Goal: Task Accomplishment & Management: Use online tool/utility

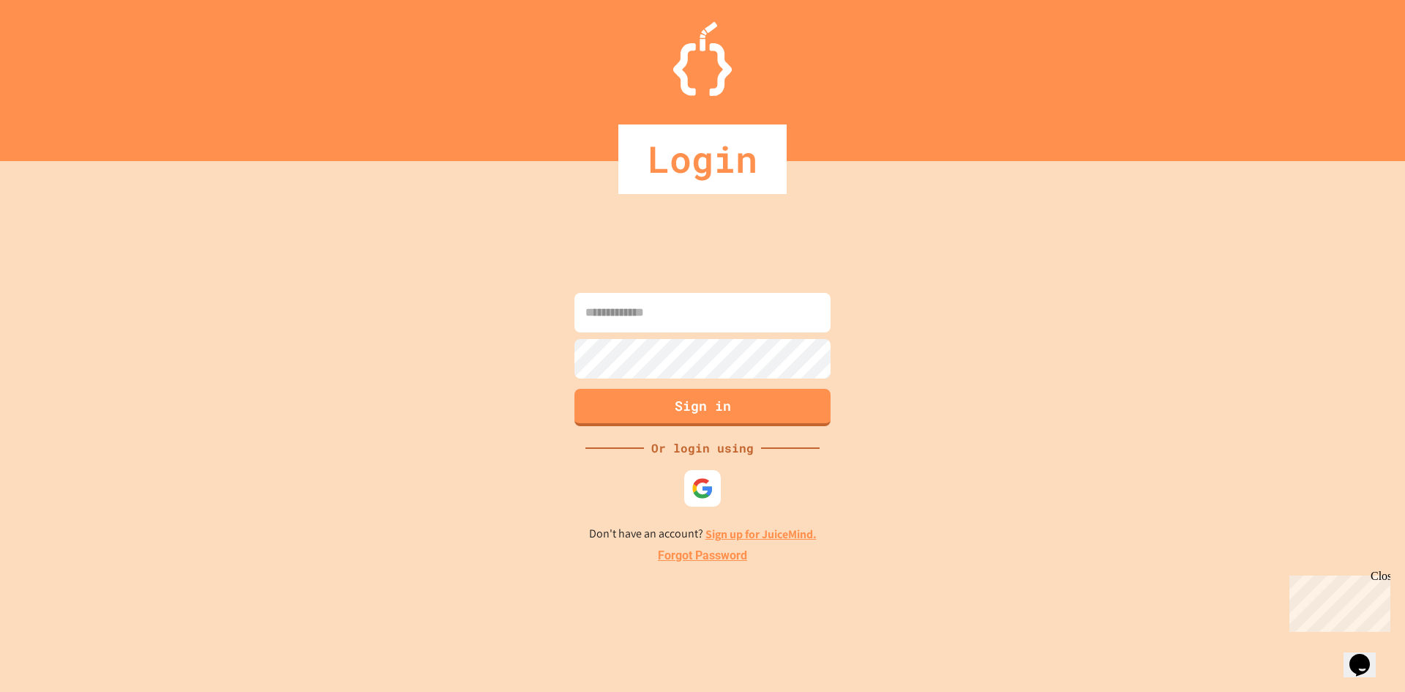
click at [798, 290] on form "Sign in" at bounding box center [703, 359] width 264 height 141
click at [797, 296] on input at bounding box center [703, 313] width 256 height 40
click at [703, 486] on img at bounding box center [703, 488] width 24 height 24
click at [754, 300] on input at bounding box center [703, 313] width 256 height 40
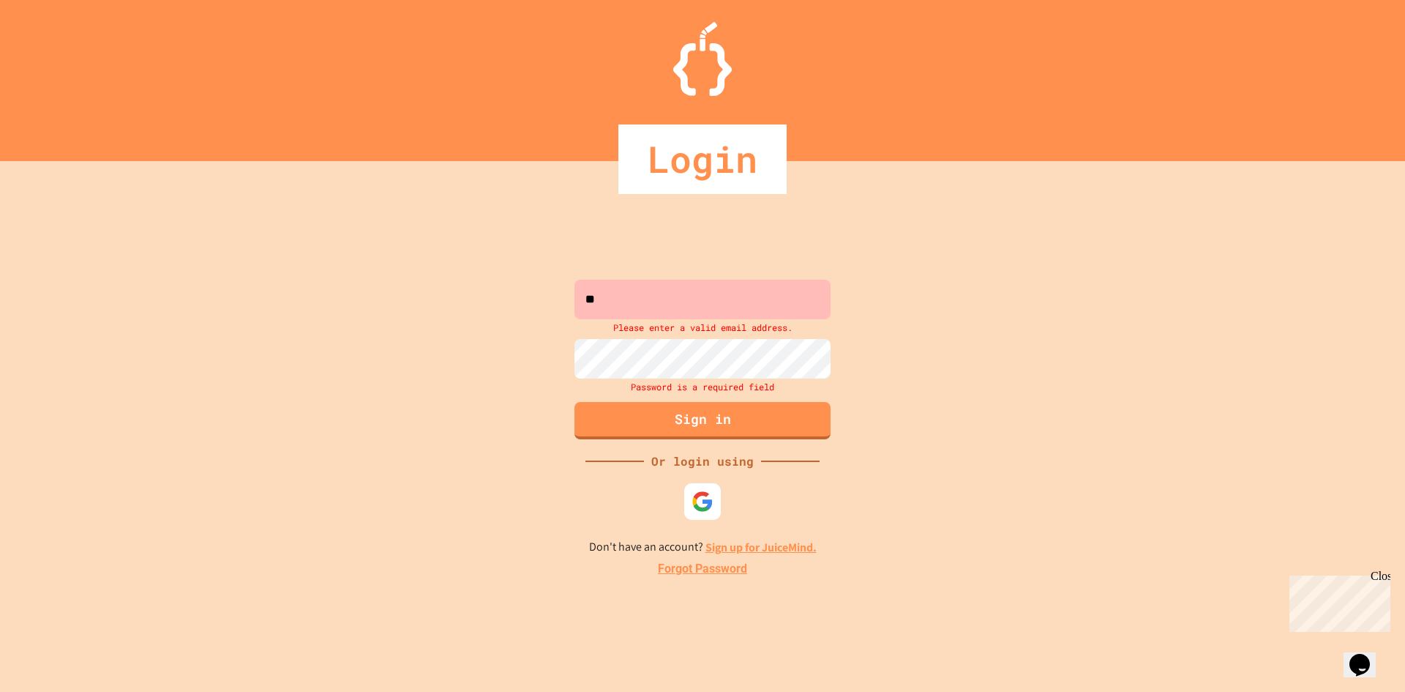
click at [738, 310] on input "**" at bounding box center [703, 300] width 256 height 40
click at [677, 285] on input "**" at bounding box center [703, 300] width 256 height 40
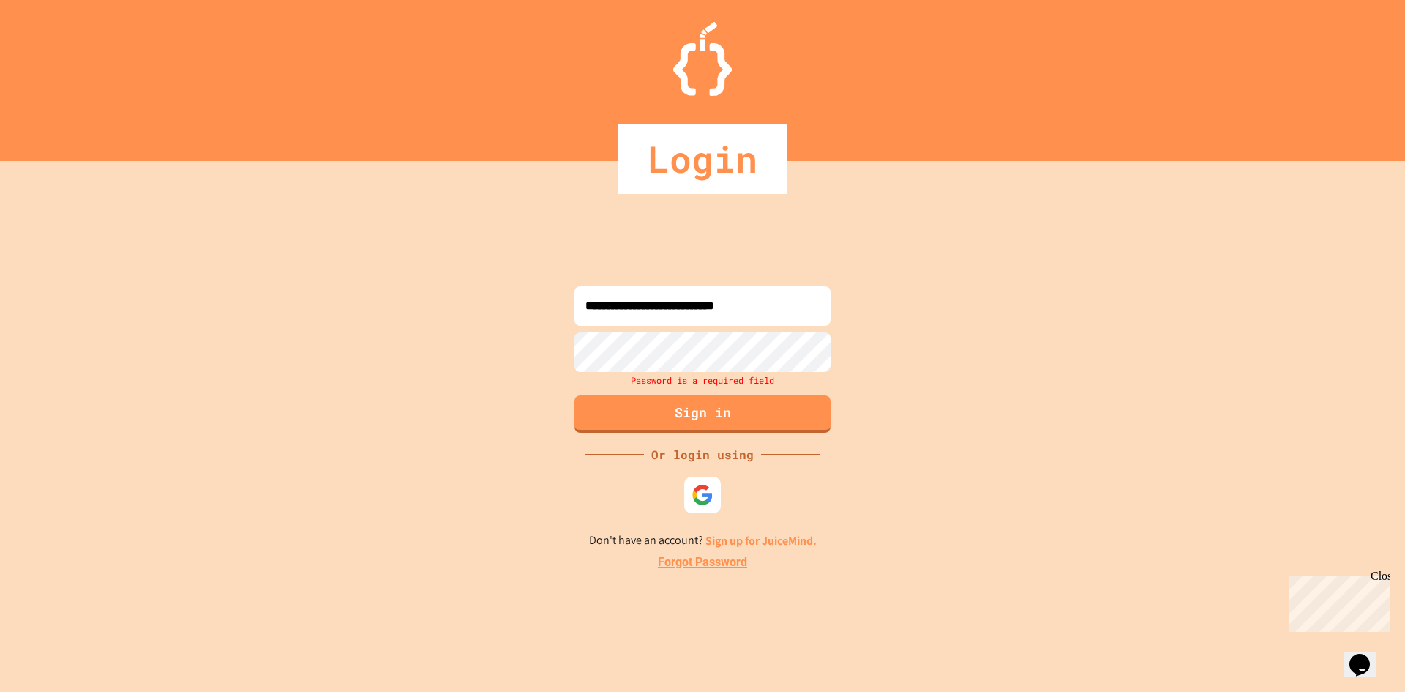
type input "**********"
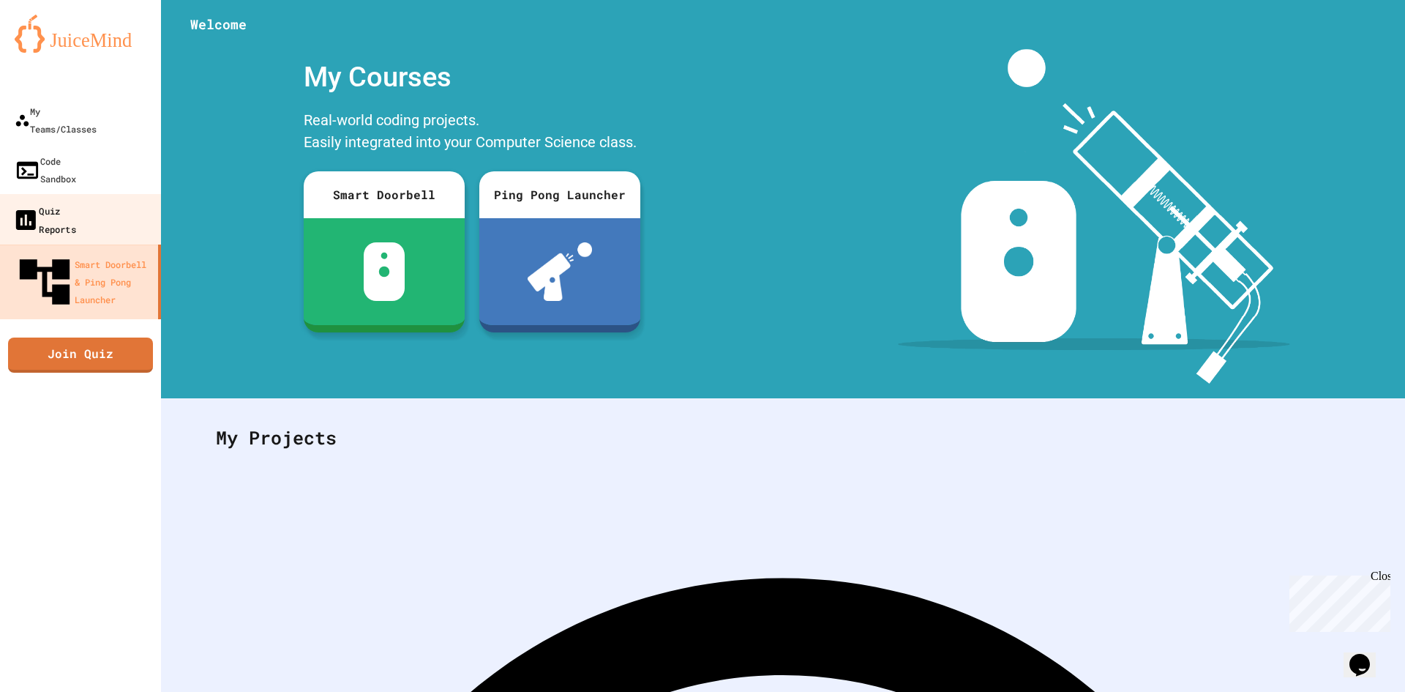
click at [121, 194] on link "Quiz Reports" at bounding box center [81, 219] width 166 height 51
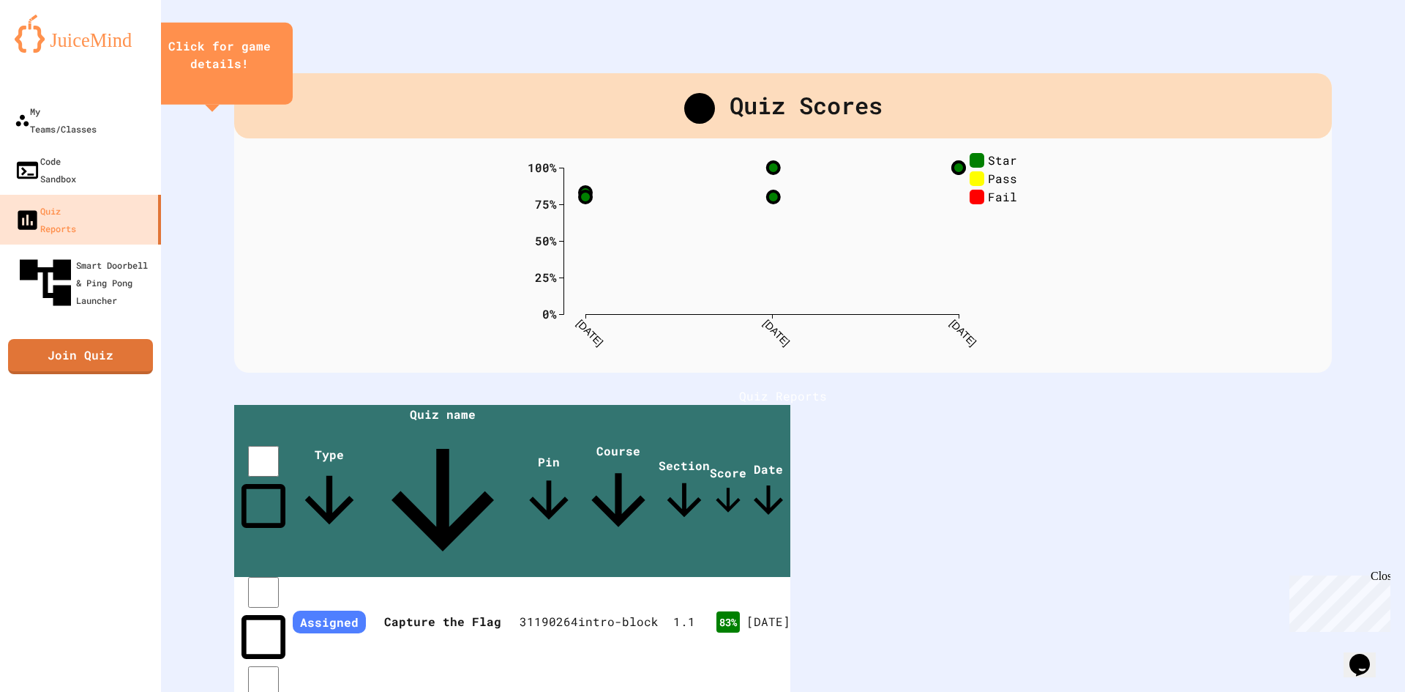
drag, startPoint x: 370, startPoint y: 429, endPoint x: 359, endPoint y: 425, distance: 11.8
click at [369, 405] on div "Quiz Reports" at bounding box center [783, 396] width 1098 height 18
click at [220, 86] on icon "close" at bounding box center [220, 86] width 0 height 0
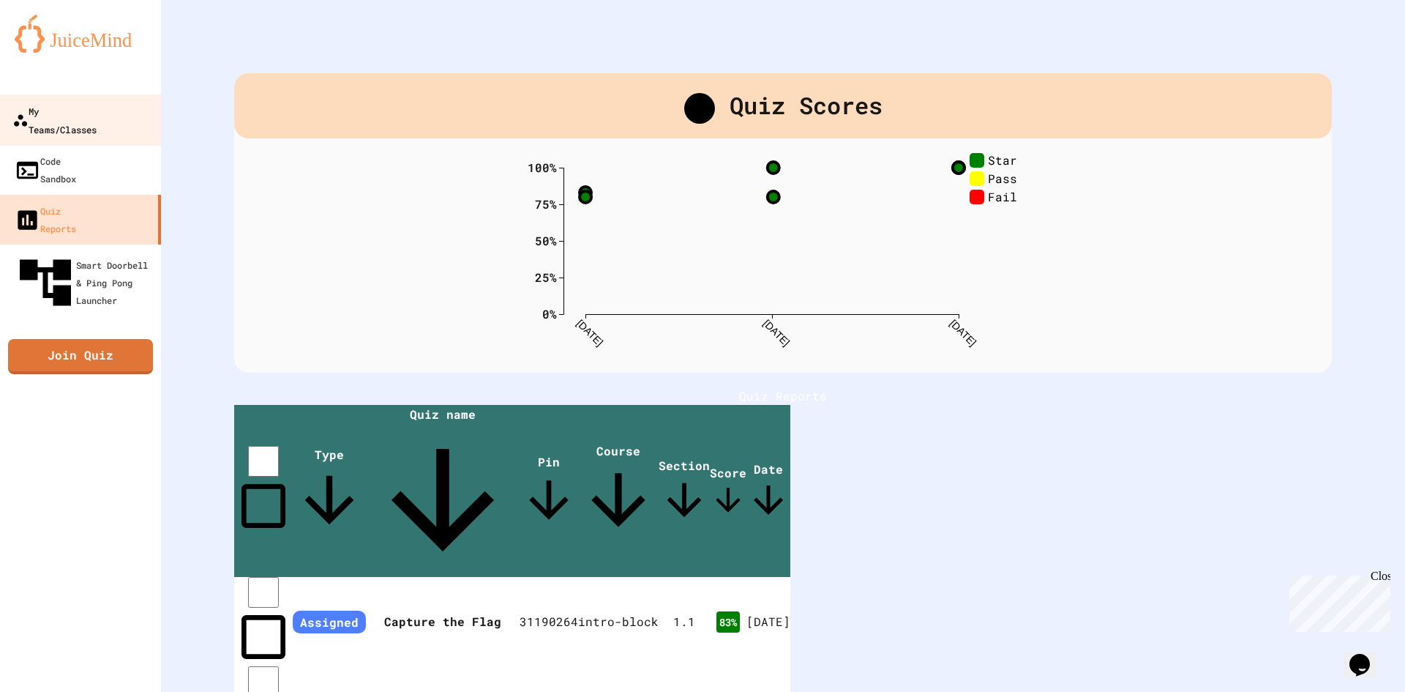
click at [30, 114] on div "My Teams/Classes" at bounding box center [54, 120] width 84 height 36
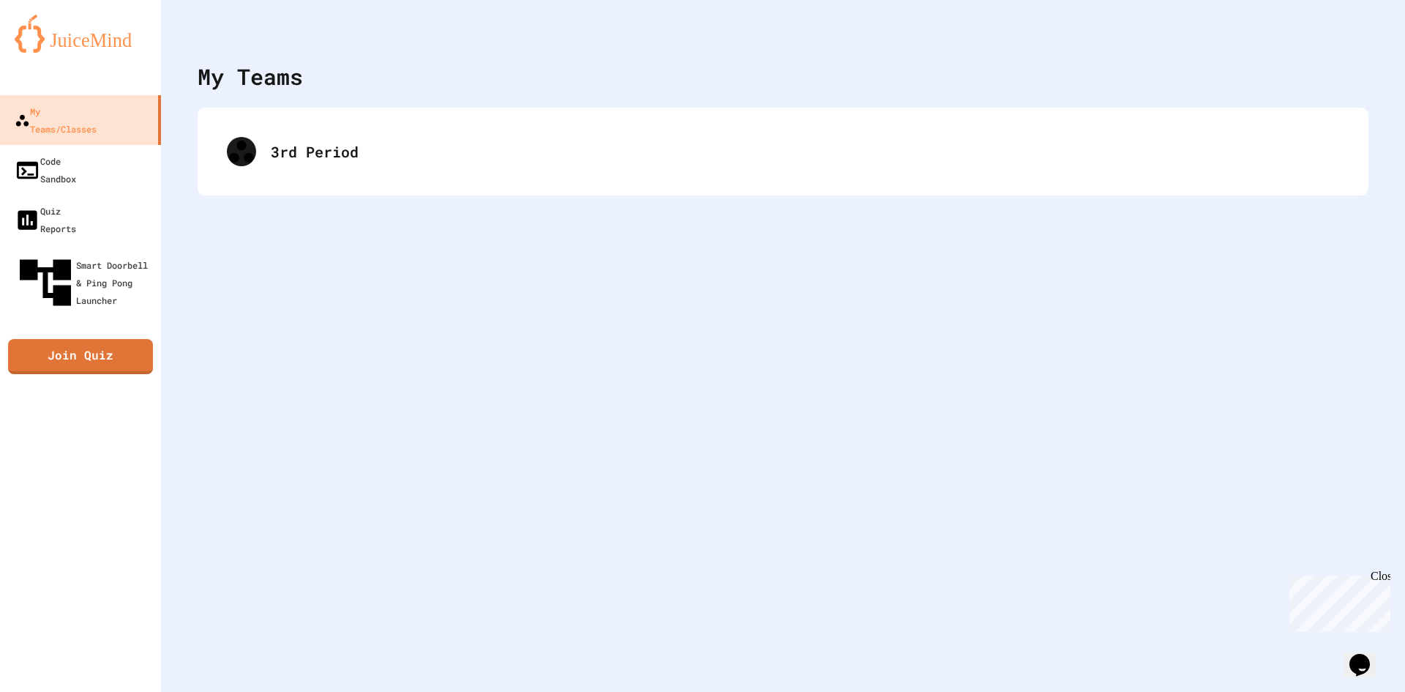
click at [633, 184] on div "3rd Period" at bounding box center [783, 152] width 1171 height 88
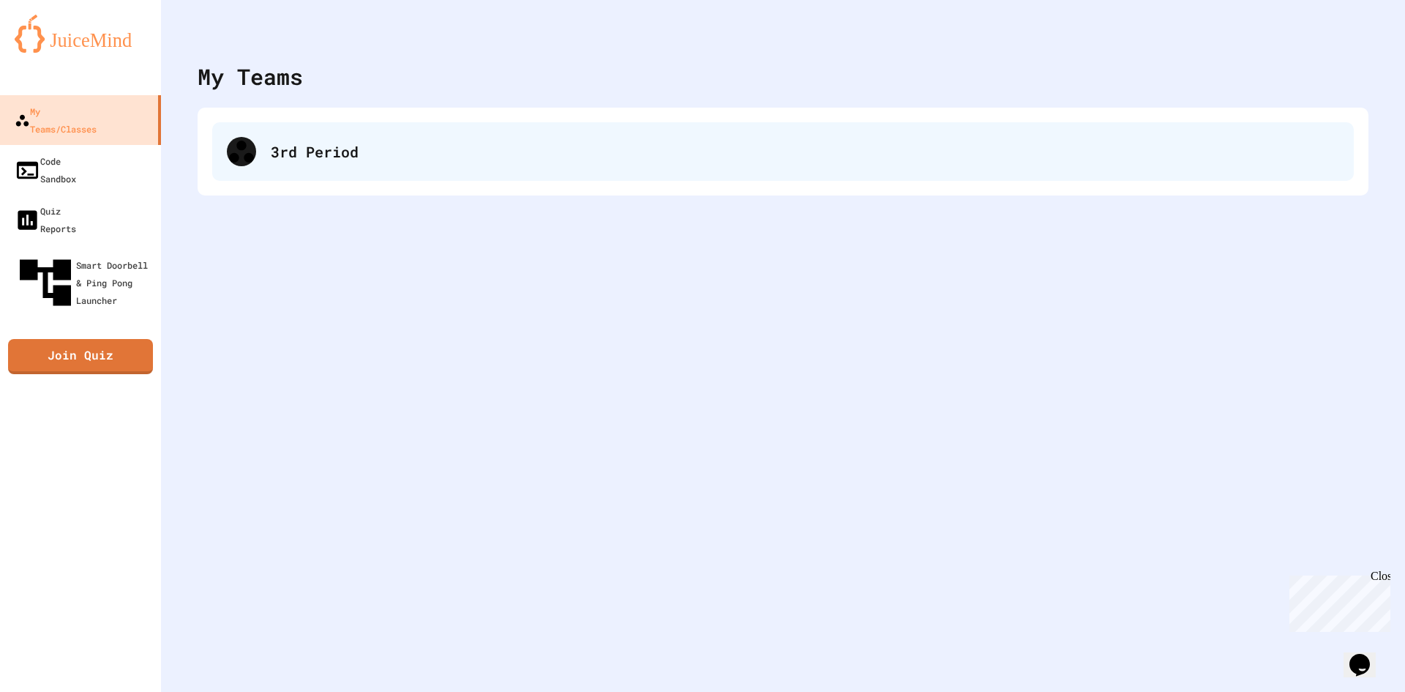
click at [538, 156] on div "3rd Period" at bounding box center [805, 152] width 1069 height 22
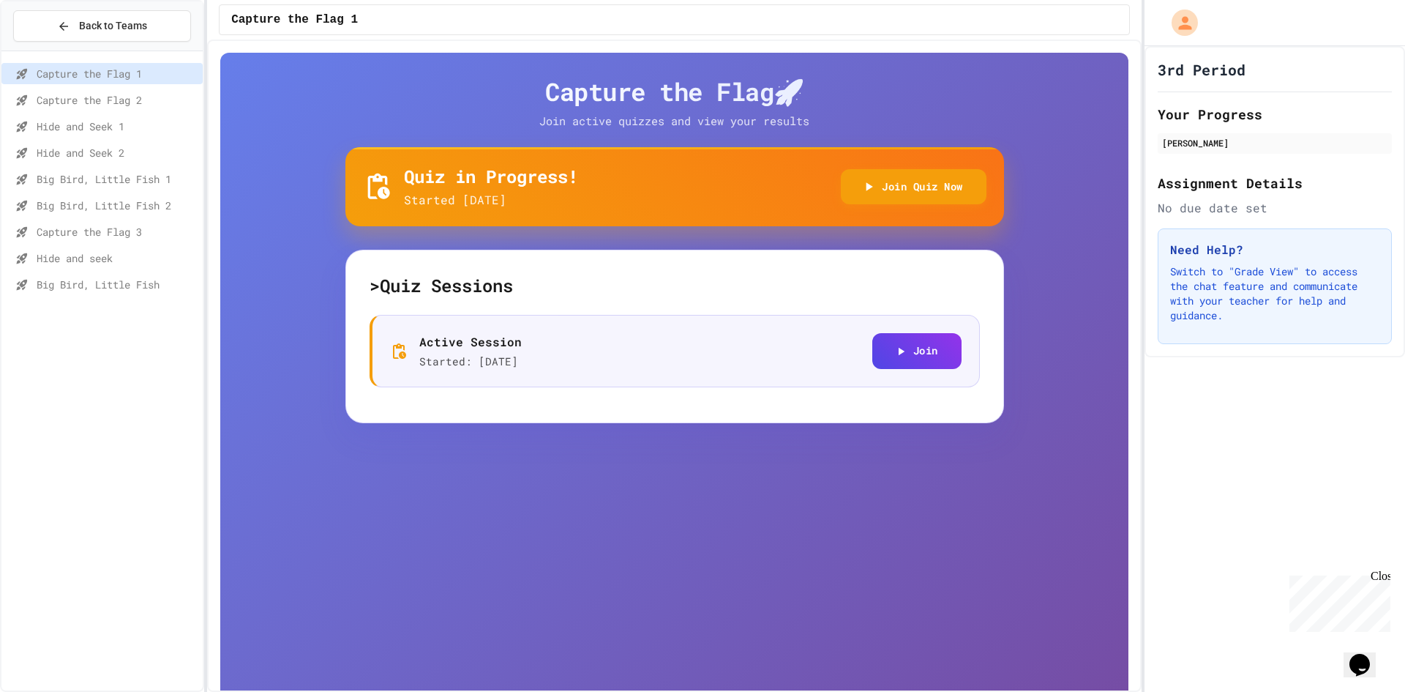
click at [97, 226] on span "Capture the Flag 3" at bounding box center [117, 231] width 160 height 15
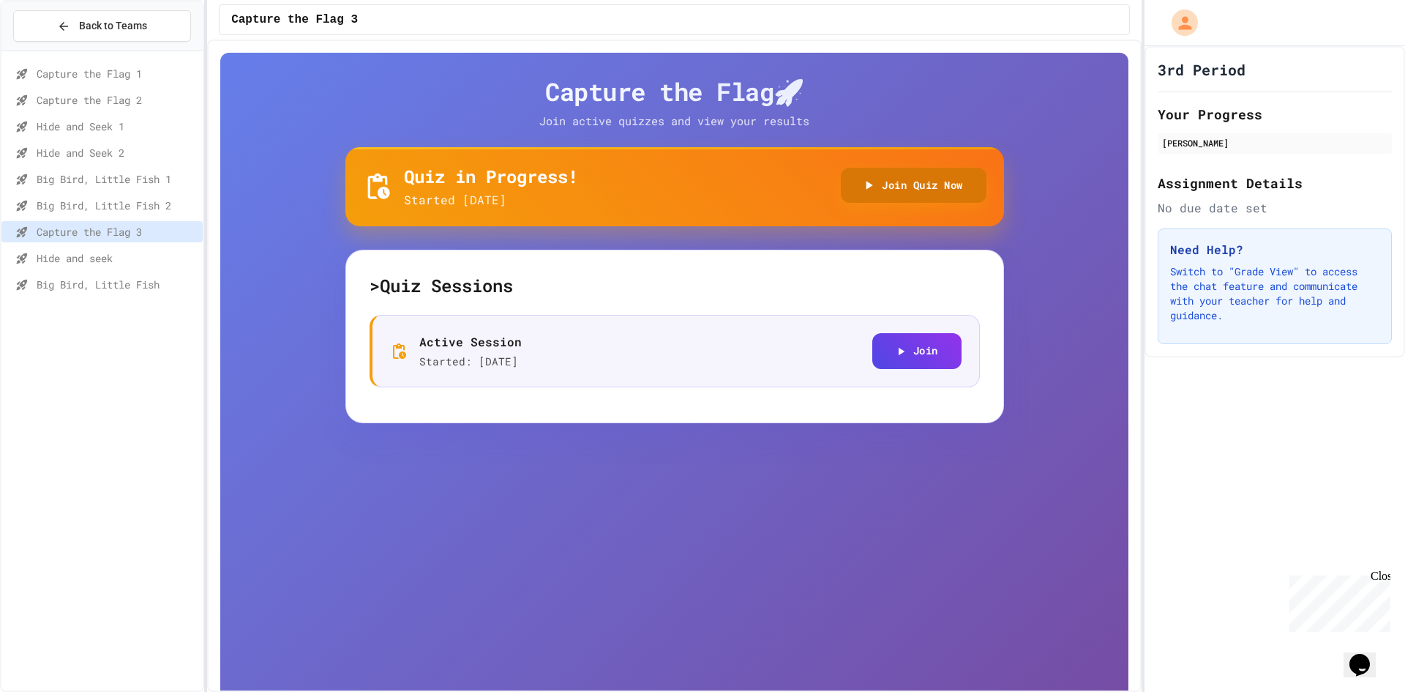
click at [944, 168] on button "Join Quiz Now" at bounding box center [914, 186] width 146 height 36
click at [130, 258] on span "Hide and seek" at bounding box center [117, 257] width 160 height 15
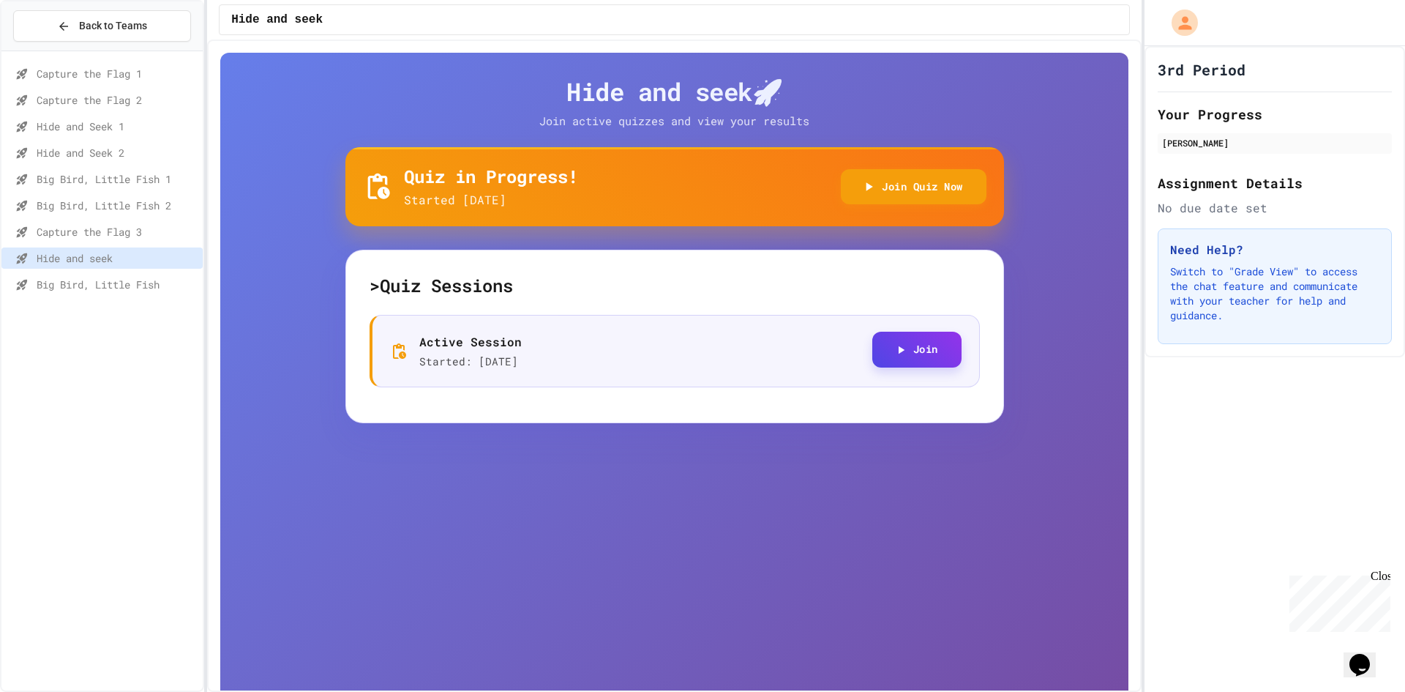
click at [886, 346] on button "Join" at bounding box center [917, 350] width 89 height 36
click at [939, 184] on button "Join Quiz Now" at bounding box center [914, 186] width 146 height 36
click at [62, 284] on span "Big Bird, Little Fish" at bounding box center [117, 284] width 160 height 15
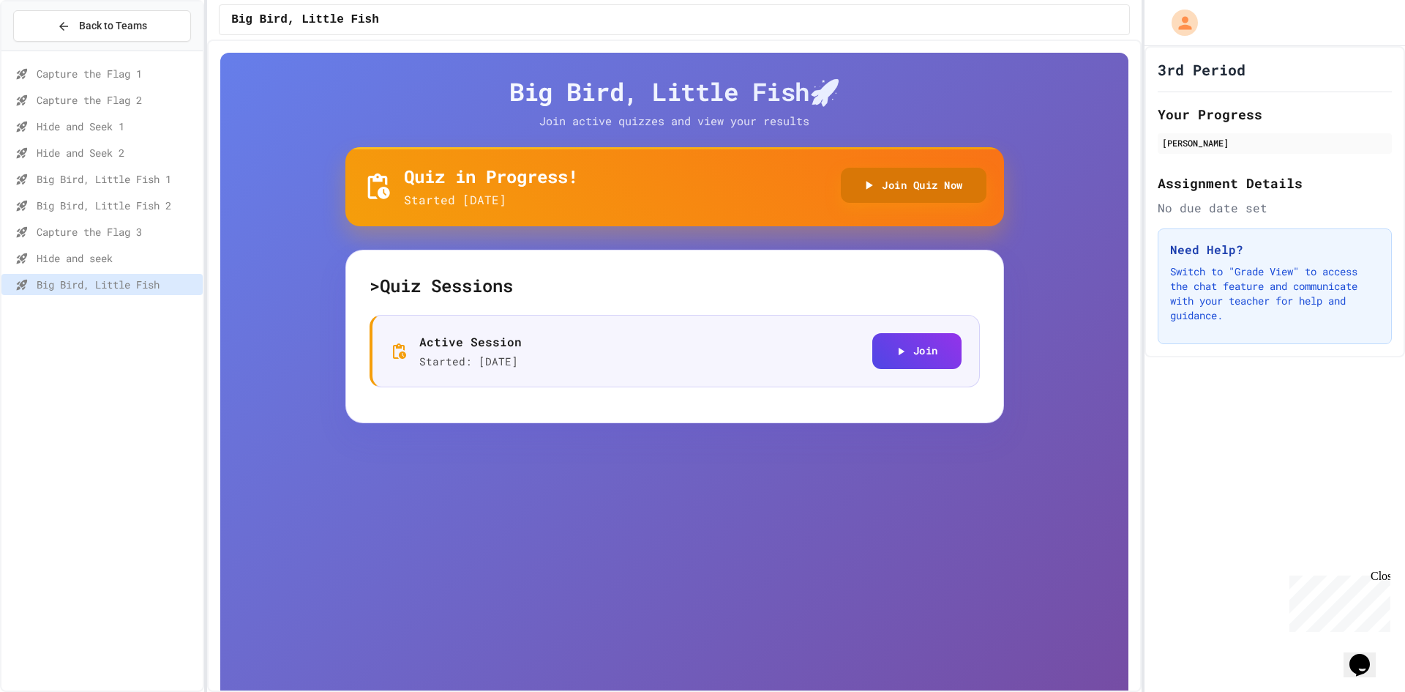
click at [920, 191] on button "Join Quiz Now" at bounding box center [914, 186] width 146 height 36
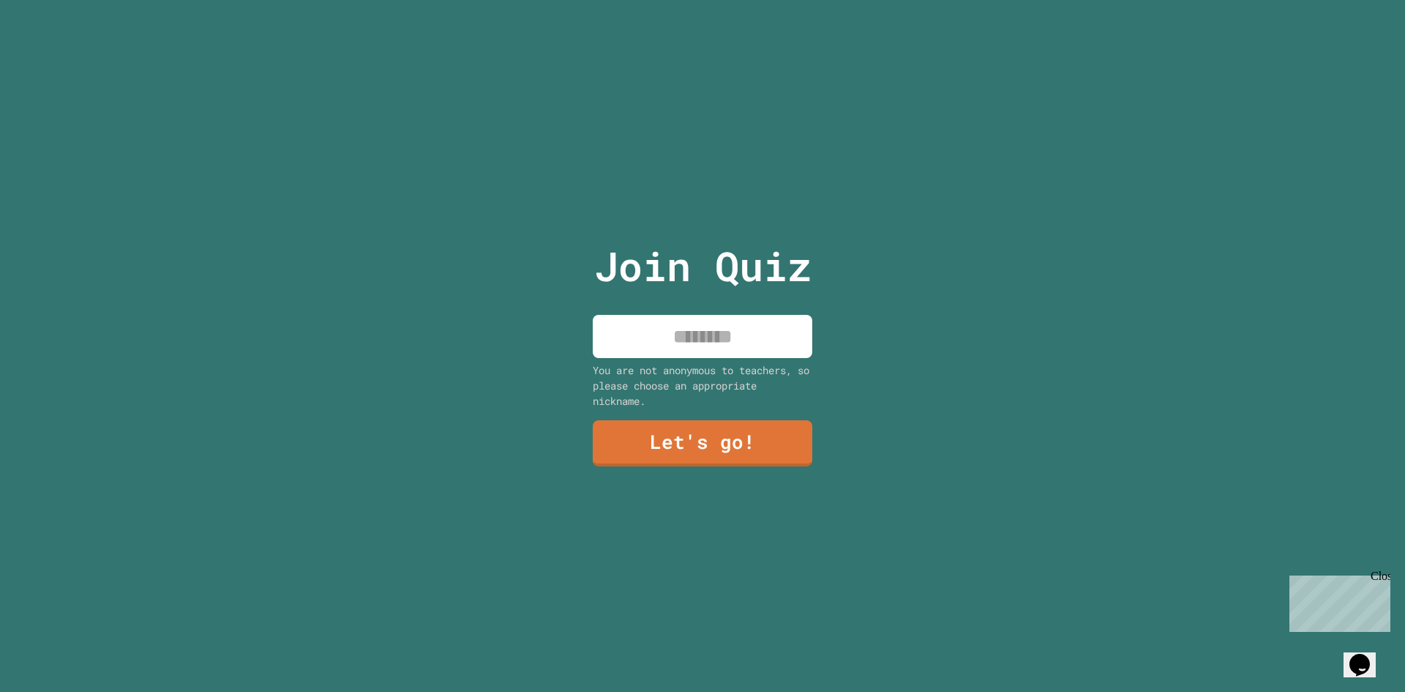
click at [657, 347] on input at bounding box center [703, 336] width 220 height 43
type input "******"
drag, startPoint x: 738, startPoint y: 386, endPoint x: 718, endPoint y: 427, distance: 45.5
click at [738, 390] on div "You are not anonymous to teachers, so please choose an appropriate nickname." at bounding box center [703, 385] width 220 height 46
click at [718, 427] on link "Let's go!" at bounding box center [703, 441] width 196 height 48
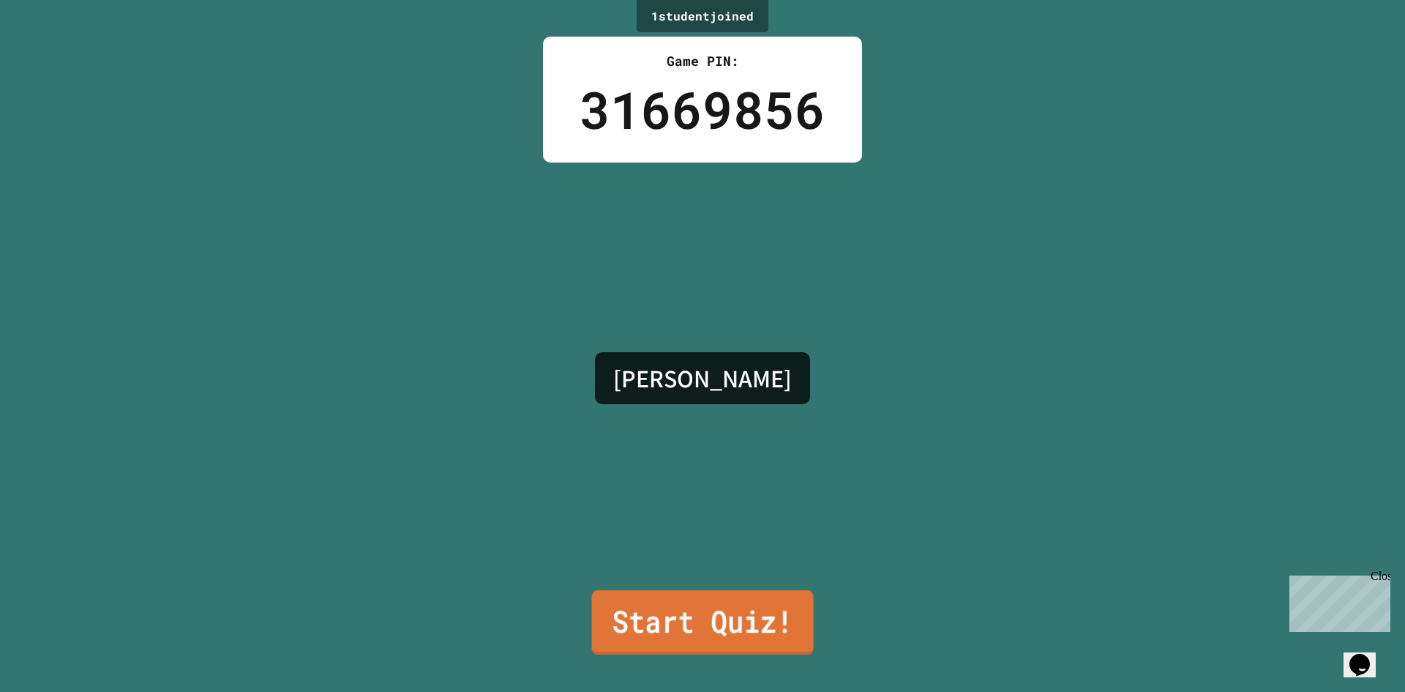
click at [728, 619] on link "Start Quiz!" at bounding box center [703, 622] width 222 height 64
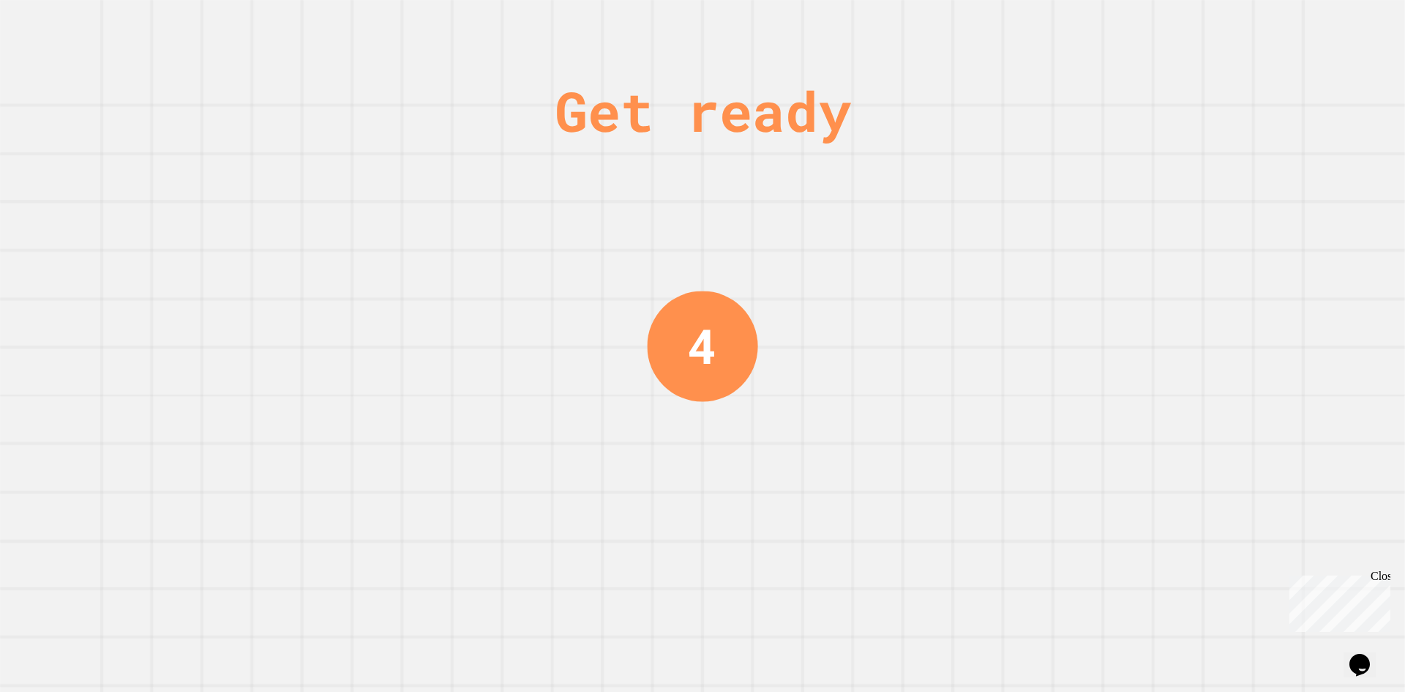
drag, startPoint x: 671, startPoint y: 319, endPoint x: 682, endPoint y: 334, distance: 18.3
click at [682, 333] on div "4" at bounding box center [702, 346] width 111 height 111
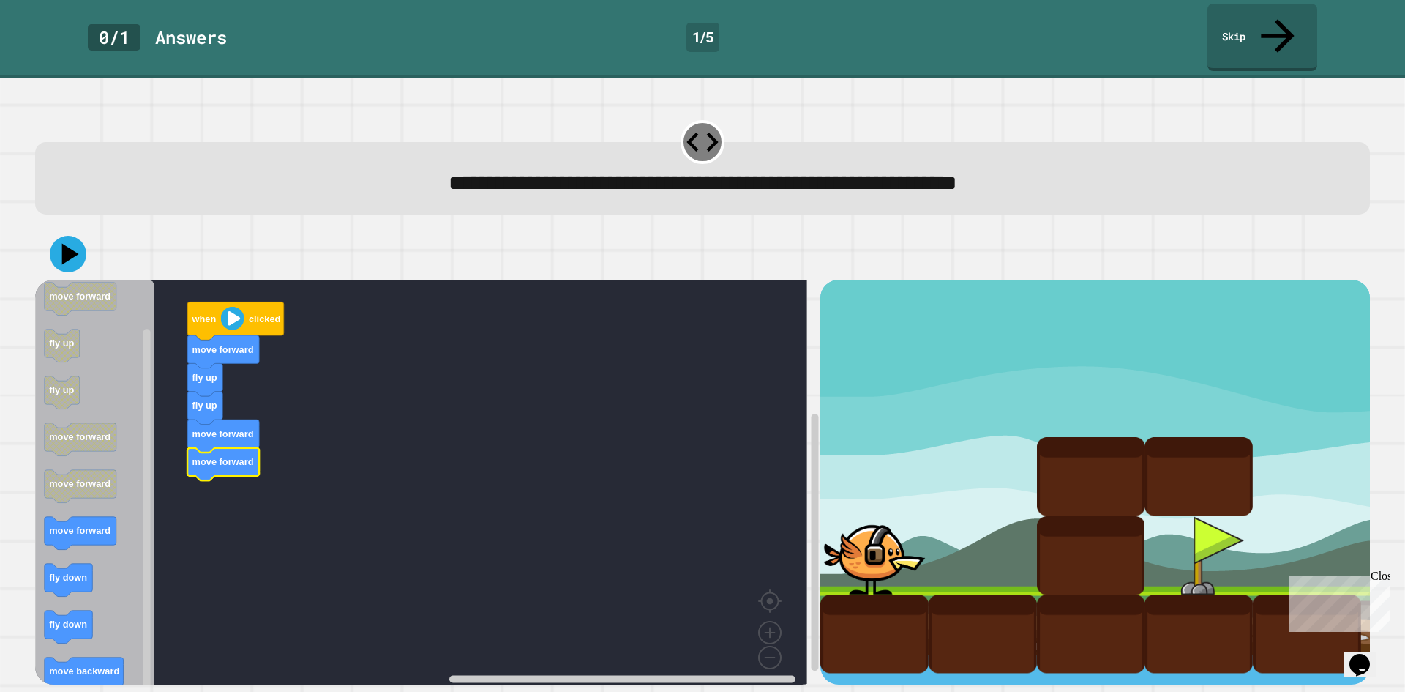
drag, startPoint x: 963, startPoint y: 438, endPoint x: 968, endPoint y: 417, distance: 22.6
drag, startPoint x: 1073, startPoint y: 344, endPoint x: 1225, endPoint y: 342, distance: 152.3
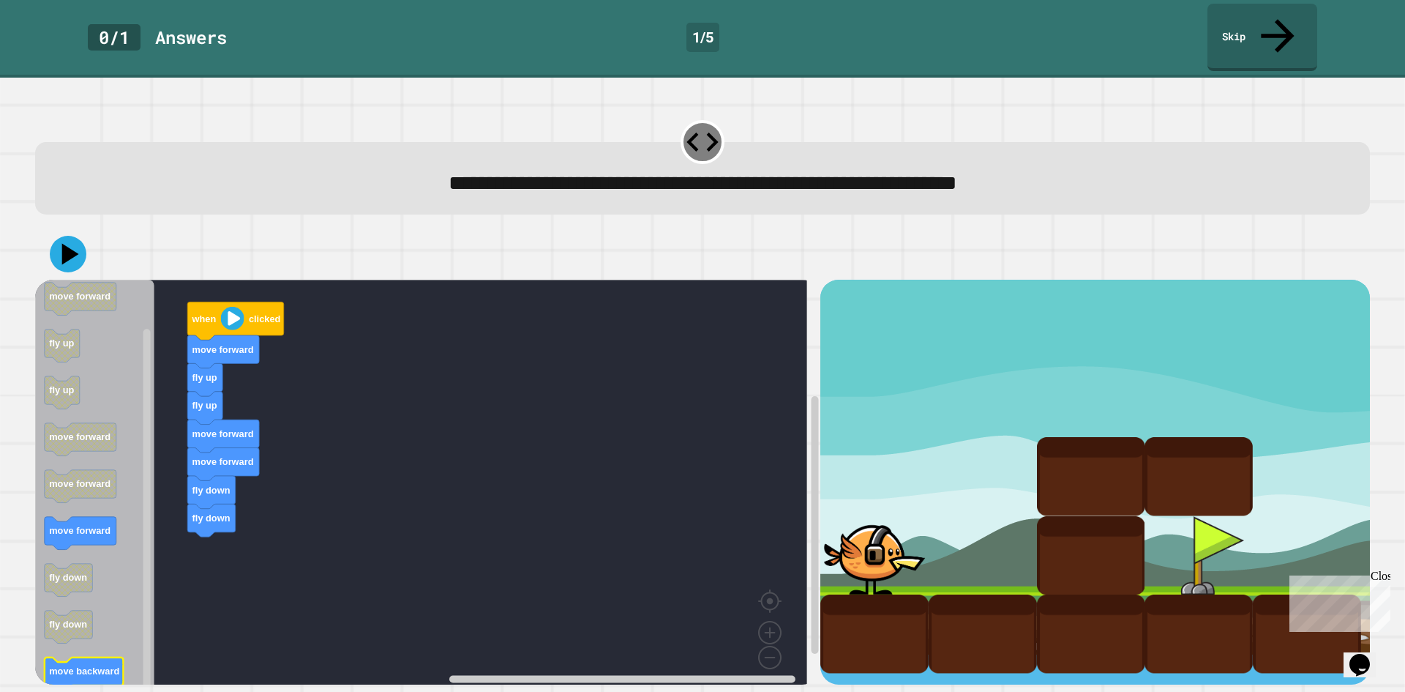
click at [126, 635] on icon "Blockly Workspace" at bounding box center [94, 487] width 119 height 415
drag, startPoint x: 72, startPoint y: 217, endPoint x: 61, endPoint y: 226, distance: 14.0
click at [61, 234] on icon at bounding box center [68, 255] width 42 height 42
click at [1037, 520] on div at bounding box center [1091, 555] width 108 height 78
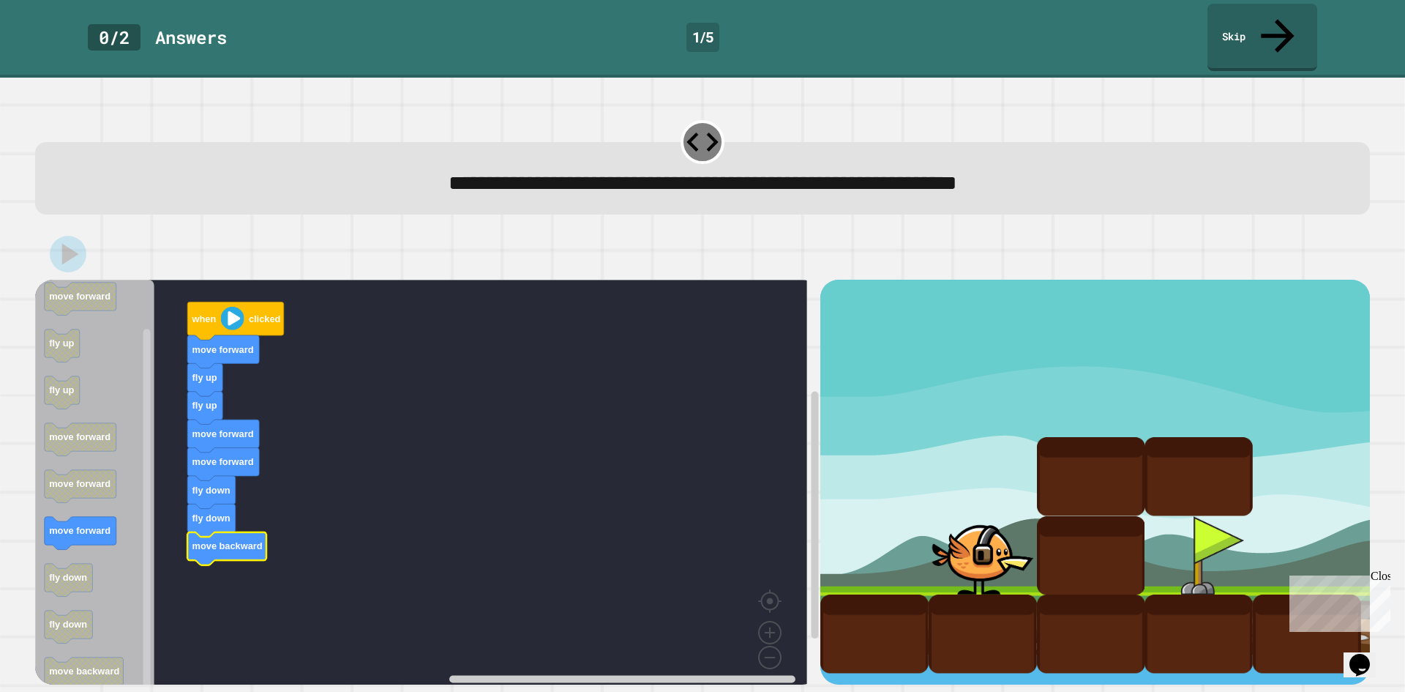
click at [1194, 437] on div at bounding box center [1199, 476] width 108 height 78
drag, startPoint x: 1331, startPoint y: 363, endPoint x: 1263, endPoint y: 432, distance: 96.3
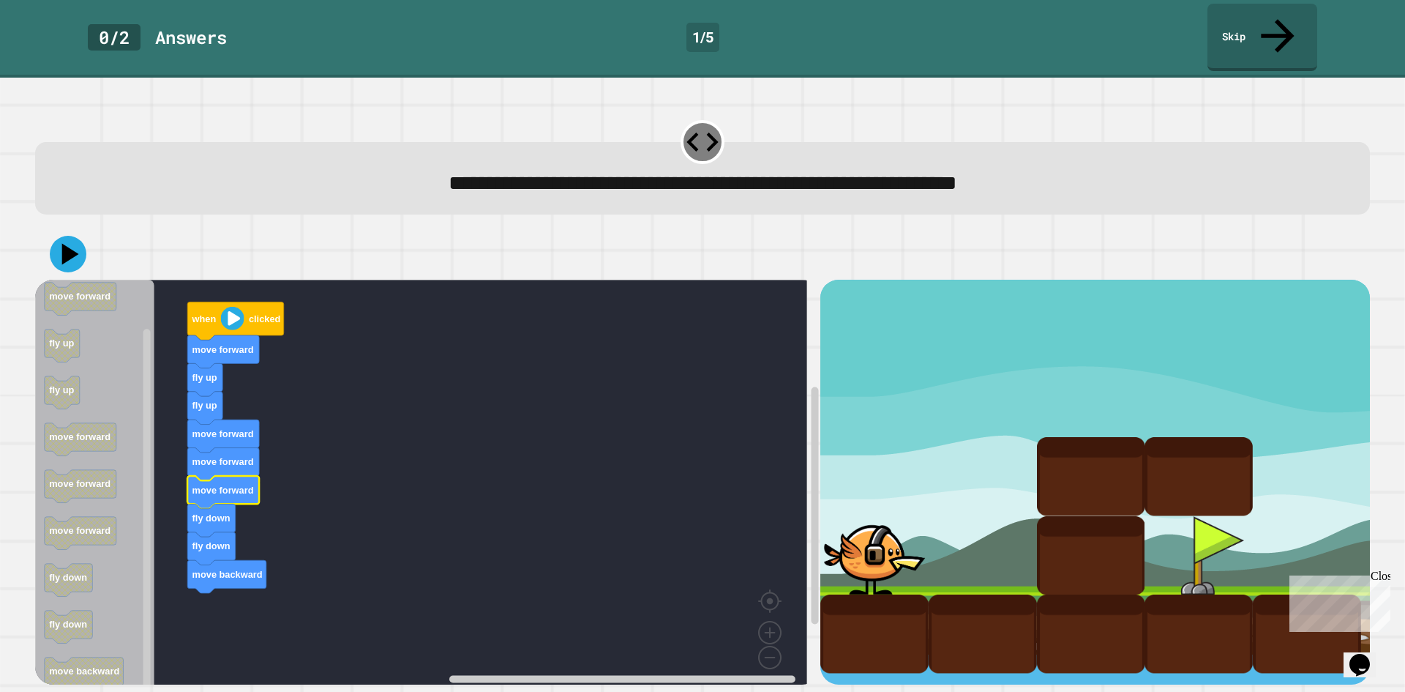
drag, startPoint x: 89, startPoint y: 212, endPoint x: 81, endPoint y: 209, distance: 8.8
click at [89, 228] on div at bounding box center [702, 253] width 1335 height 51
click at [74, 233] on icon at bounding box center [68, 254] width 42 height 42
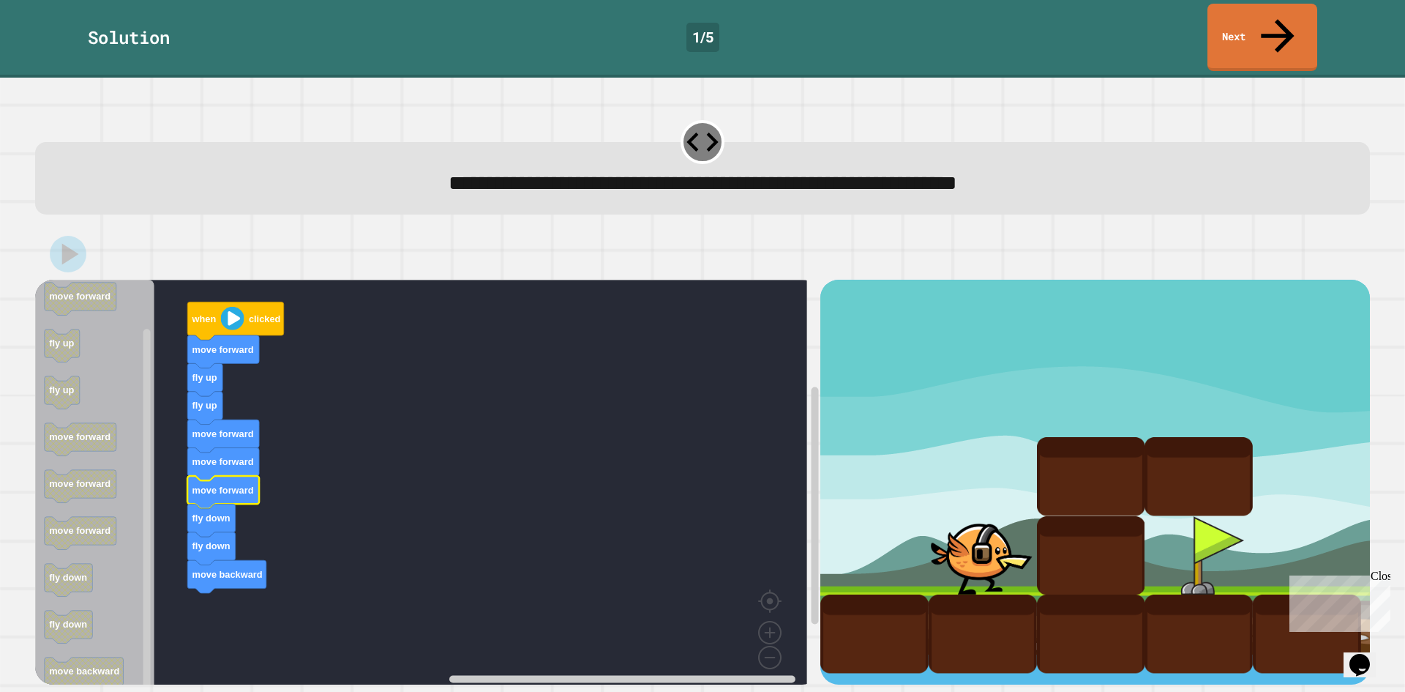
click at [963, 516] on div at bounding box center [981, 555] width 108 height 78
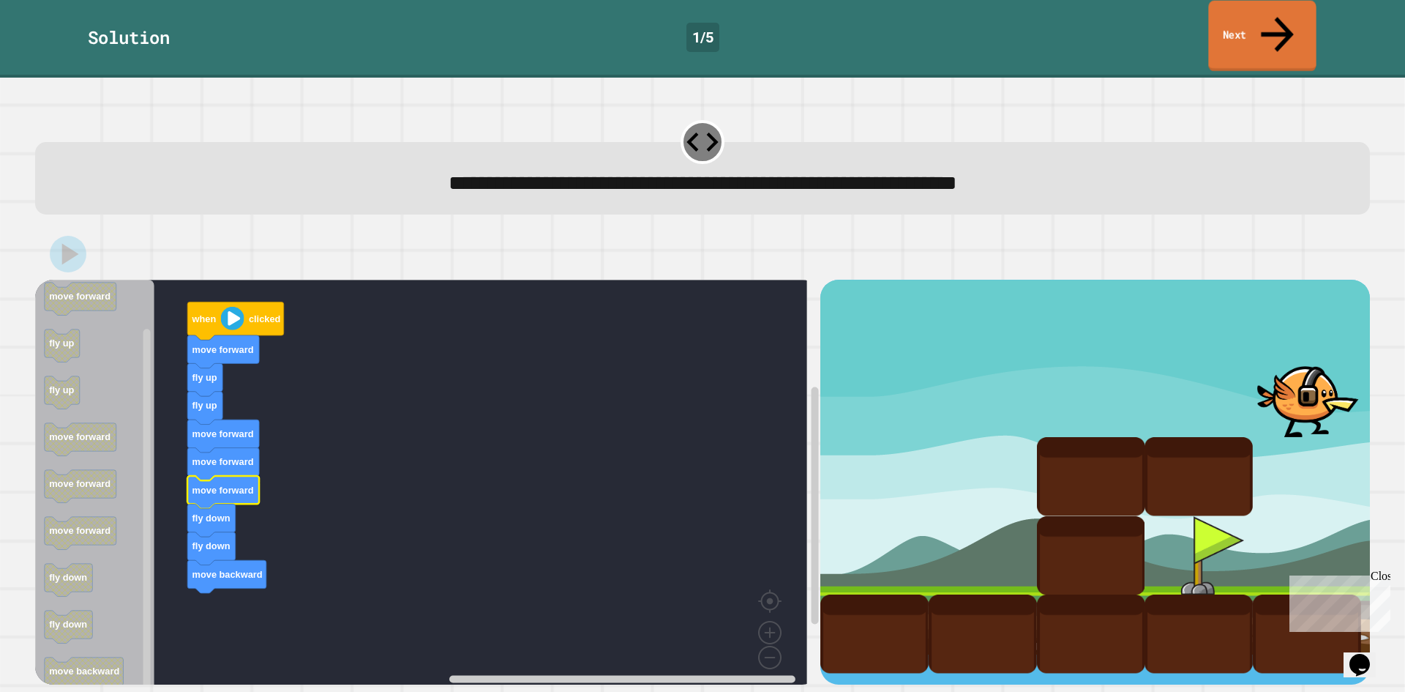
click at [1236, 19] on link "Next" at bounding box center [1263, 36] width 108 height 71
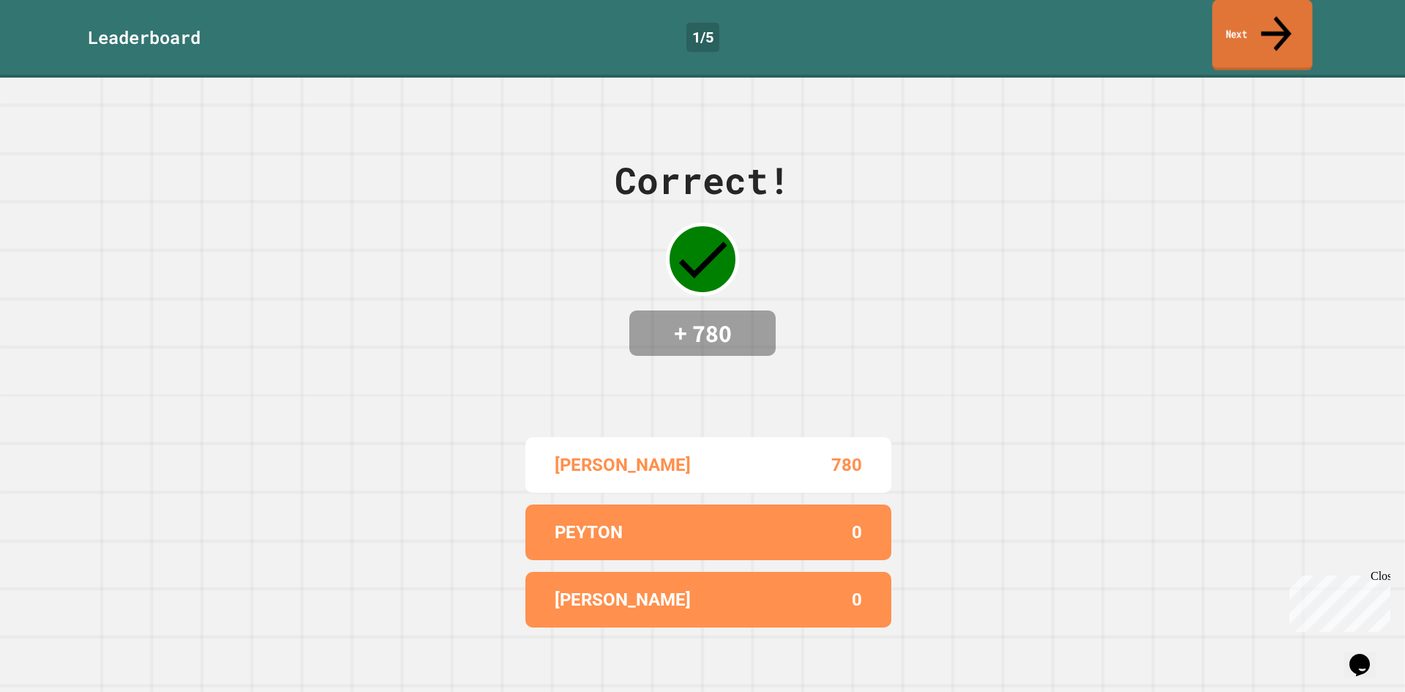
click at [1289, 4] on link "Next" at bounding box center [1263, 35] width 100 height 71
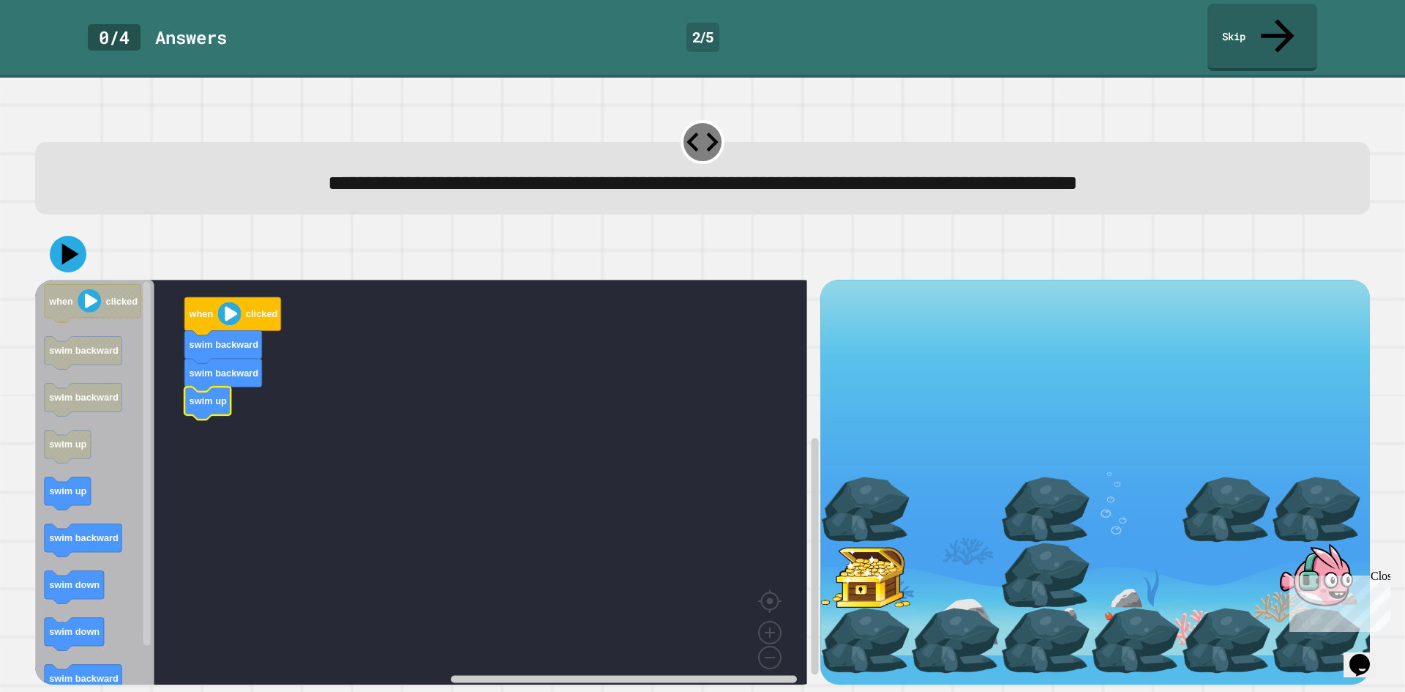
drag, startPoint x: 1235, startPoint y: 539, endPoint x: 1202, endPoint y: 540, distance: 33.0
drag, startPoint x: 1120, startPoint y: 466, endPoint x: 1131, endPoint y: 405, distance: 62.5
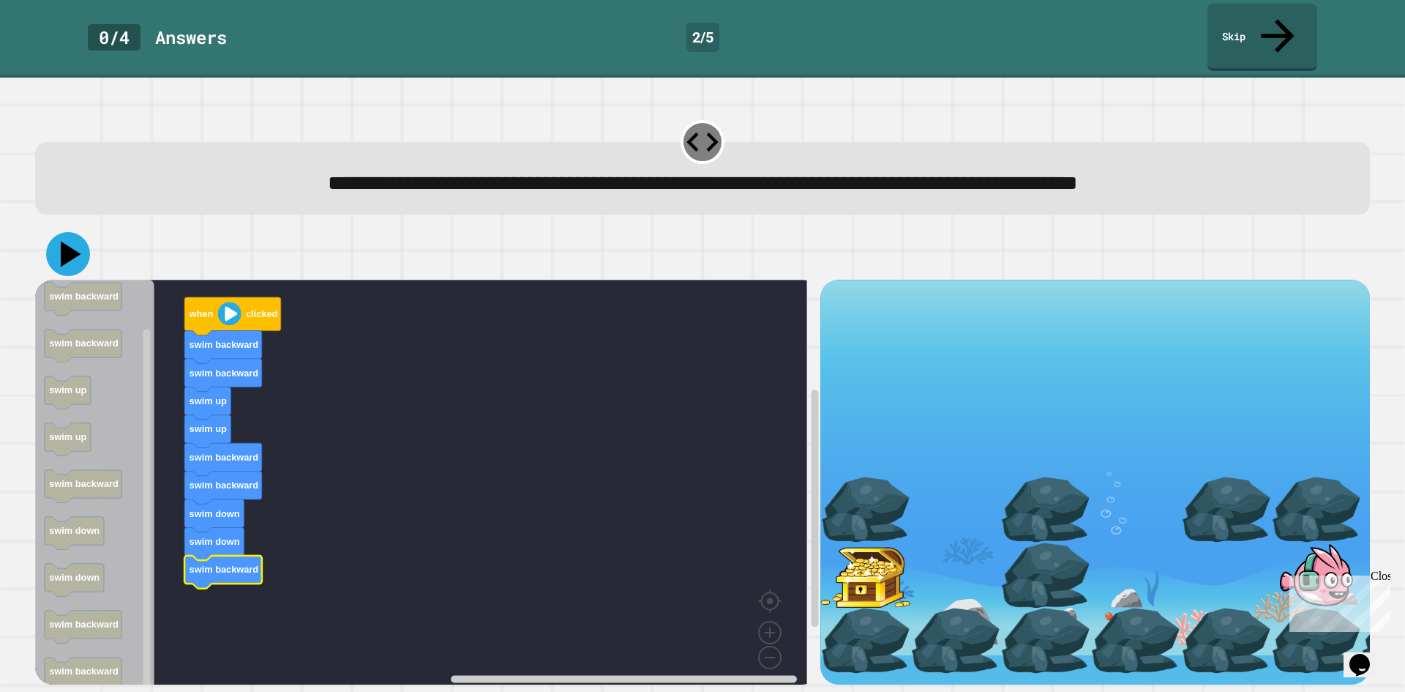
click at [58, 232] on icon at bounding box center [68, 254] width 44 height 44
drag, startPoint x: 1195, startPoint y: 540, endPoint x: 1096, endPoint y: 531, distance: 99.2
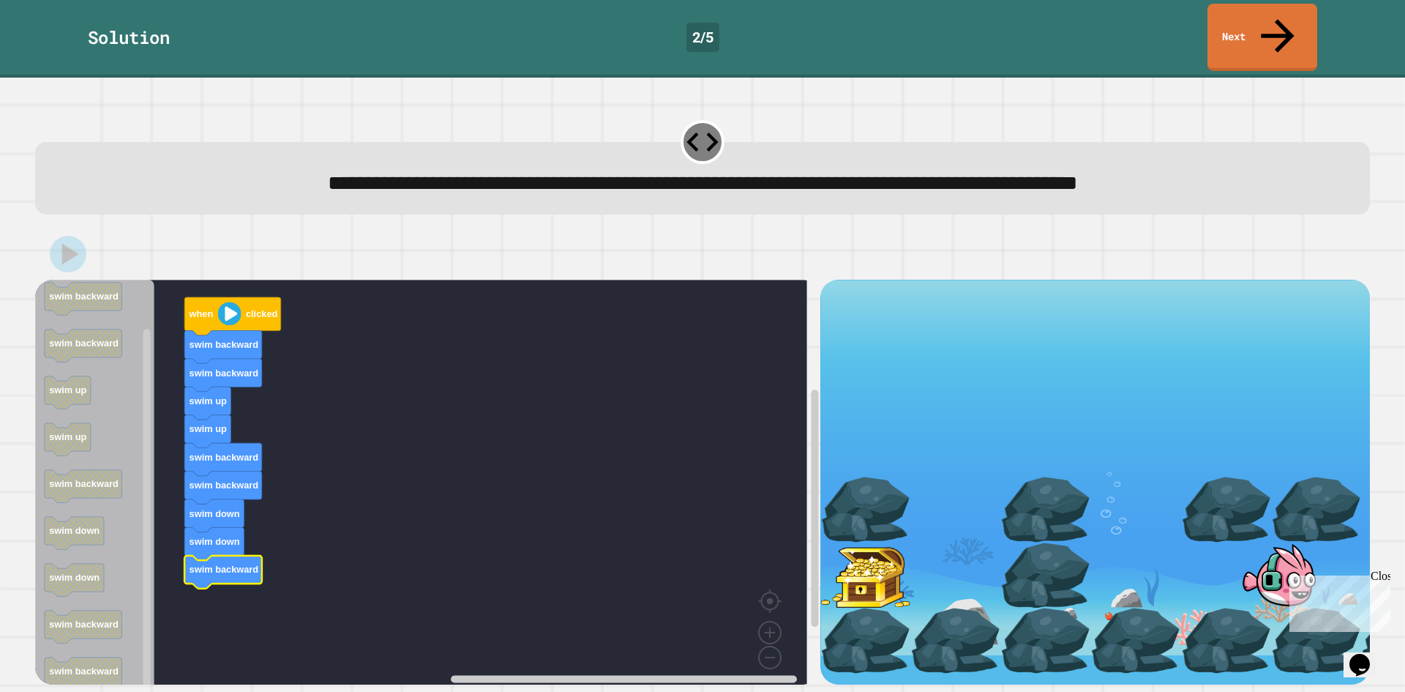
click at [886, 493] on div at bounding box center [866, 510] width 90 height 66
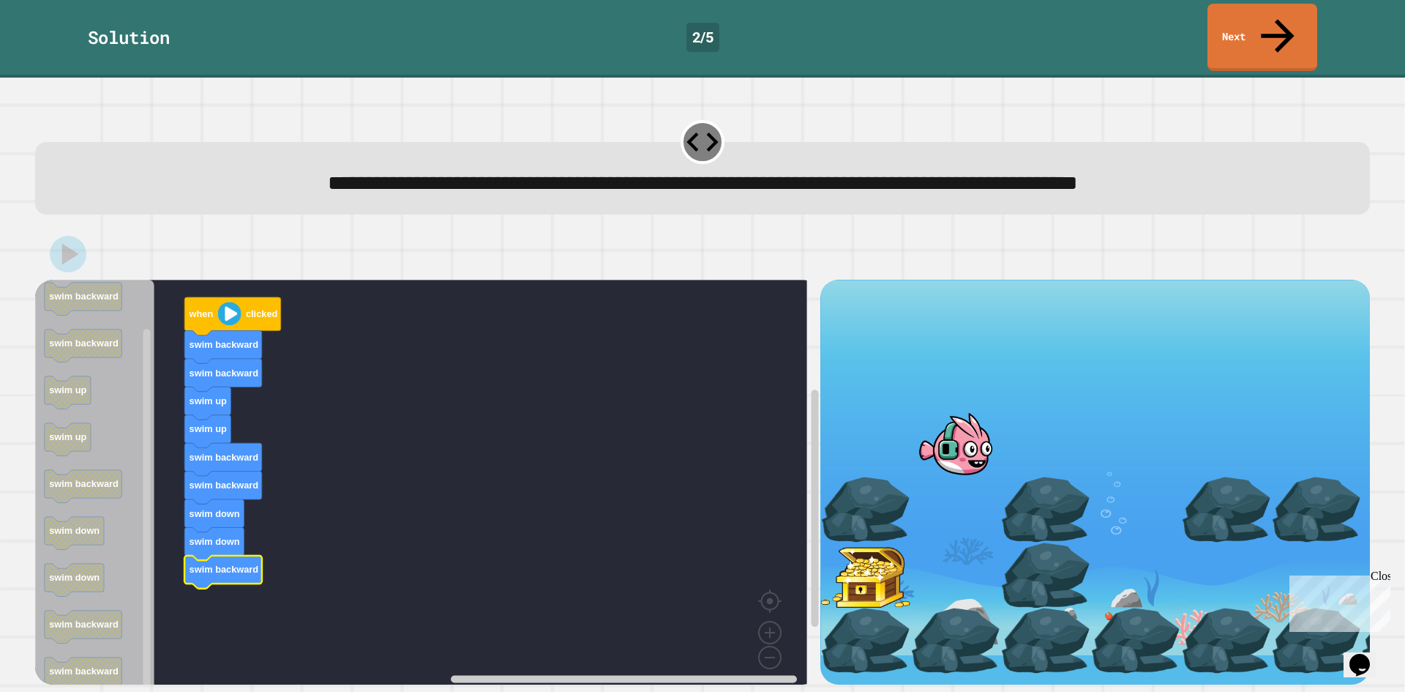
click at [884, 554] on div at bounding box center [866, 575] width 90 height 66
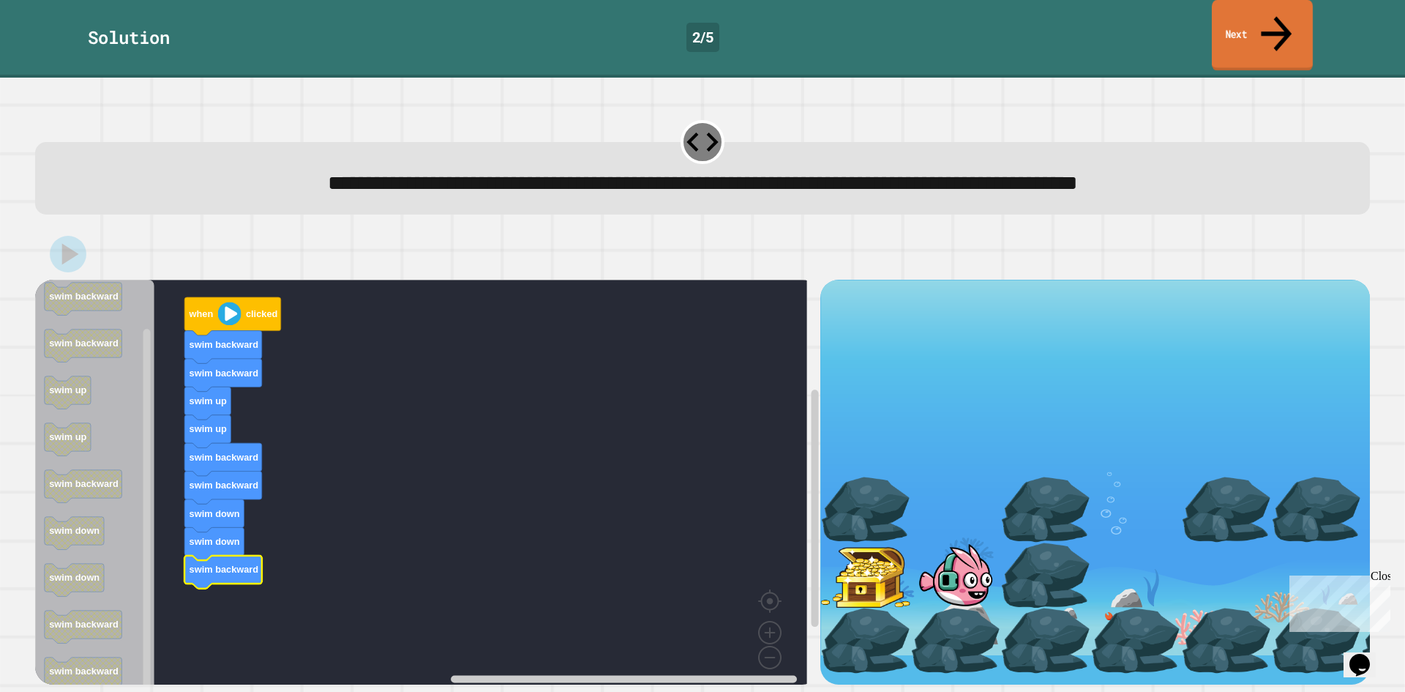
click at [1252, 10] on link "Next" at bounding box center [1262, 35] width 101 height 71
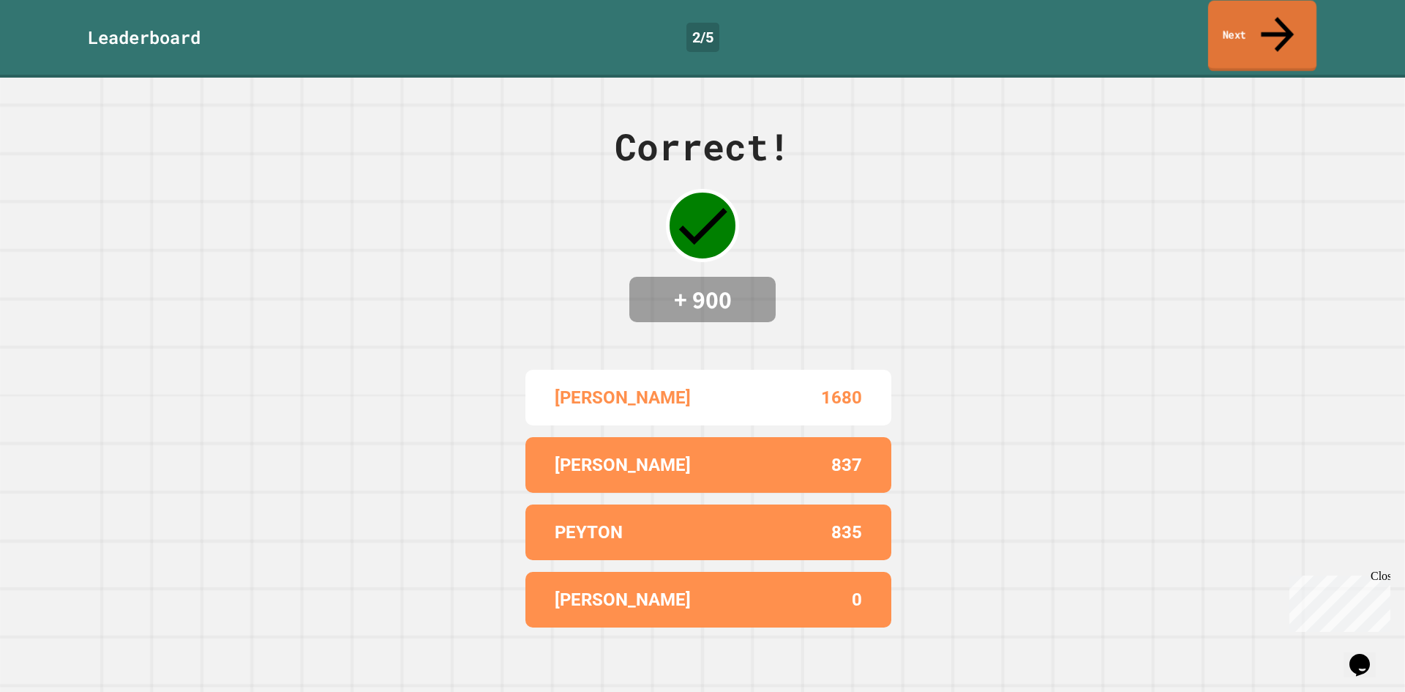
click at [1260, 0] on div "Leaderboard 2 / 5 Next" at bounding box center [702, 39] width 1405 height 78
click at [1253, 17] on link "Next" at bounding box center [1262, 37] width 112 height 70
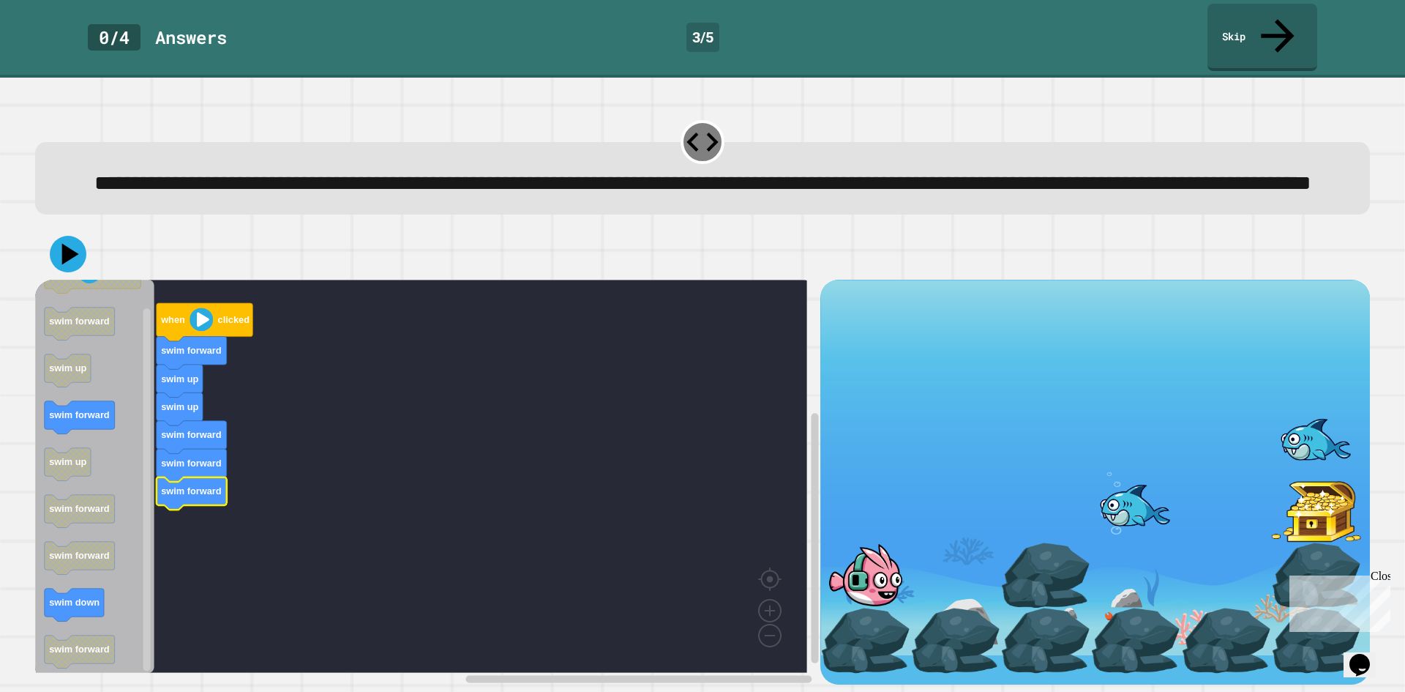
drag, startPoint x: 1023, startPoint y: 447, endPoint x: 1070, endPoint y: 472, distance: 54.0
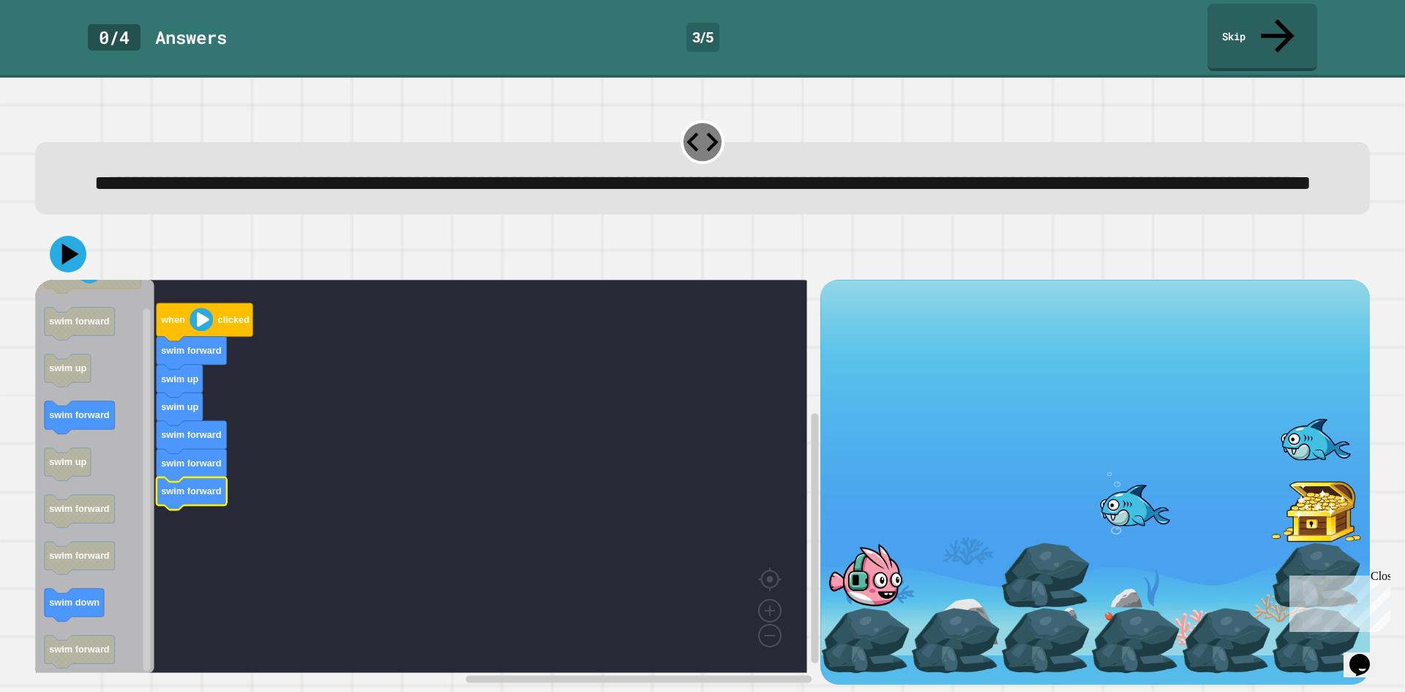
drag, startPoint x: 1117, startPoint y: 453, endPoint x: 1125, endPoint y: 468, distance: 16.7
drag, startPoint x: 1228, startPoint y: 458, endPoint x: 1231, endPoint y: 450, distance: 7.9
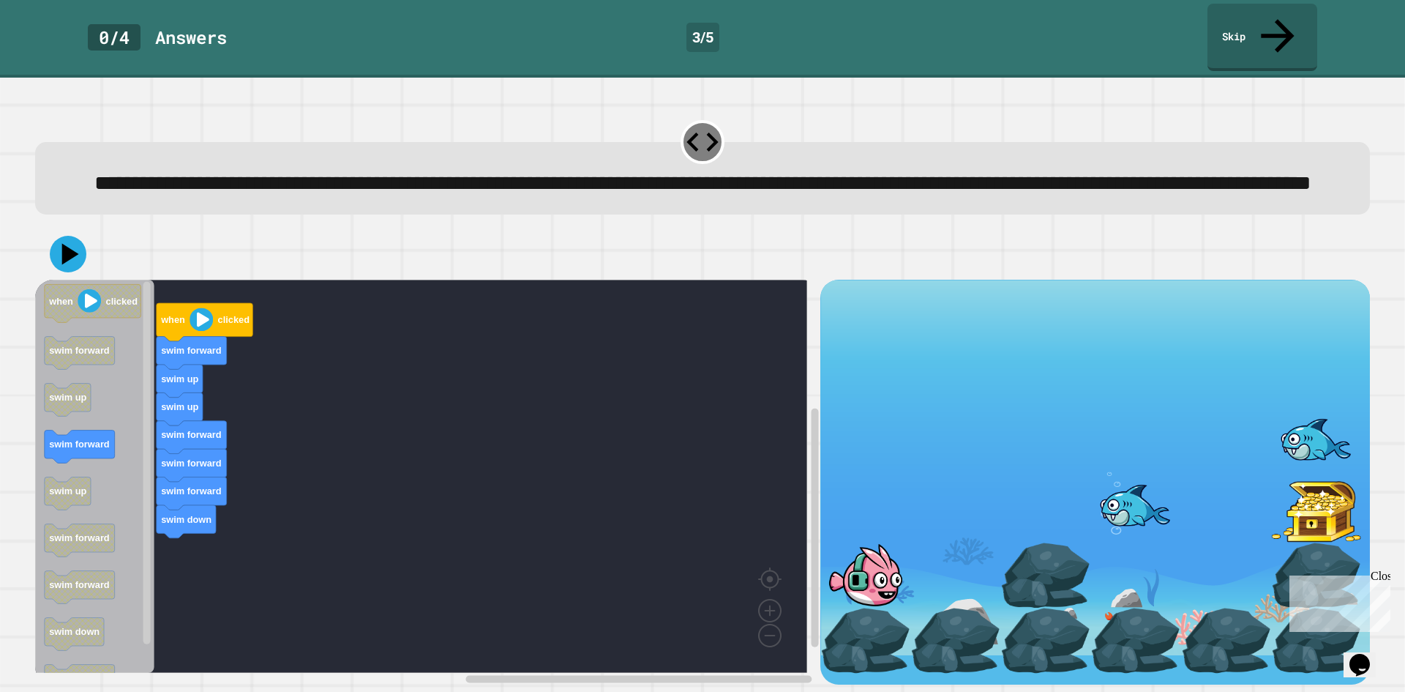
click at [168, 498] on div "when clicked swim forward swim up swim up swim forward swim forward swim forwar…" at bounding box center [427, 482] width 785 height 405
click at [72, 245] on icon at bounding box center [68, 254] width 44 height 44
drag, startPoint x: 941, startPoint y: 574, endPoint x: 942, endPoint y: 582, distance: 8.1
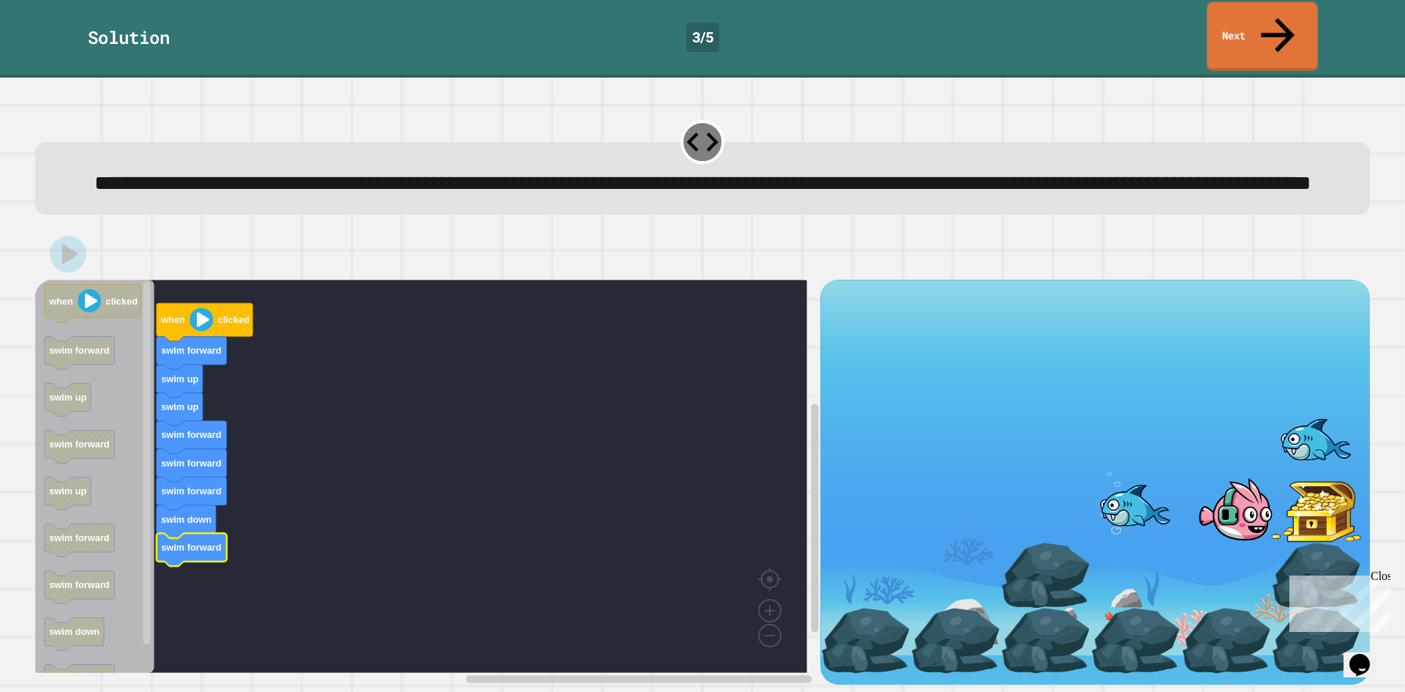
click at [1269, 17] on link "Next" at bounding box center [1262, 36] width 111 height 69
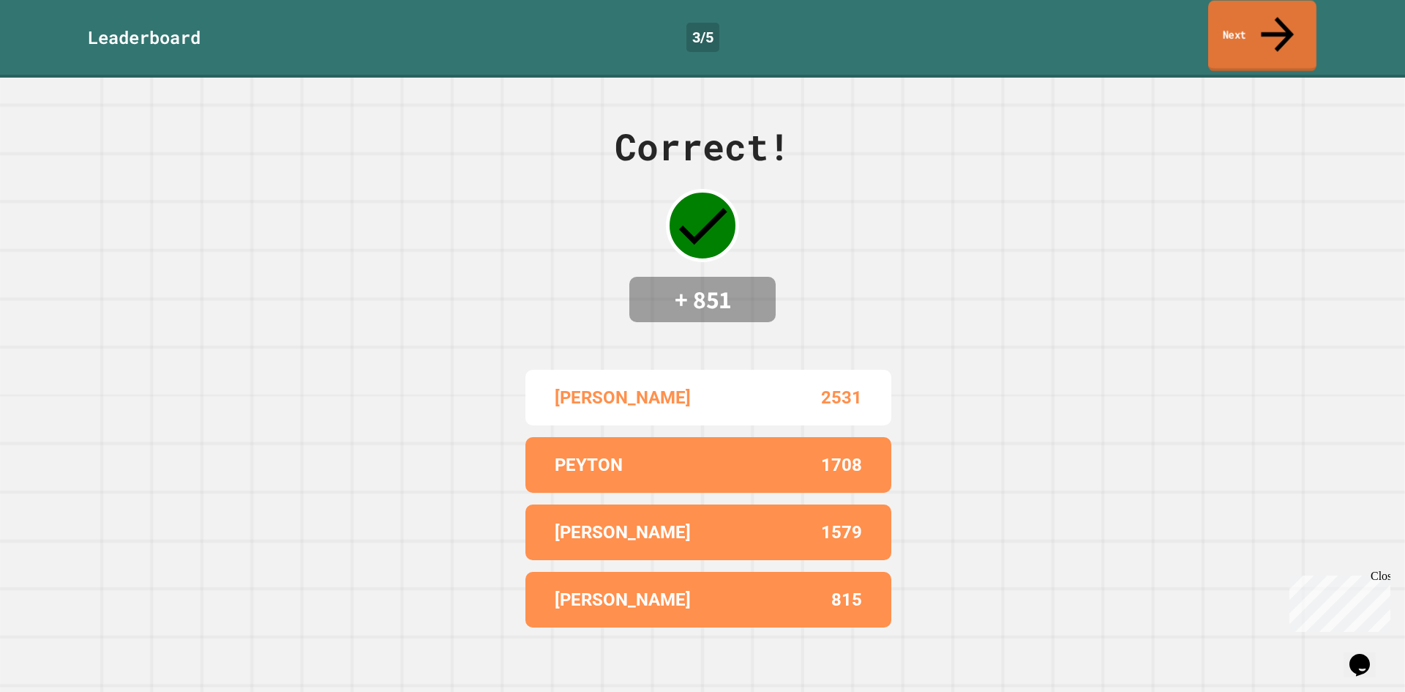
click at [1290, 7] on link "Next" at bounding box center [1263, 36] width 108 height 71
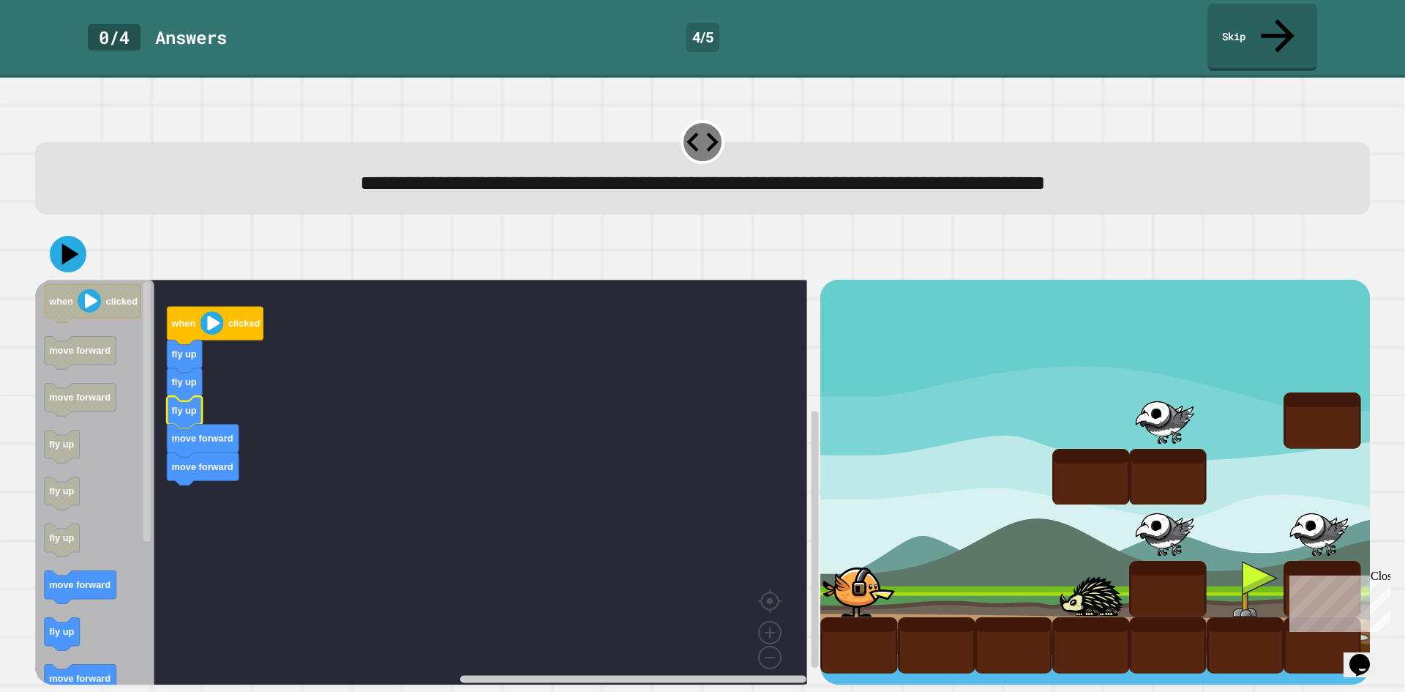
click at [63, 608] on icon "Blockly Workspace" at bounding box center [94, 487] width 119 height 415
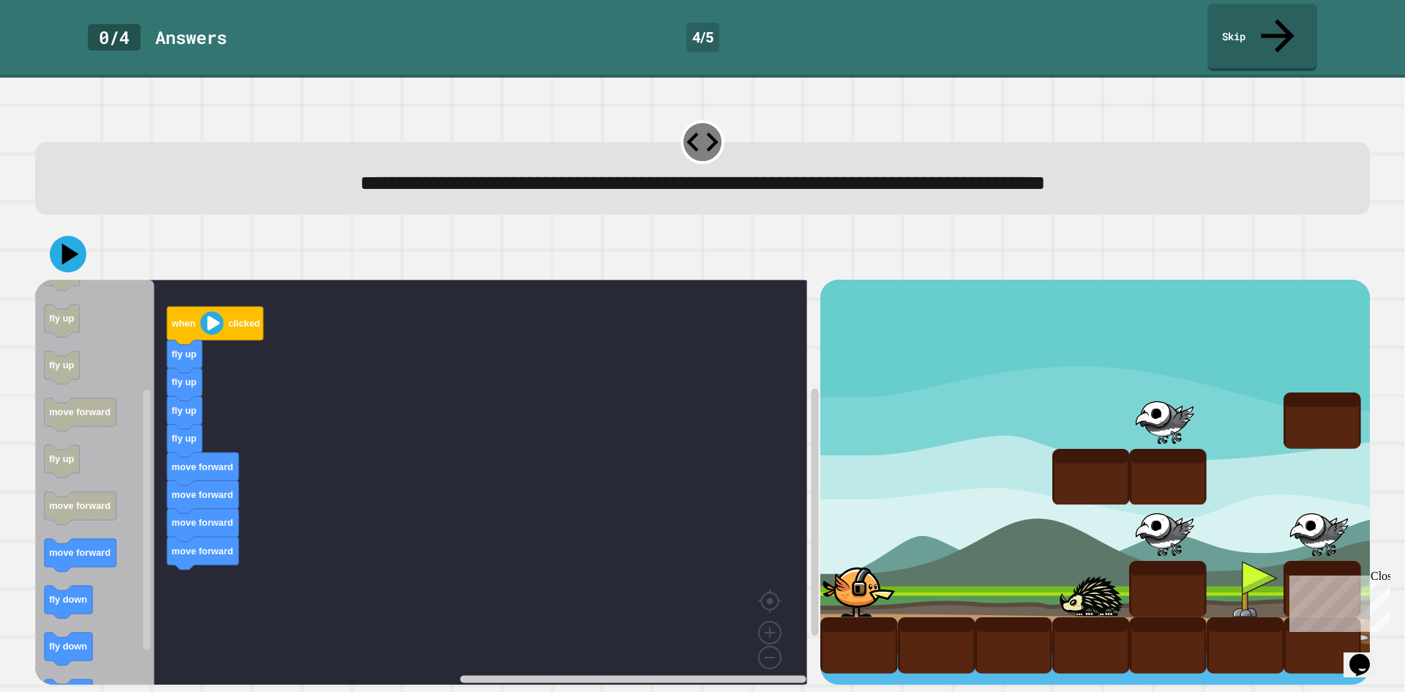
click at [188, 489] on div "when clicked fly up fly up fly up fly up move forward move forward move forward…" at bounding box center [427, 482] width 785 height 405
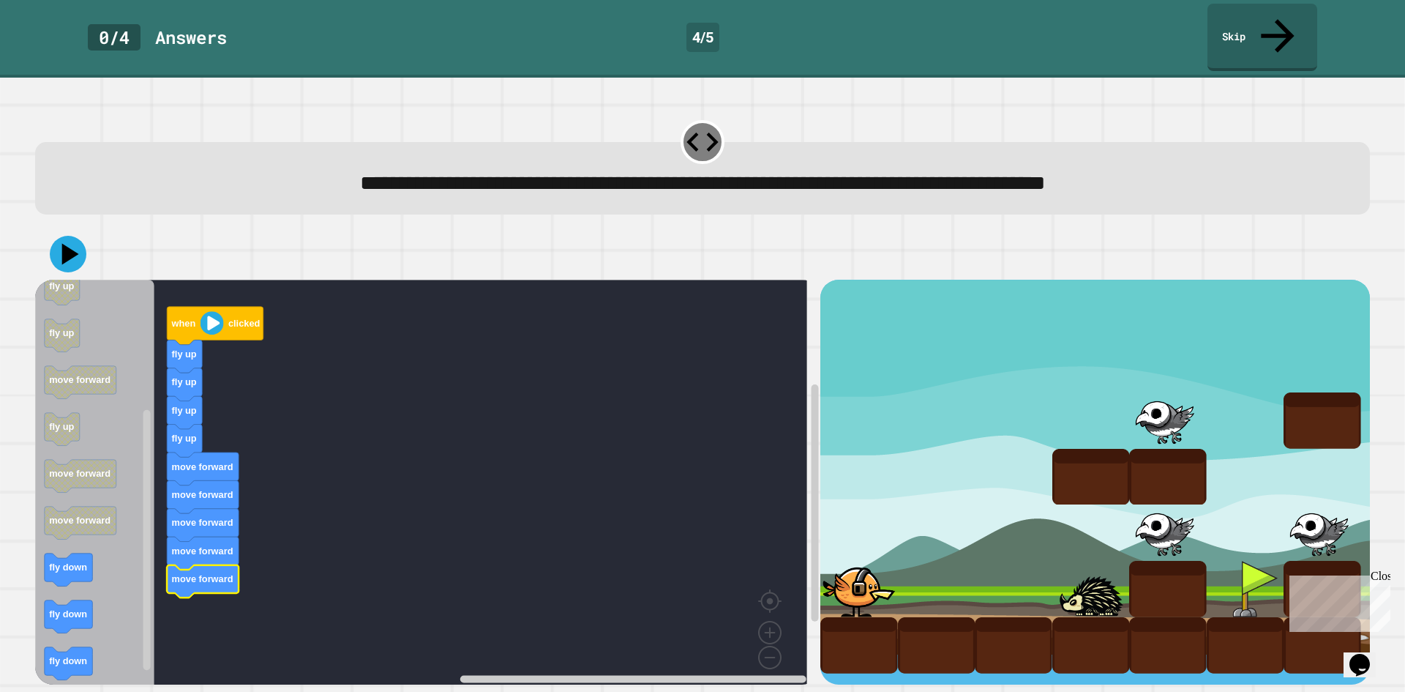
drag, startPoint x: 923, startPoint y: 338, endPoint x: 988, endPoint y: 371, distance: 73.0
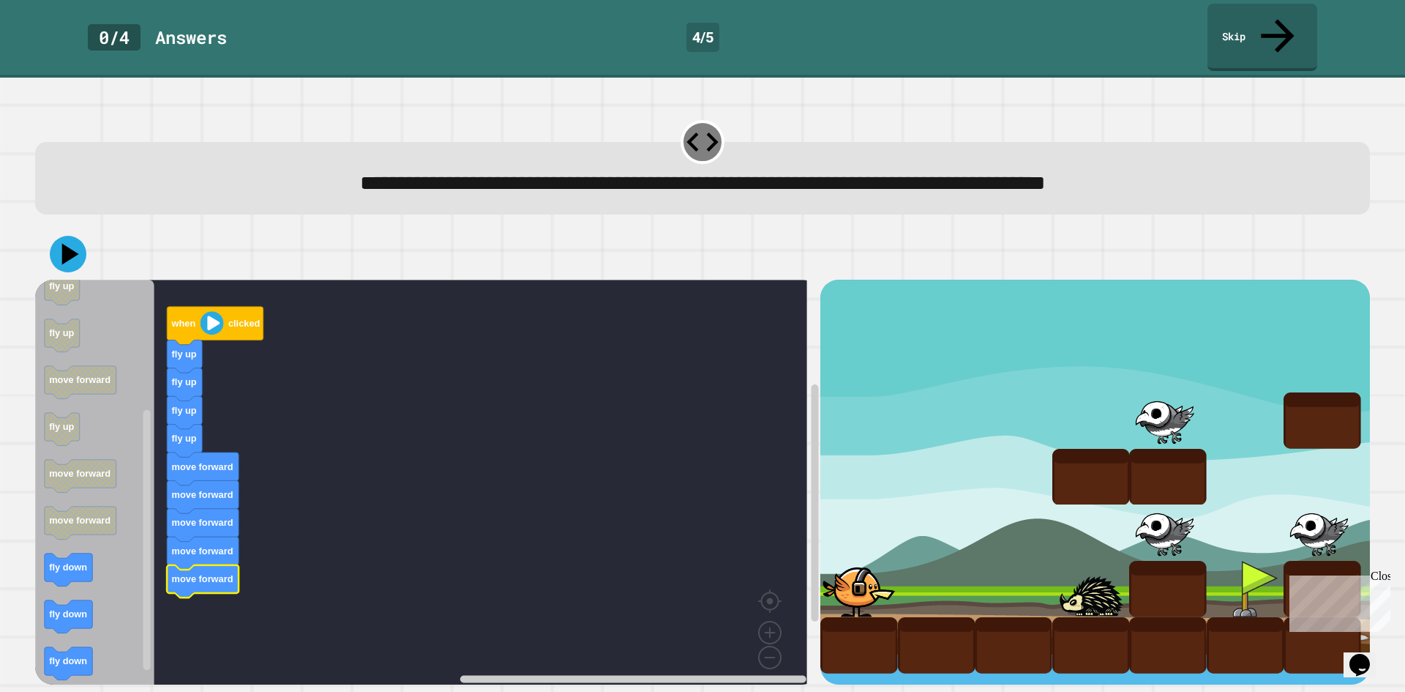
drag, startPoint x: 1014, startPoint y: 355, endPoint x: 1061, endPoint y: 387, distance: 57.5
drag, startPoint x: 1080, startPoint y: 356, endPoint x: 1129, endPoint y: 379, distance: 54.4
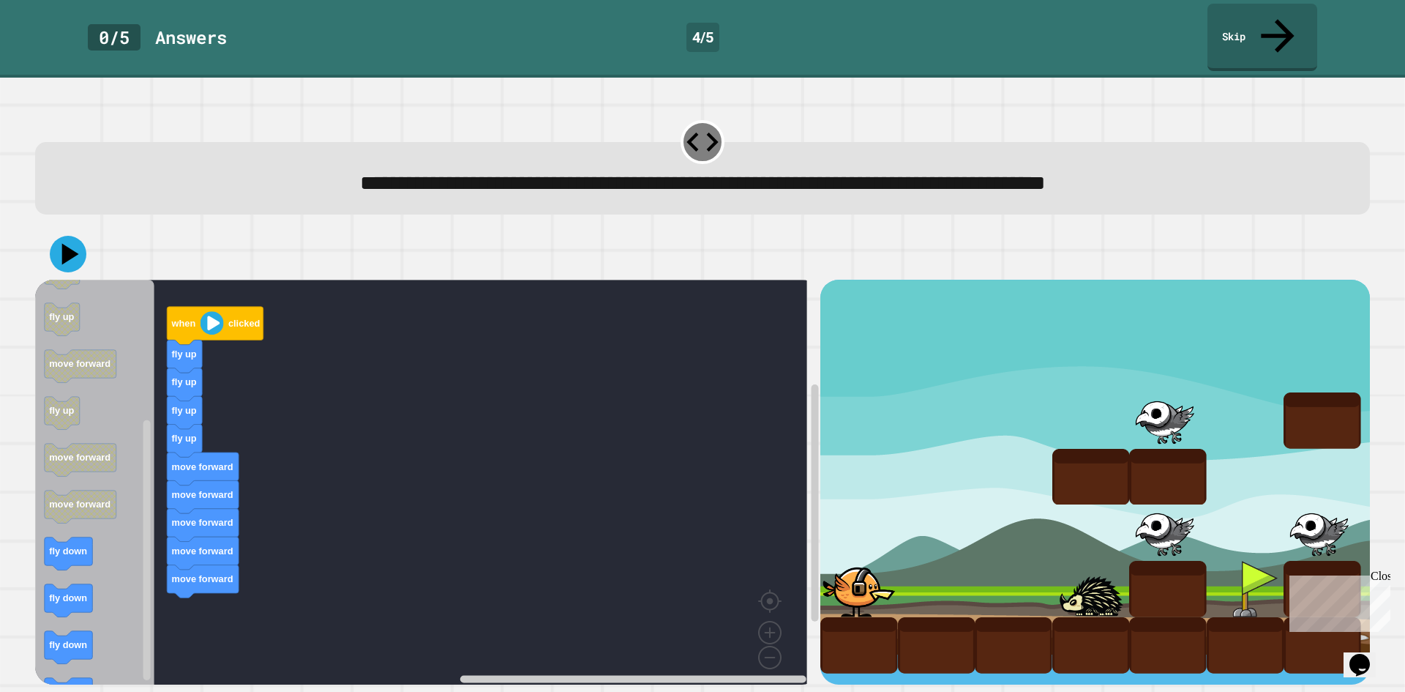
click at [187, 502] on div "when clicked fly up fly up fly up fly up move forward move forward move forward…" at bounding box center [427, 482] width 785 height 405
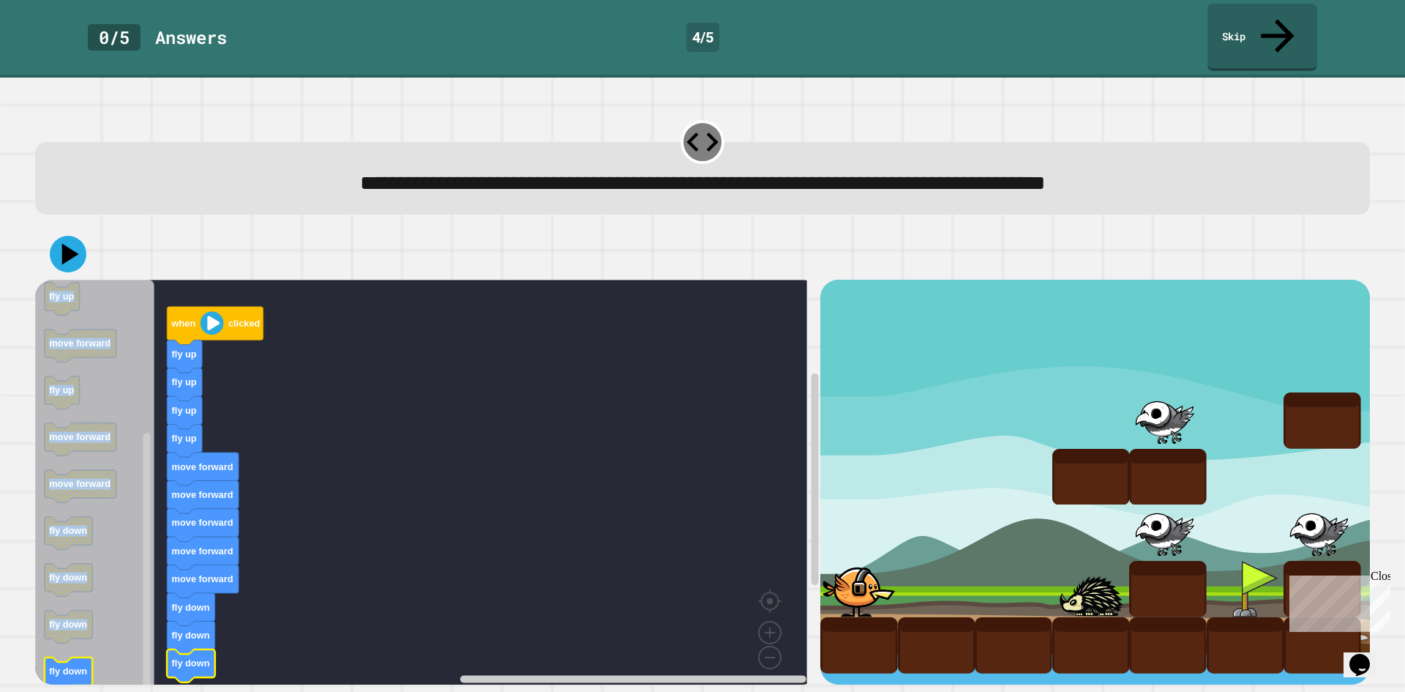
drag, startPoint x: 31, startPoint y: 648, endPoint x: 57, endPoint y: 646, distance: 25.7
click at [57, 646] on div "when clicked fly up fly up fly up fly up move forward move forward move forward…" at bounding box center [702, 457] width 1349 height 470
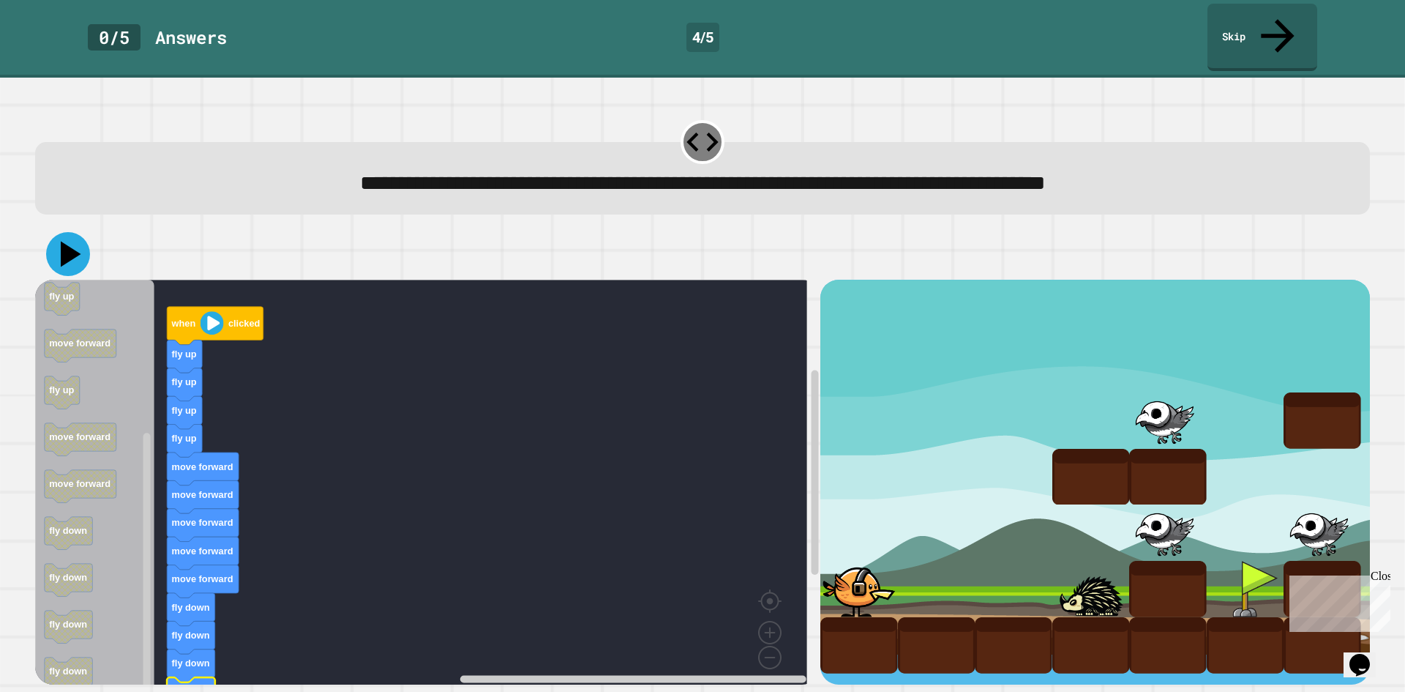
click at [64, 242] on icon at bounding box center [71, 255] width 20 height 26
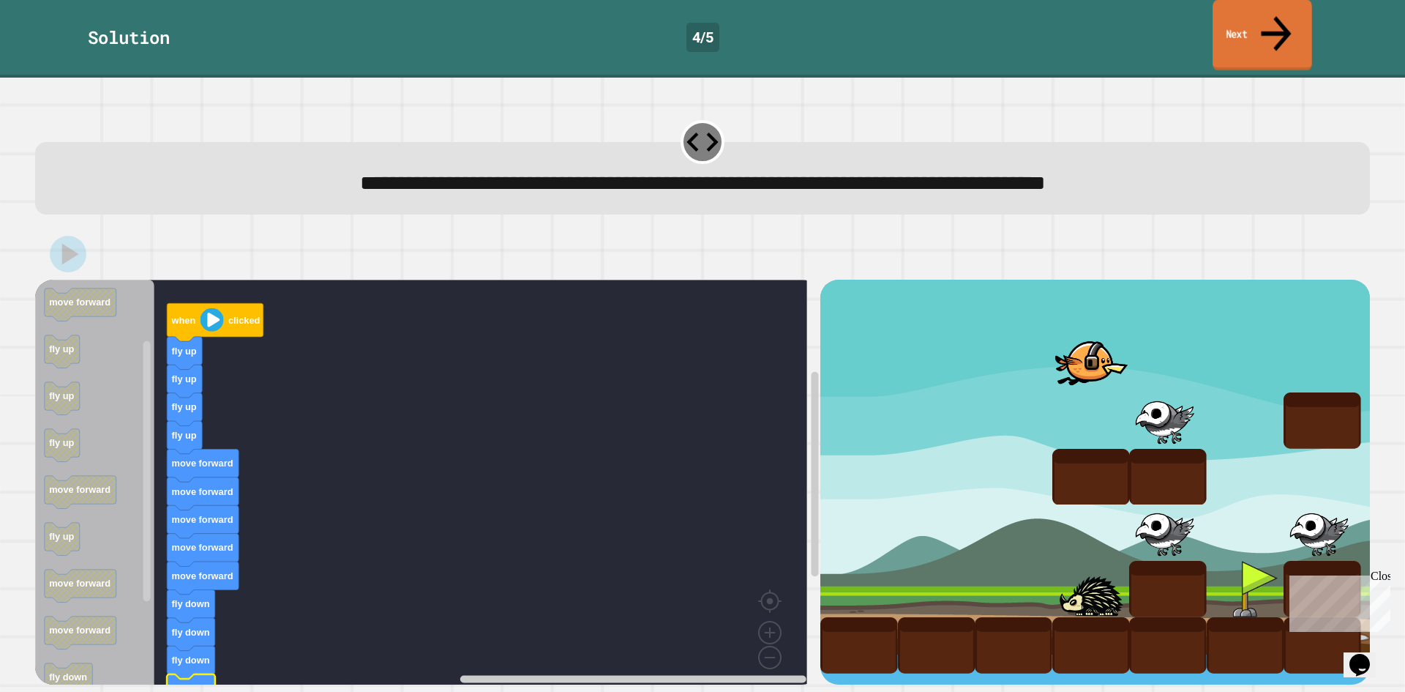
click at [1277, 20] on icon at bounding box center [1276, 33] width 45 height 52
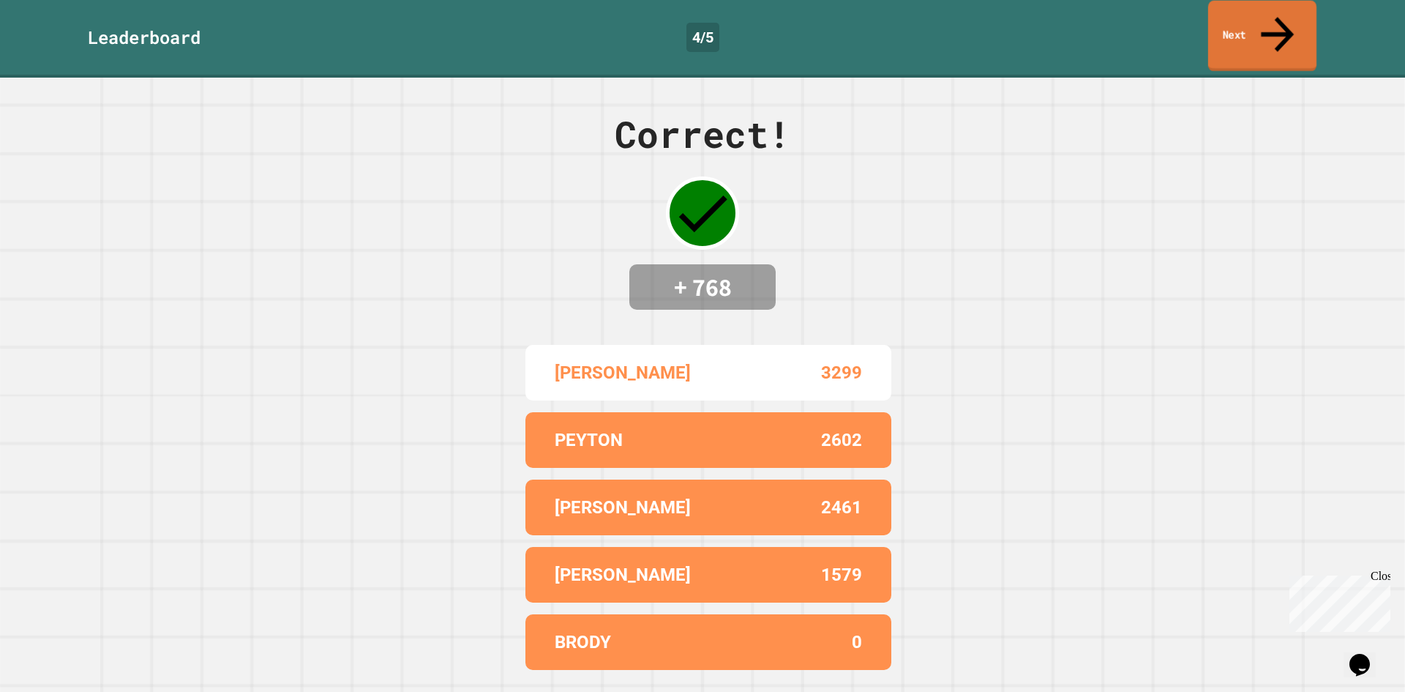
click at [1238, 14] on link "Next" at bounding box center [1263, 36] width 108 height 71
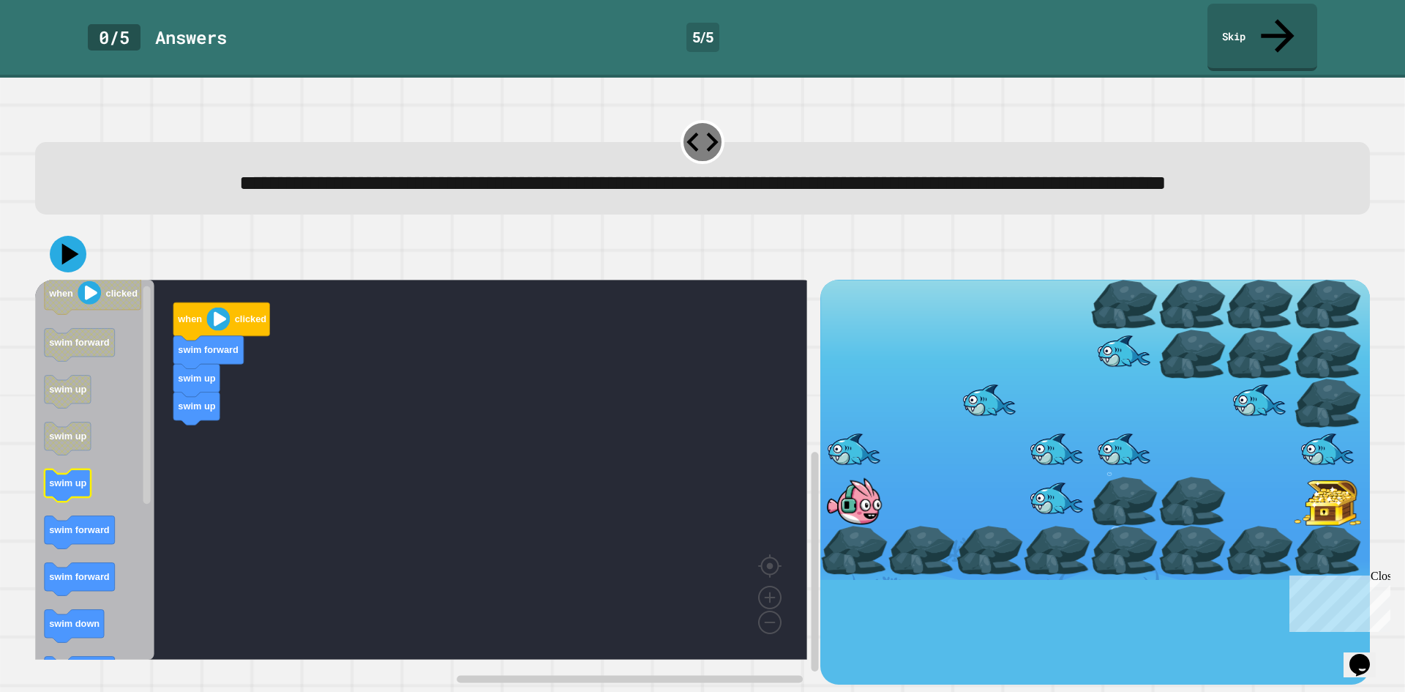
click at [133, 495] on icon "Blockly Workspace" at bounding box center [94, 470] width 119 height 380
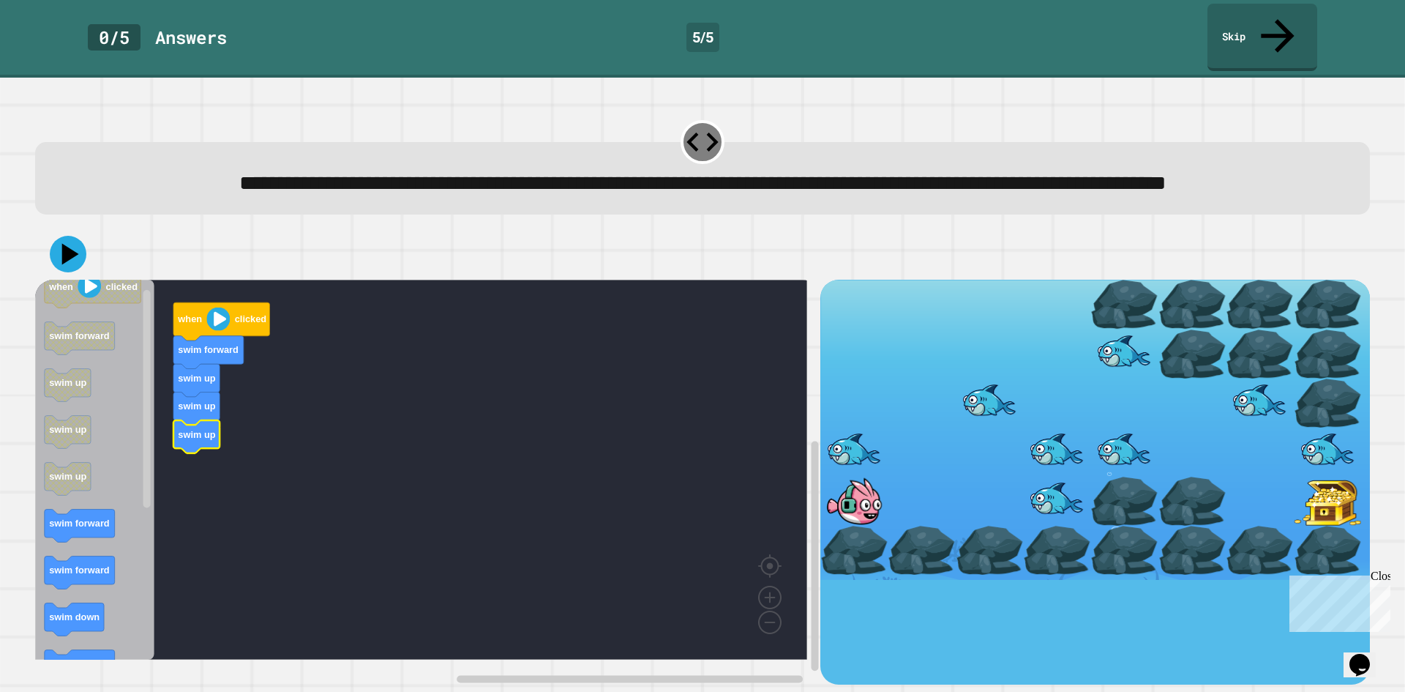
drag, startPoint x: 908, startPoint y: 449, endPoint x: 908, endPoint y: 417, distance: 31.5
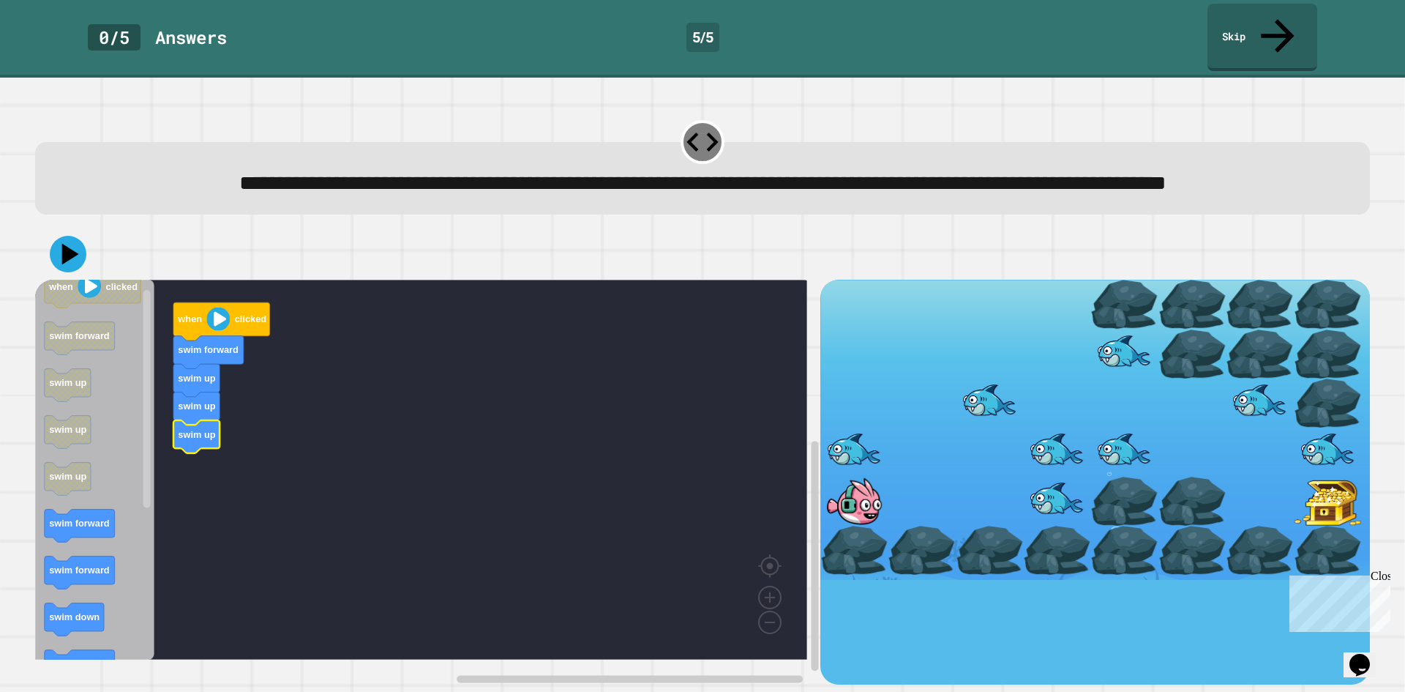
drag, startPoint x: 996, startPoint y: 346, endPoint x: 1004, endPoint y: 357, distance: 13.8
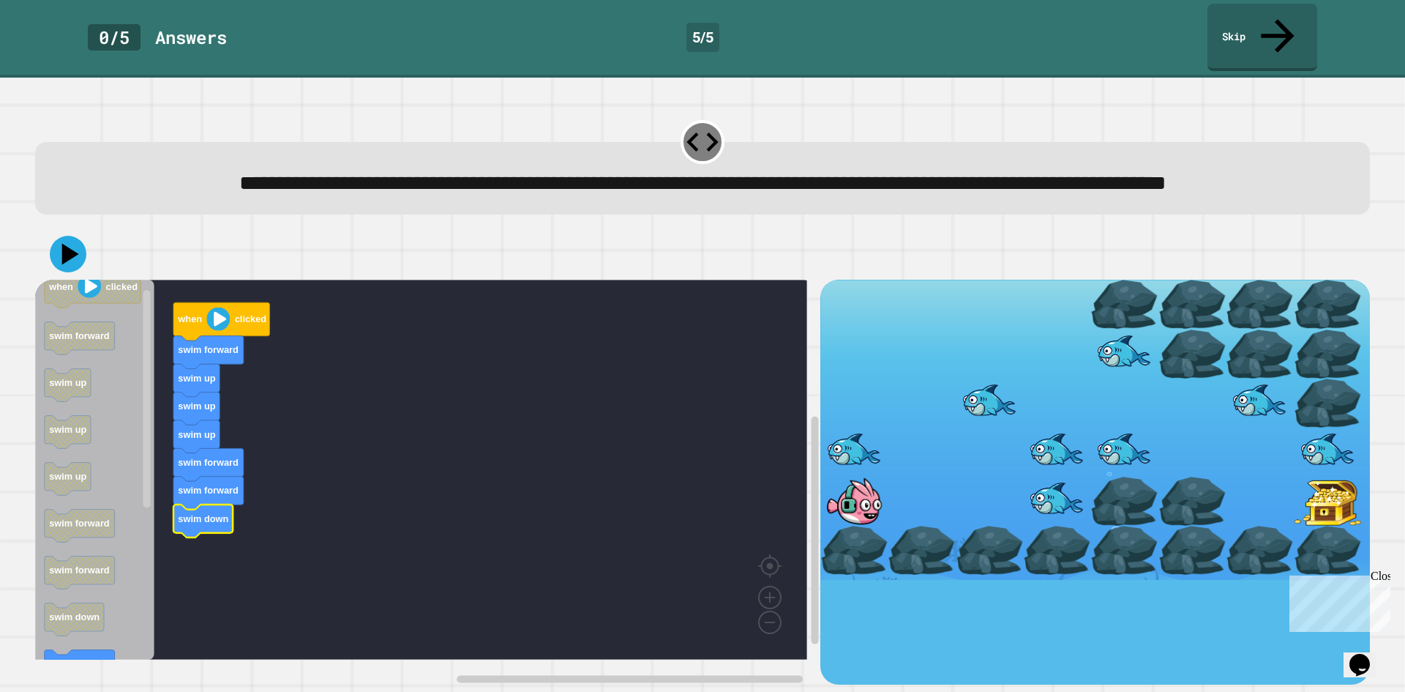
drag, startPoint x: 971, startPoint y: 359, endPoint x: 982, endPoint y: 363, distance: 11.1
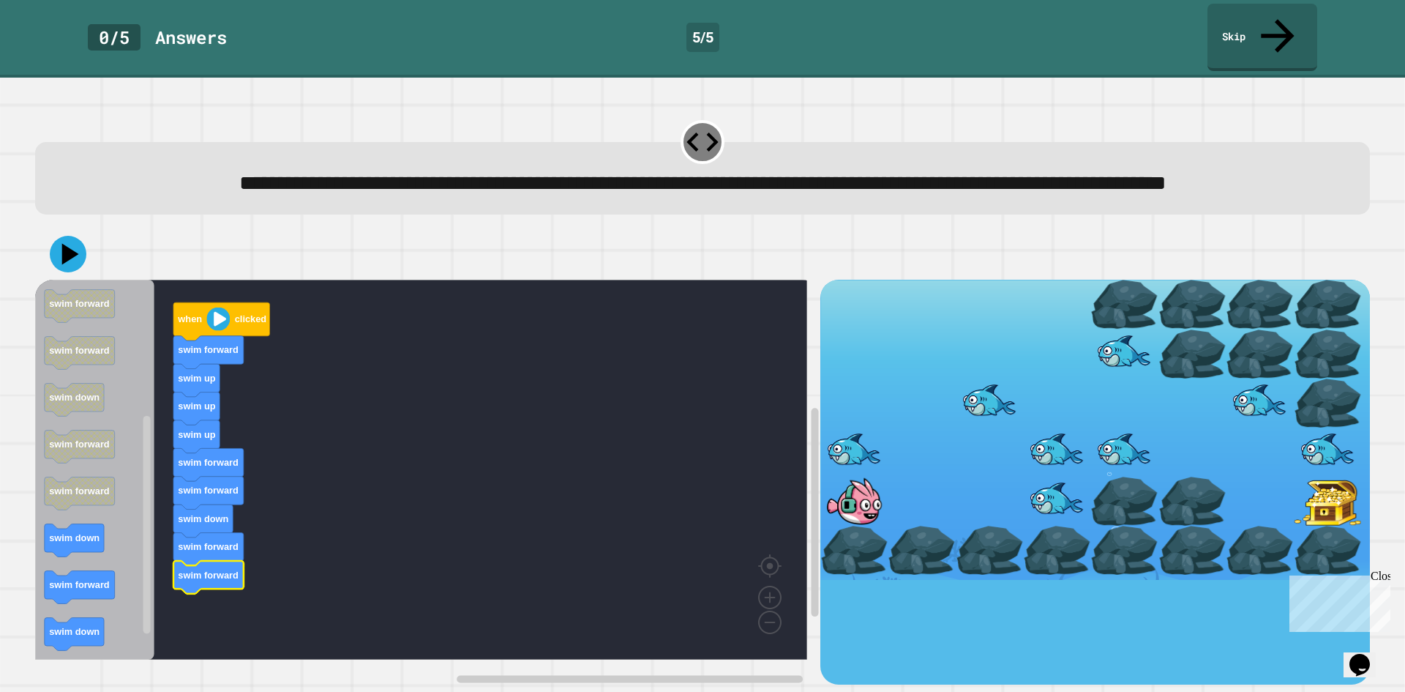
drag, startPoint x: 969, startPoint y: 344, endPoint x: 1001, endPoint y: 369, distance: 40.1
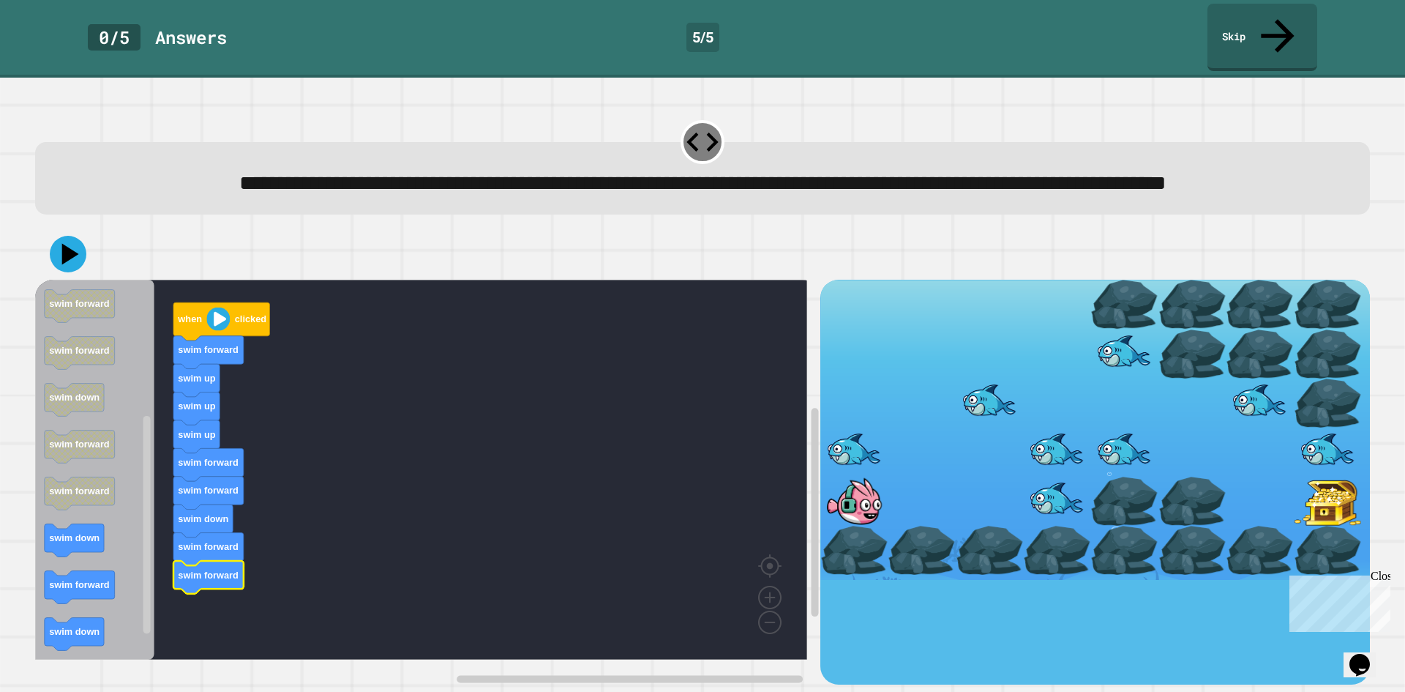
drag, startPoint x: 1099, startPoint y: 397, endPoint x: 1108, endPoint y: 406, distance: 11.9
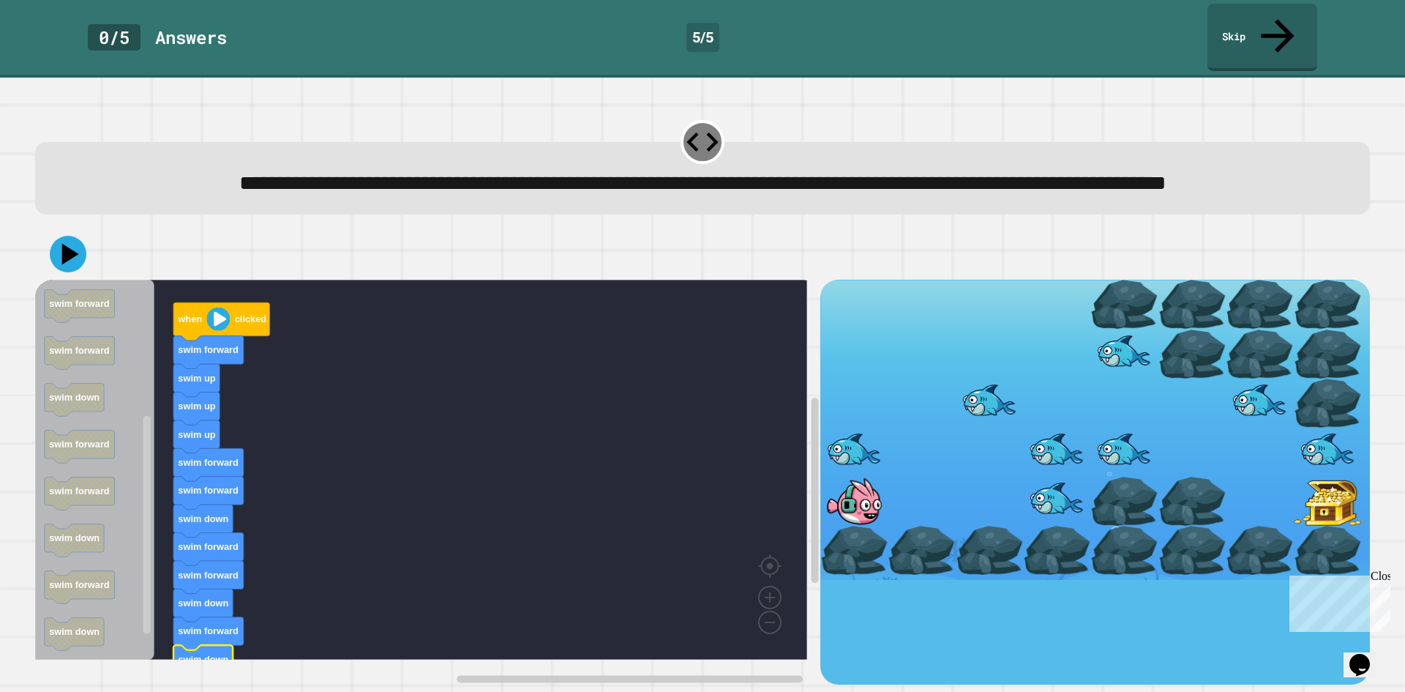
drag, startPoint x: 67, startPoint y: 235, endPoint x: 67, endPoint y: 253, distance: 18.3
click at [67, 243] on div at bounding box center [702, 253] width 1335 height 51
click at [67, 253] on icon at bounding box center [71, 255] width 20 height 26
click at [1250, 15] on link "Skip" at bounding box center [1263, 35] width 98 height 71
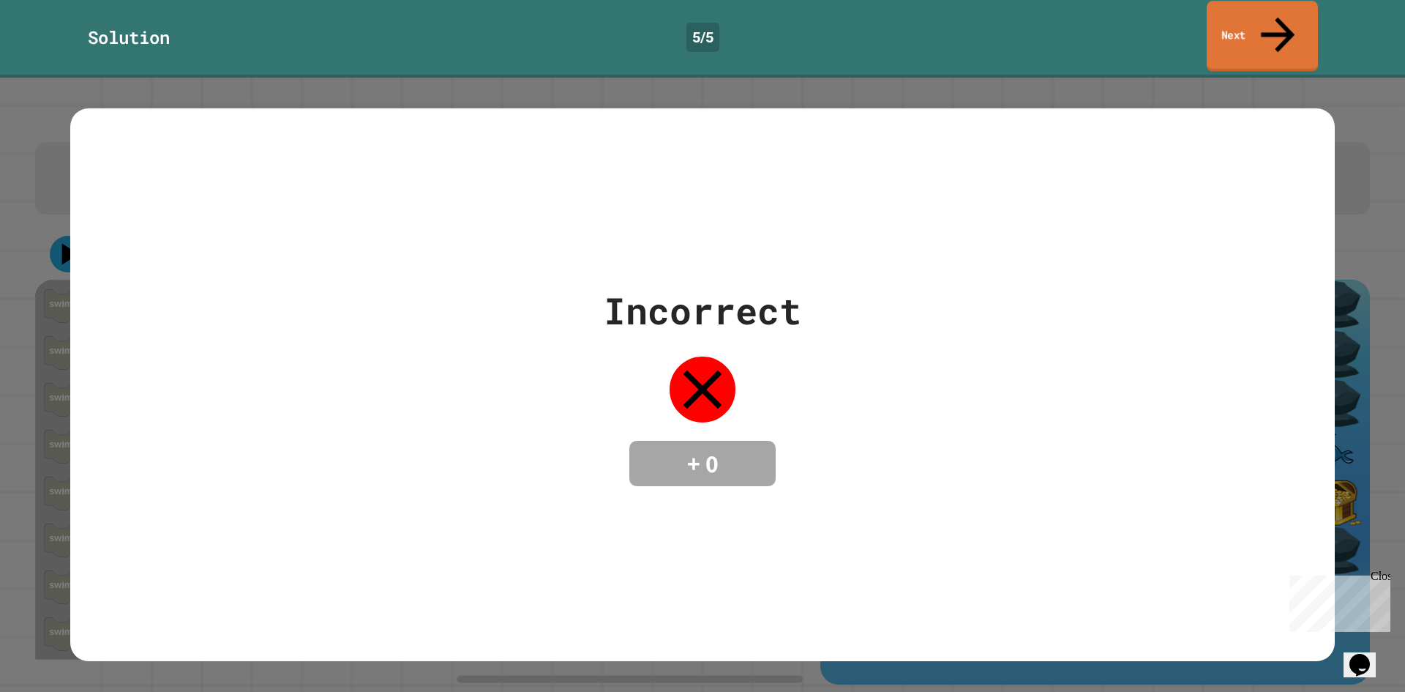
click at [1255, 3] on link "Next" at bounding box center [1262, 36] width 111 height 71
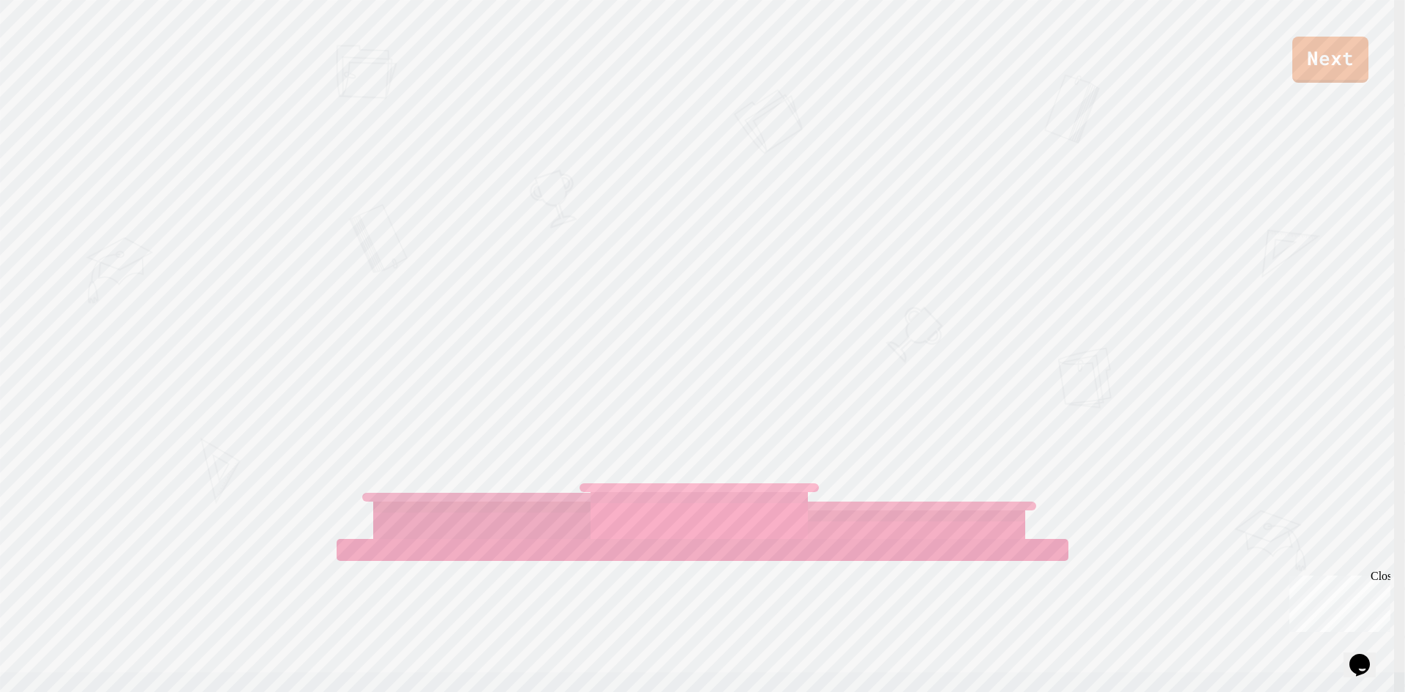
click at [1350, 56] on link "Next" at bounding box center [1331, 60] width 76 height 46
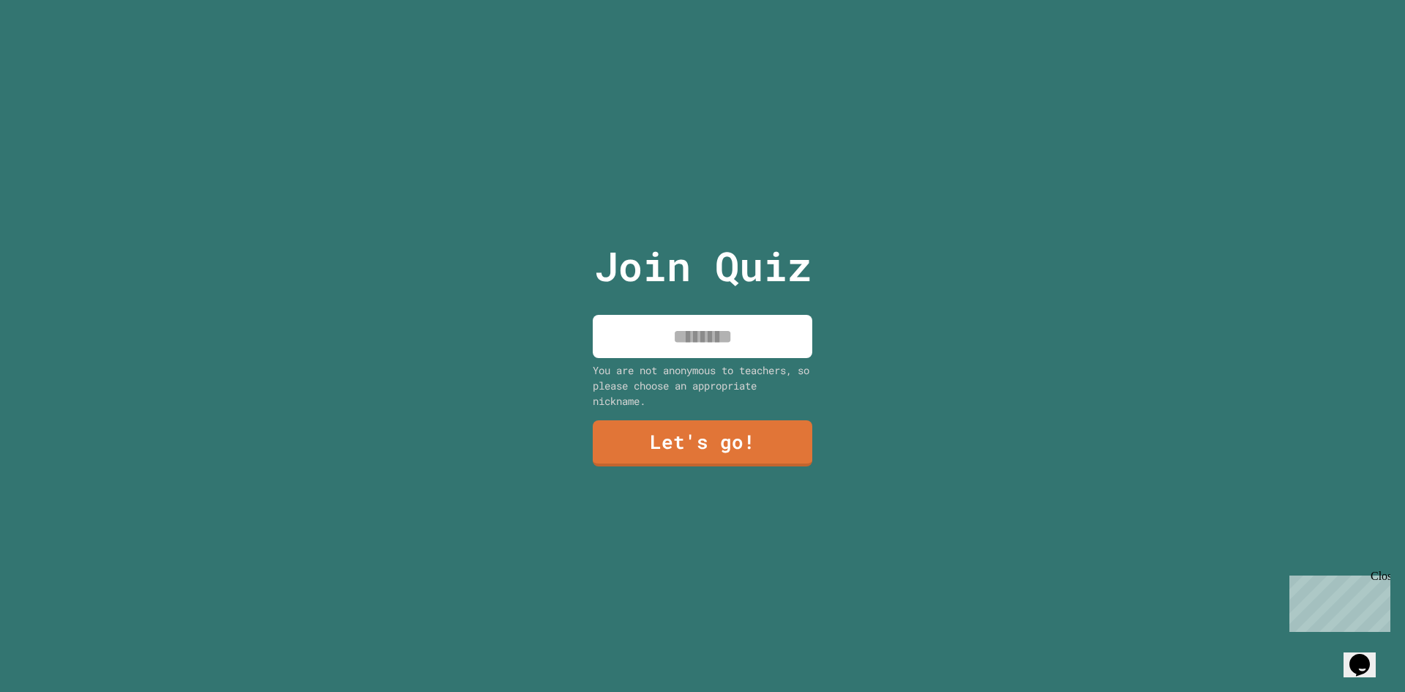
click at [697, 355] on div "Join Quiz You are not anonymous to teachers, so please choose an appropriate ni…" at bounding box center [703, 346] width 247 height 692
click at [676, 351] on div "Join Quiz You are not anonymous to teachers, so please choose an appropriate ni…" at bounding box center [703, 346] width 247 height 692
click at [676, 351] on input at bounding box center [703, 336] width 220 height 43
type input "******"
click at [612, 397] on div "You are not anonymous to teachers, so please choose an appropriate nickname." at bounding box center [703, 385] width 220 height 46
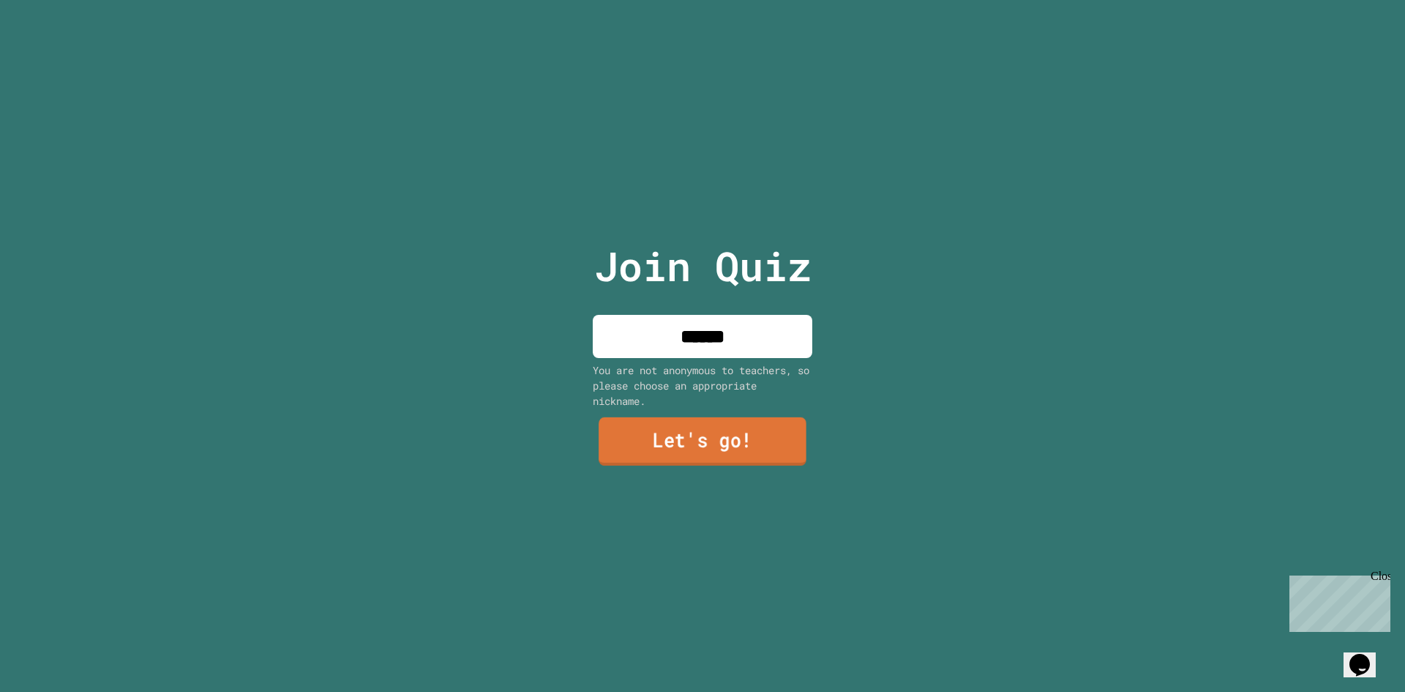
click at [622, 430] on link "Let's go!" at bounding box center [703, 441] width 208 height 48
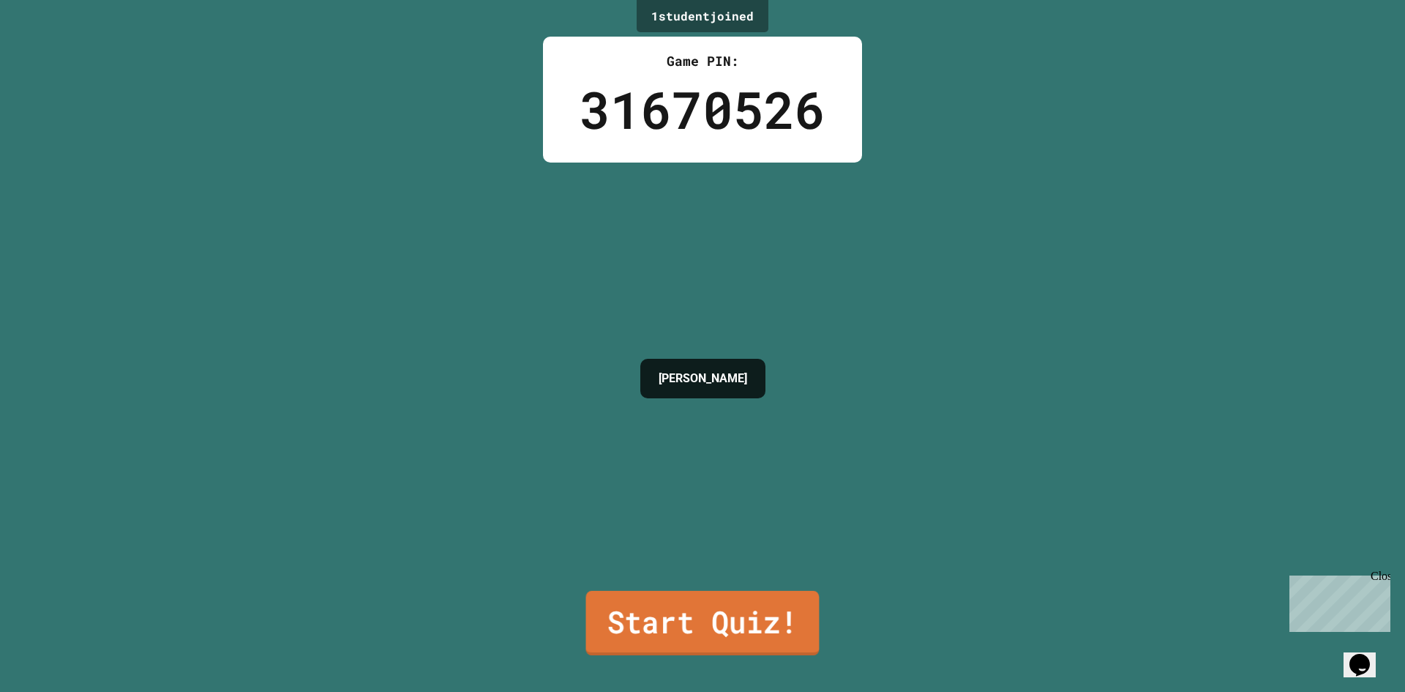
click at [708, 621] on link "Start Quiz!" at bounding box center [703, 623] width 234 height 64
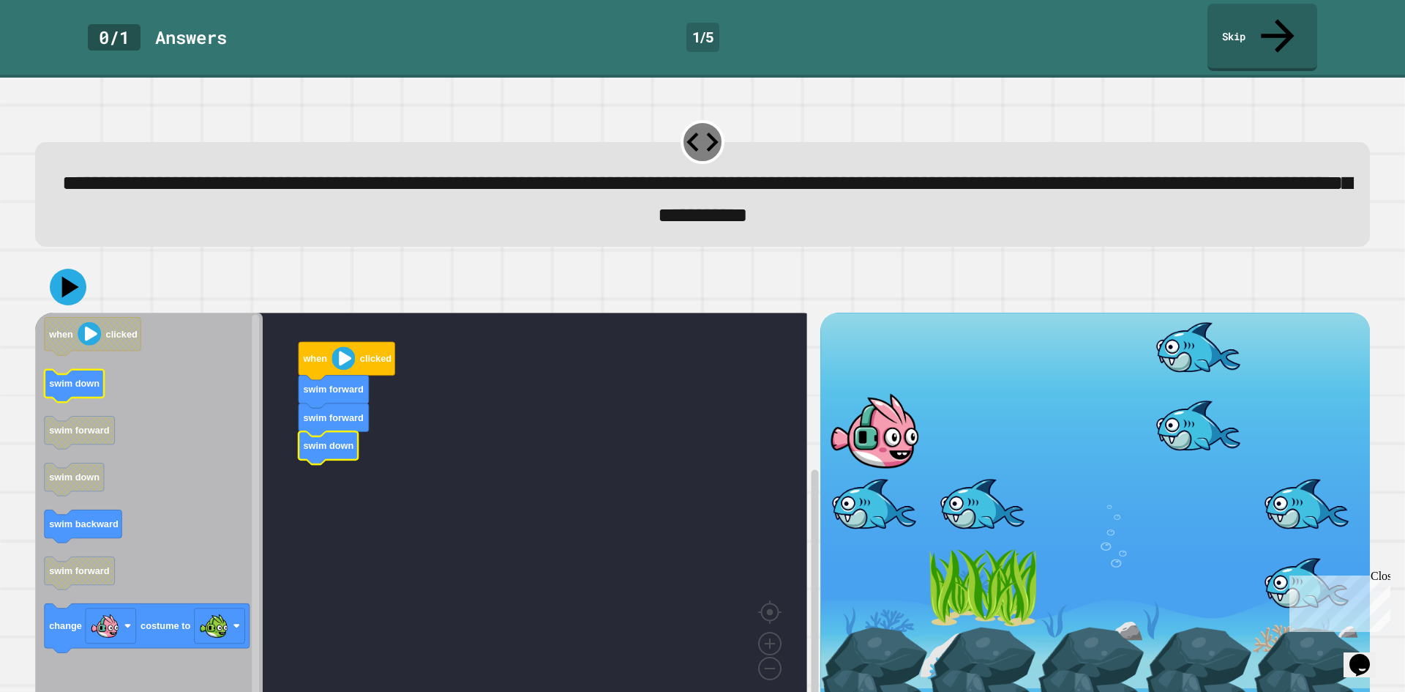
click at [91, 339] on icon "Blockly Workspace" at bounding box center [149, 509] width 228 height 393
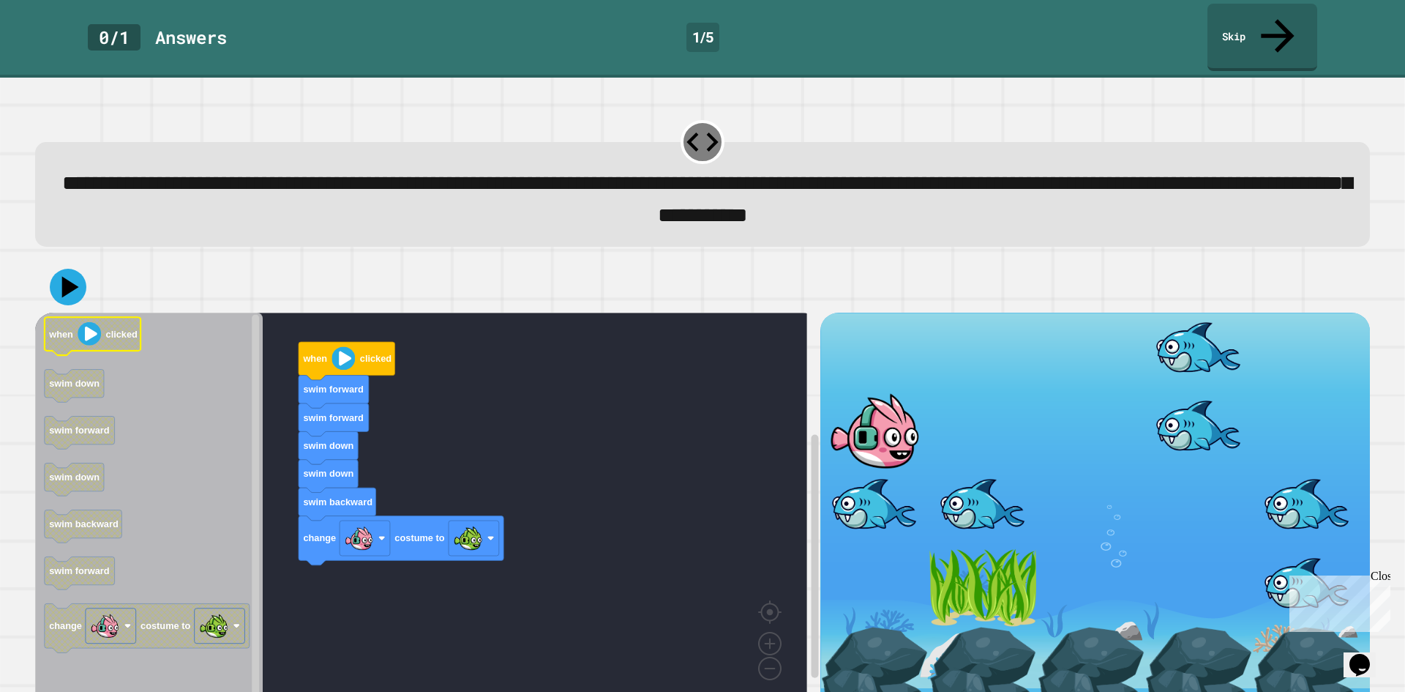
click at [67, 317] on g "when clicked" at bounding box center [93, 336] width 97 height 38
click at [73, 267] on icon at bounding box center [67, 286] width 39 height 39
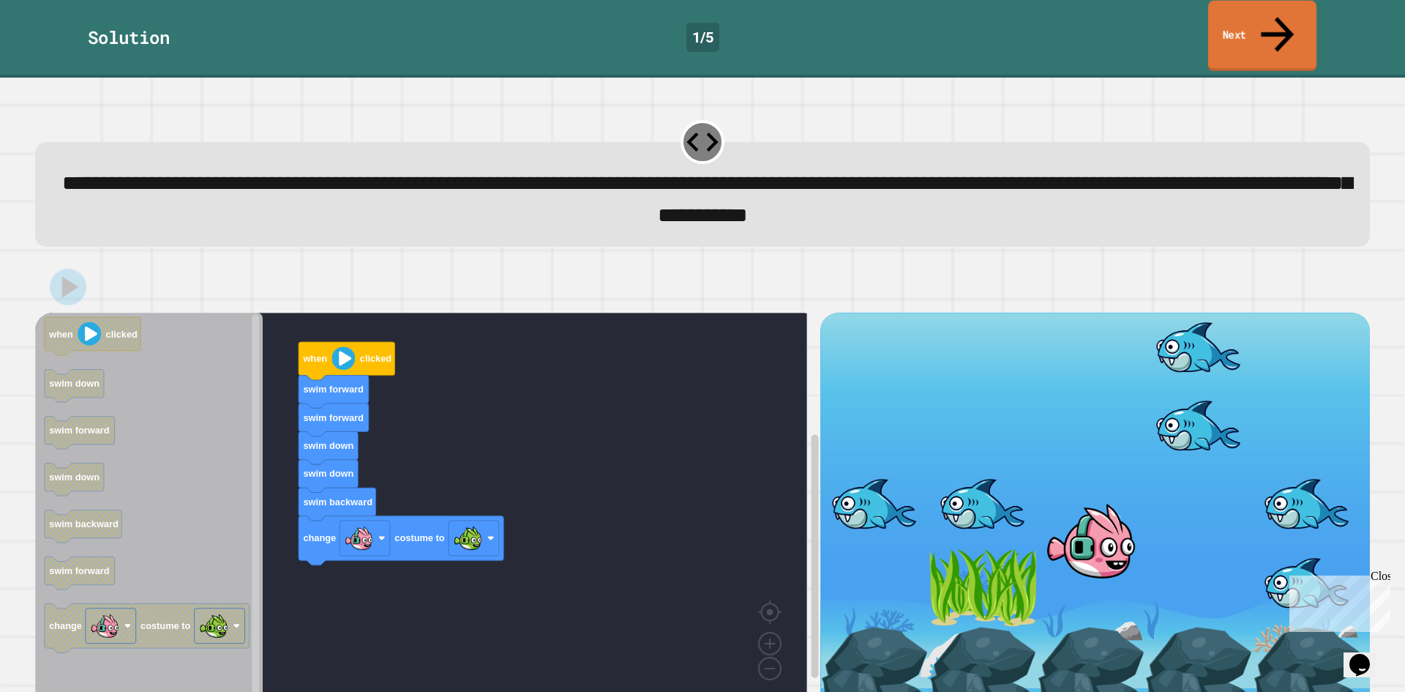
click at [1243, 10] on link "Next" at bounding box center [1263, 36] width 108 height 71
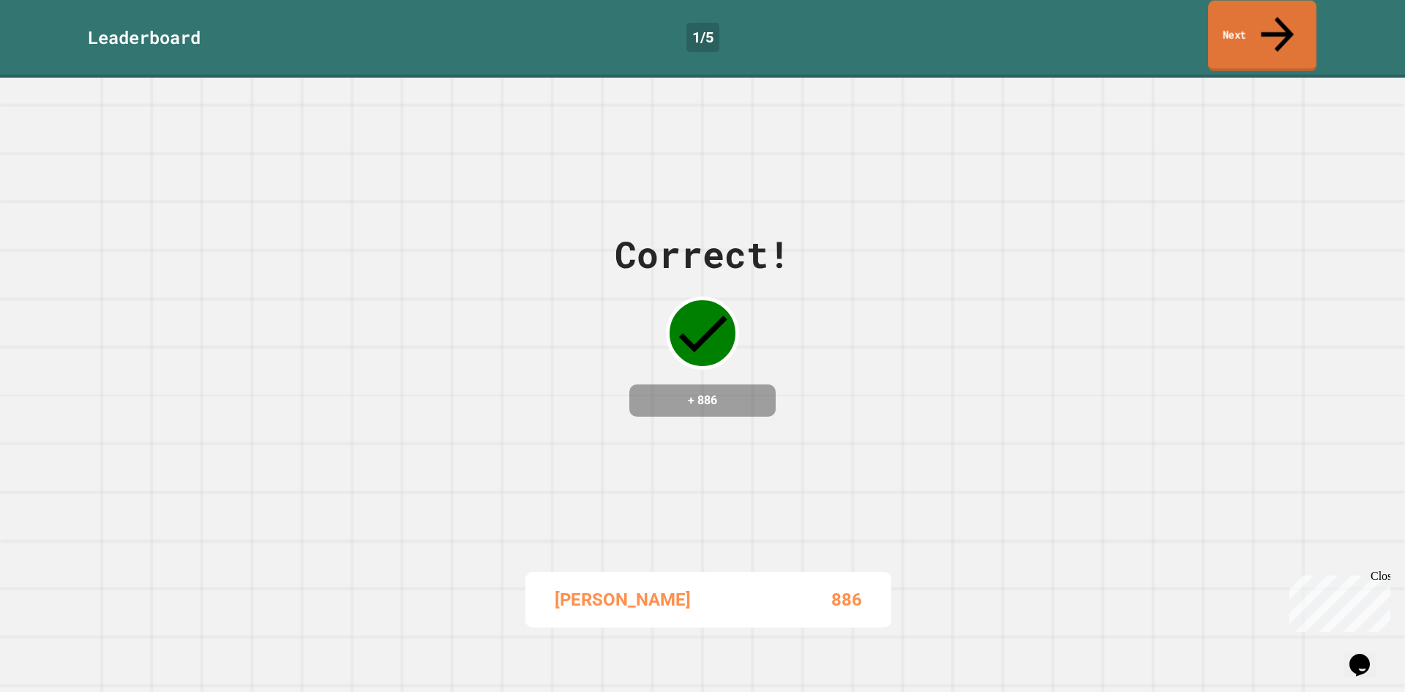
click at [1272, 6] on link "Next" at bounding box center [1263, 36] width 108 height 71
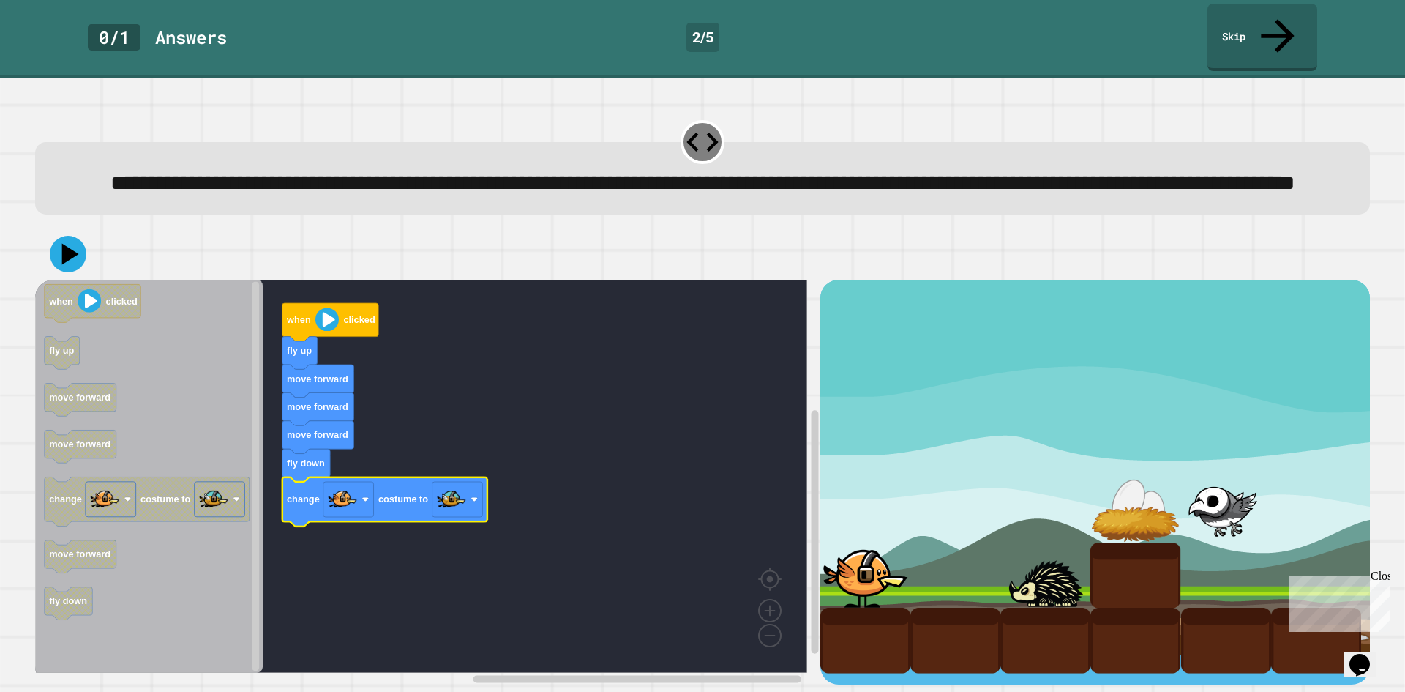
click at [1001, 584] on div at bounding box center [1046, 575] width 90 height 66
drag, startPoint x: 953, startPoint y: 509, endPoint x: 957, endPoint y: 516, distance: 7.5
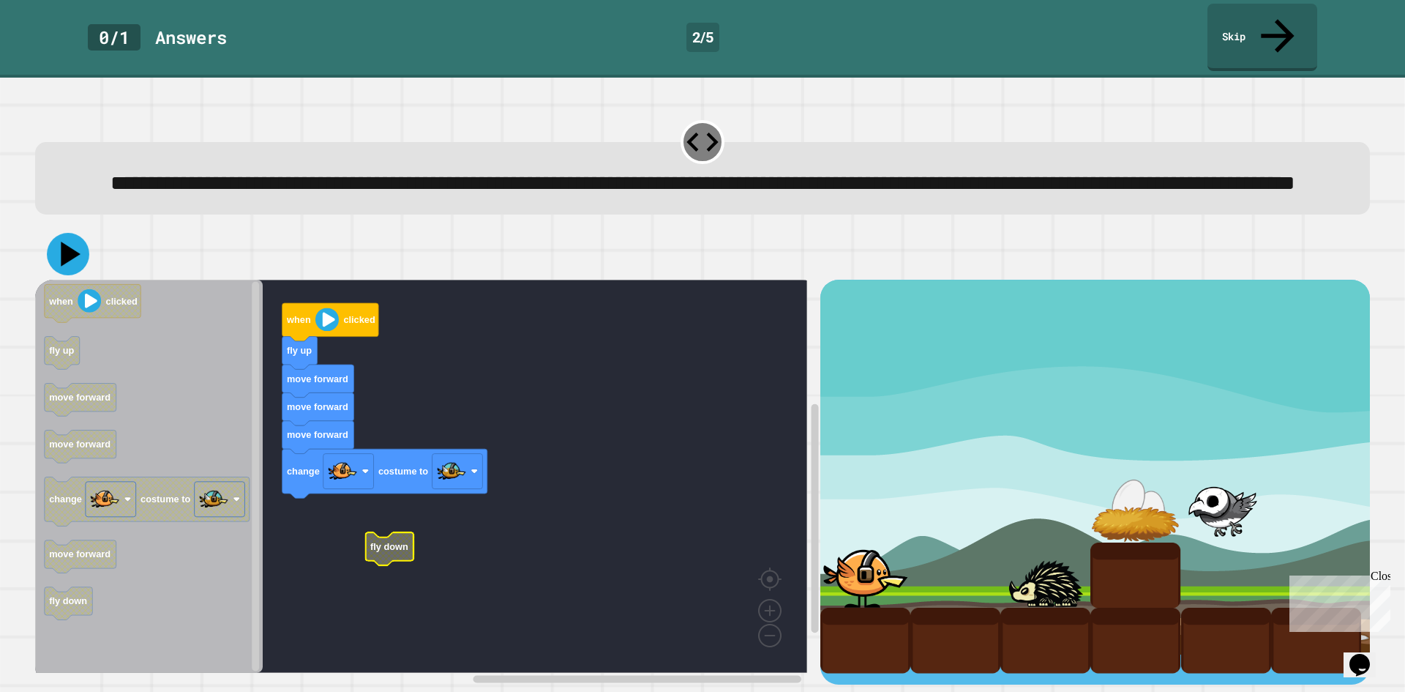
click at [83, 253] on icon at bounding box center [68, 254] width 42 height 42
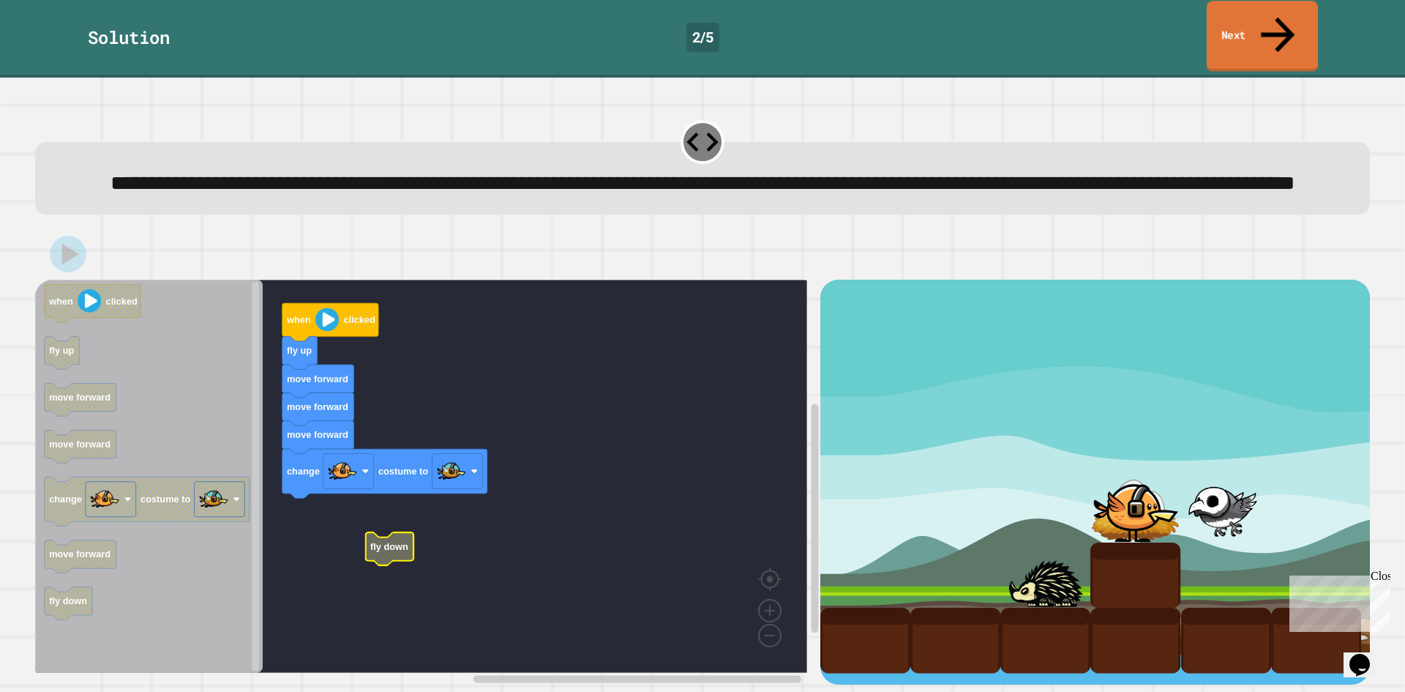
click at [1269, 12] on link "Next" at bounding box center [1262, 36] width 111 height 71
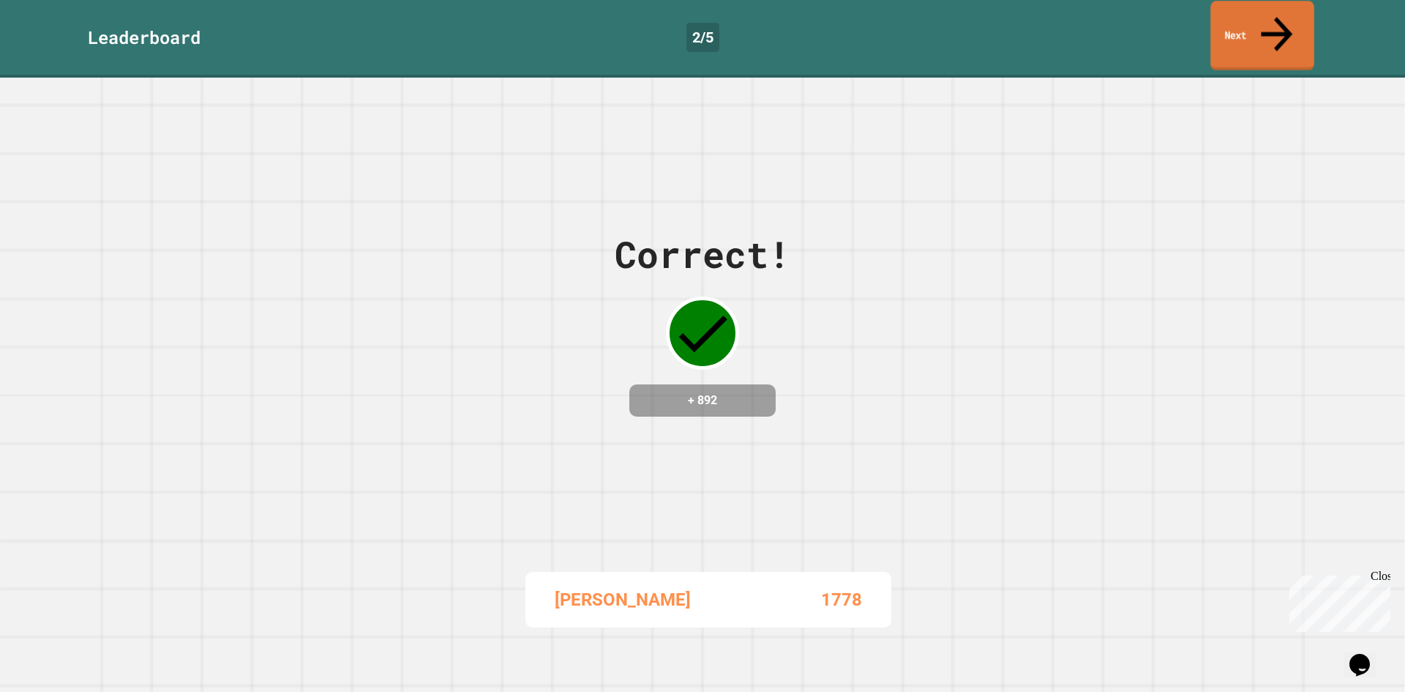
click at [1256, 36] on div "Leaderboard 2 / 5 Next" at bounding box center [702, 37] width 1405 height 67
click at [1259, 23] on link "Next" at bounding box center [1262, 34] width 97 height 71
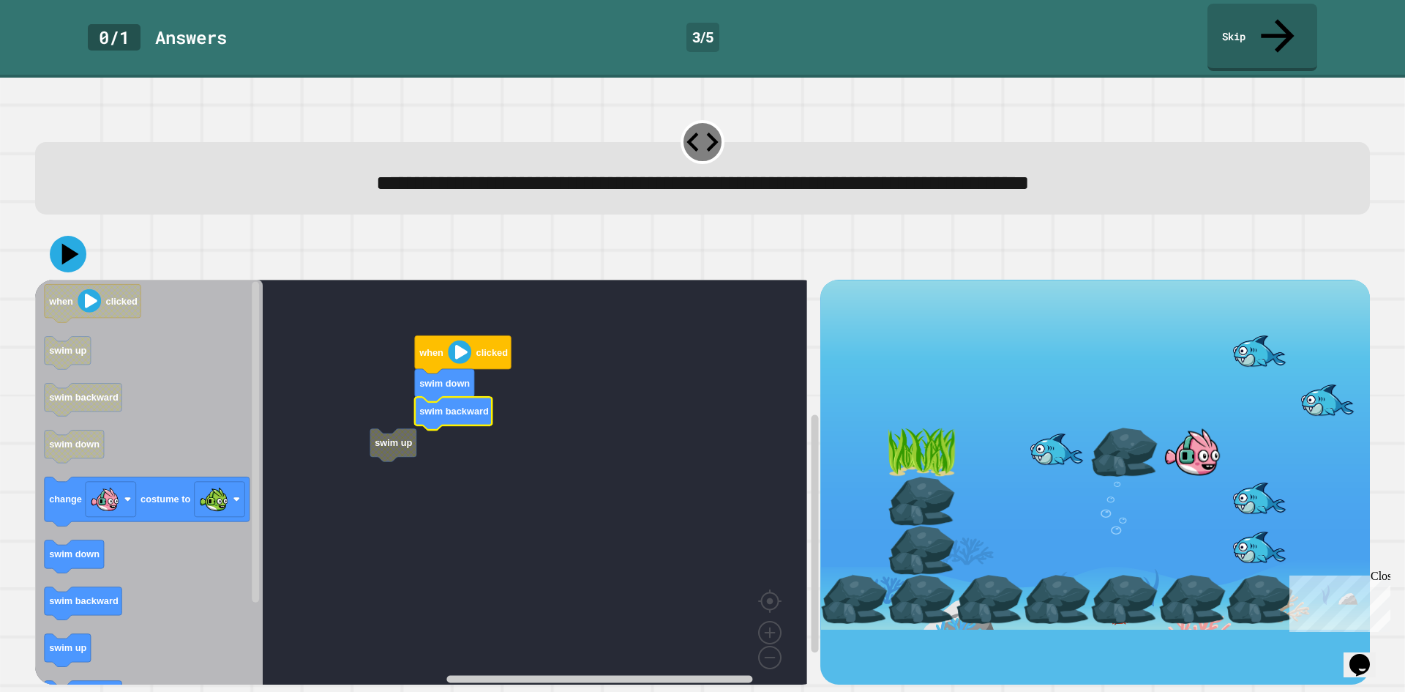
drag, startPoint x: 1117, startPoint y: 460, endPoint x: 1064, endPoint y: 479, distance: 55.8
drag, startPoint x: 1042, startPoint y: 459, endPoint x: 1028, endPoint y: 471, distance: 19.2
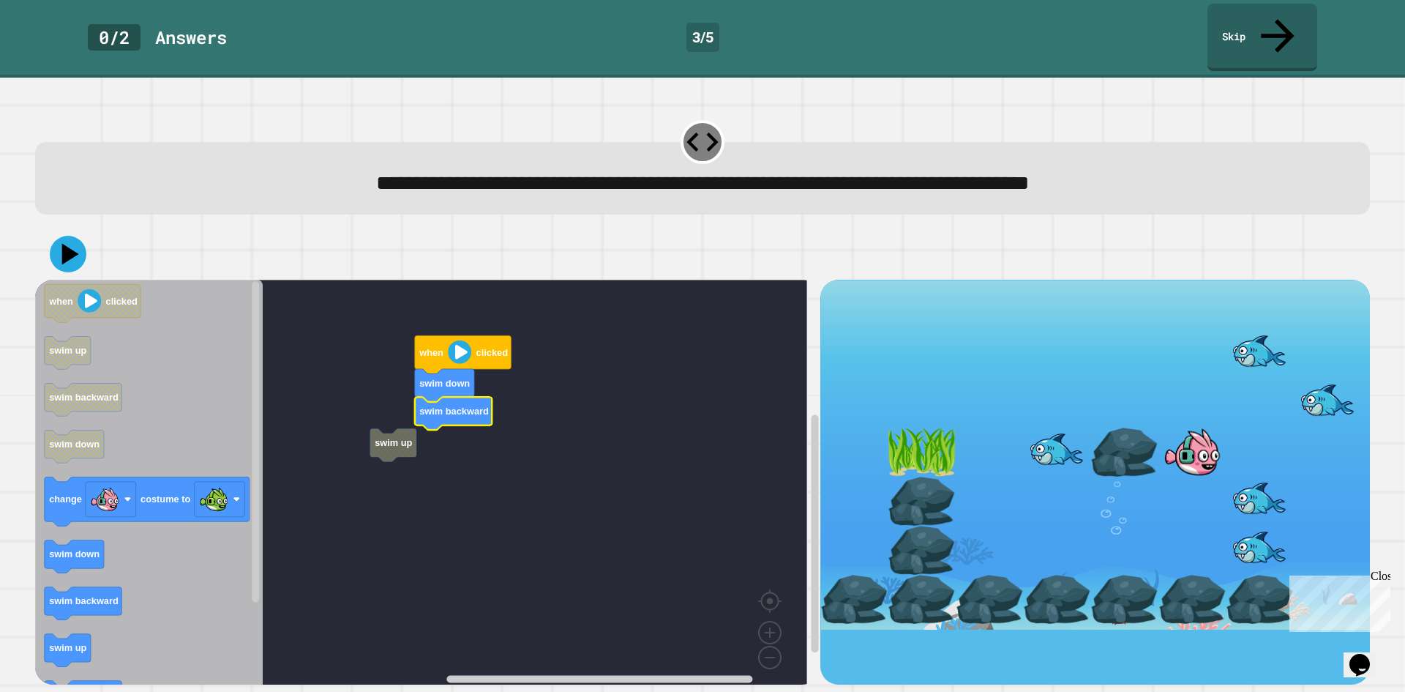
drag, startPoint x: 959, startPoint y: 465, endPoint x: 493, endPoint y: 475, distance: 466.4
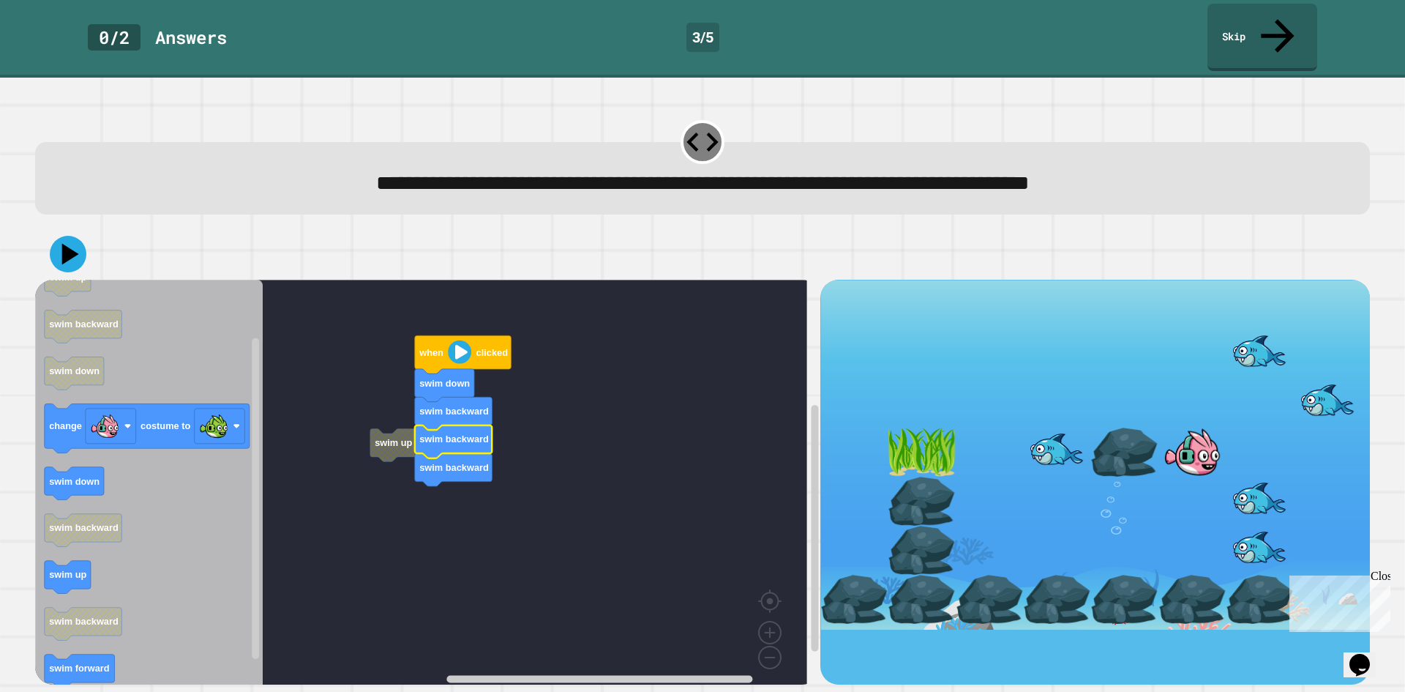
drag, startPoint x: 1097, startPoint y: 466, endPoint x: 1086, endPoint y: 469, distance: 11.4
drag, startPoint x: 1048, startPoint y: 464, endPoint x: 1006, endPoint y: 499, distance: 54.6
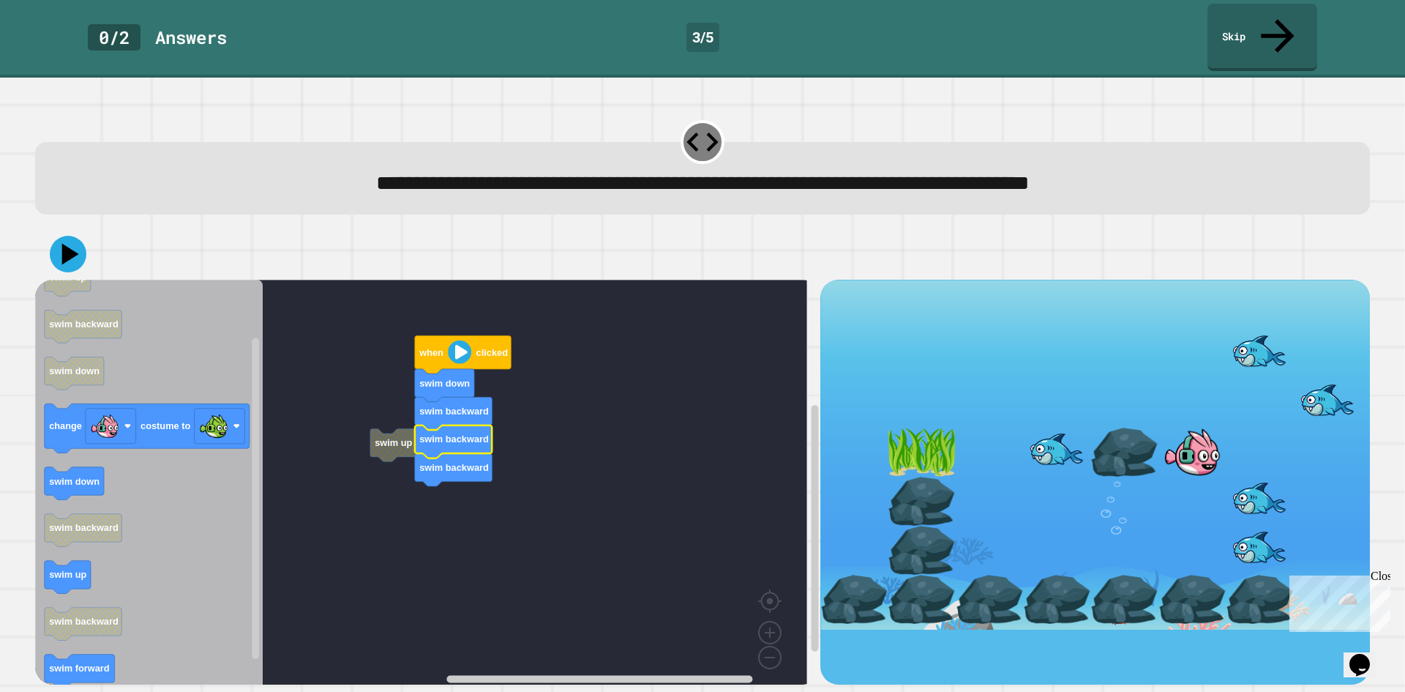
click at [380, 431] on rect "Blockly Workspace" at bounding box center [421, 487] width 772 height 415
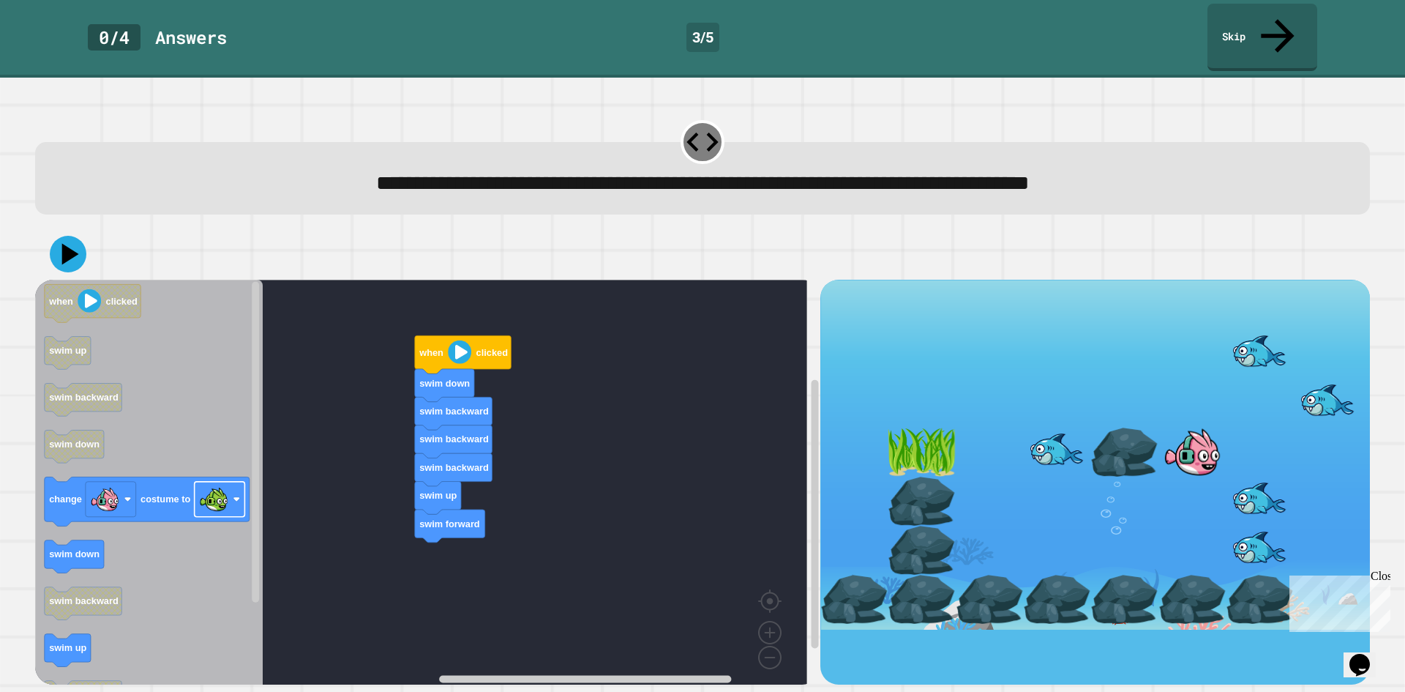
click at [589, 553] on div "when clicked swim down swim backward swim backward swim backward swim up swim f…" at bounding box center [427, 482] width 785 height 405
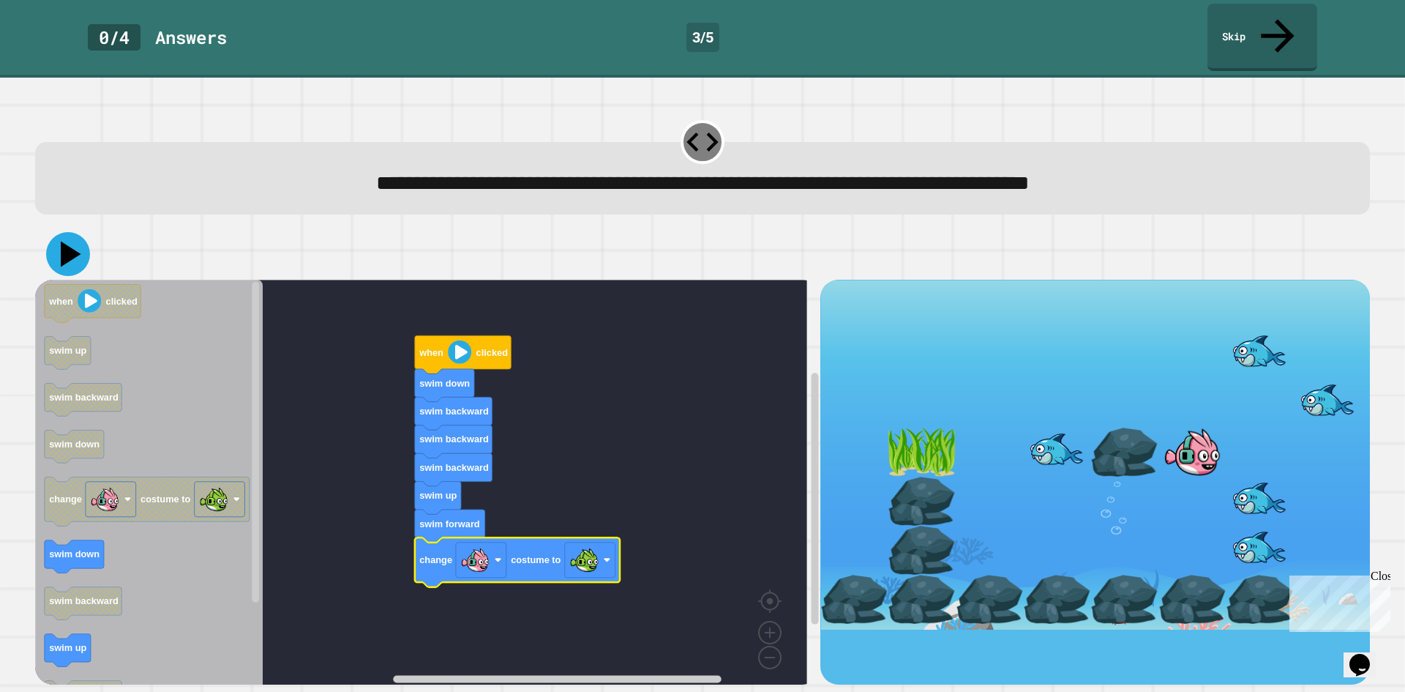
click at [61, 232] on icon at bounding box center [68, 254] width 44 height 44
drag, startPoint x: 1042, startPoint y: 460, endPoint x: 1004, endPoint y: 479, distance: 43.5
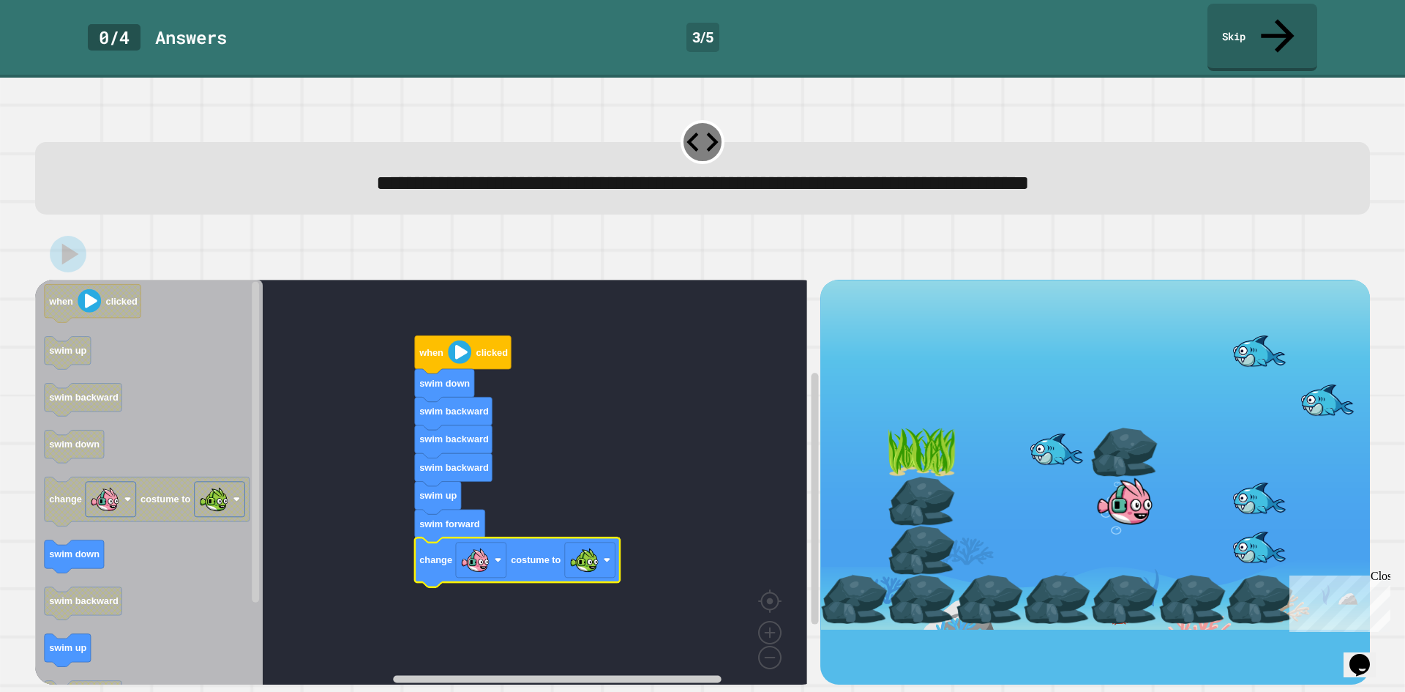
click at [1250, 9] on link "Skip" at bounding box center [1262, 35] width 107 height 71
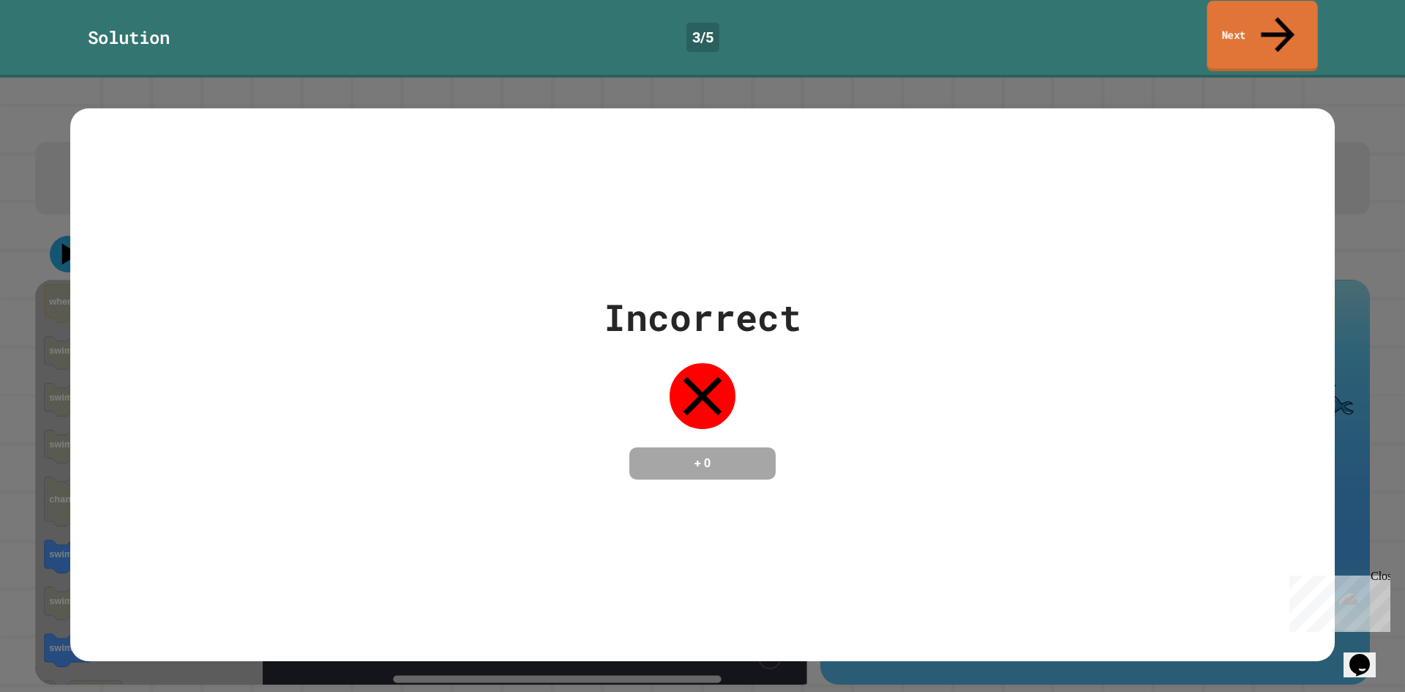
click at [1247, 21] on link "Next" at bounding box center [1262, 36] width 111 height 71
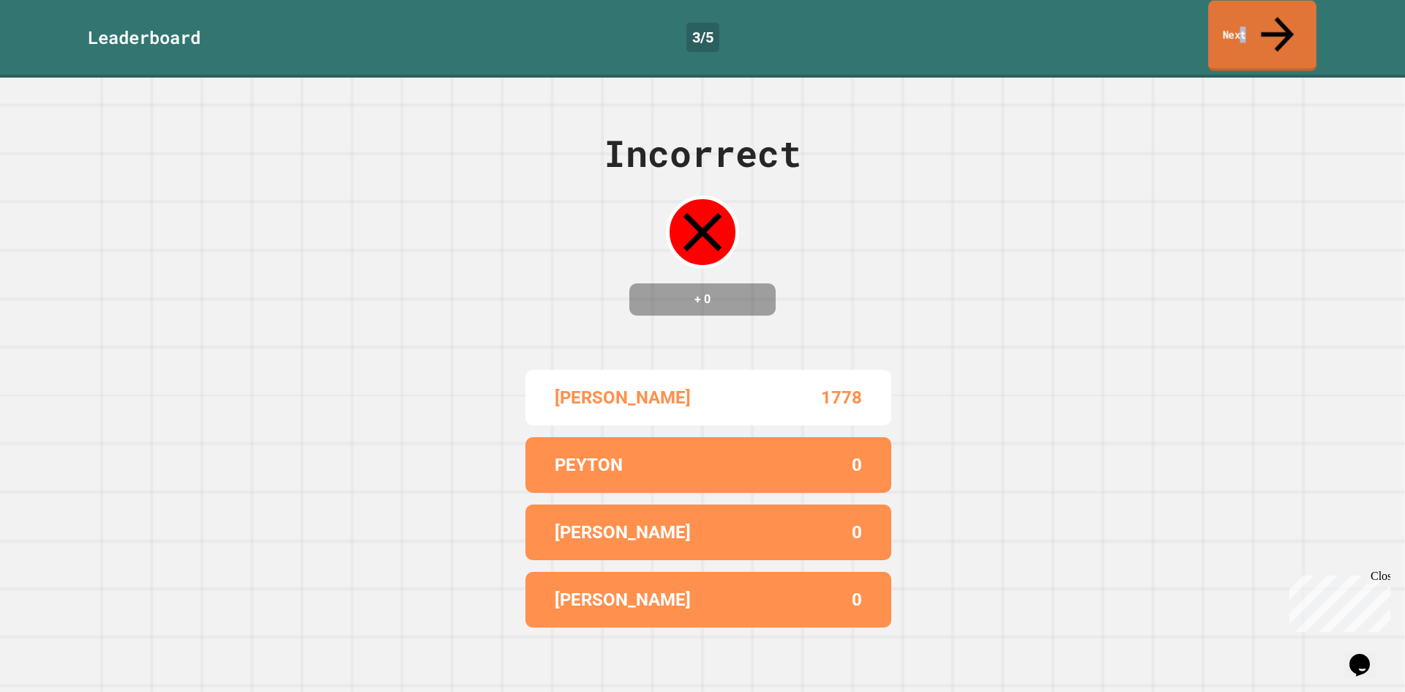
click at [1263, 16] on link "Next" at bounding box center [1263, 36] width 108 height 71
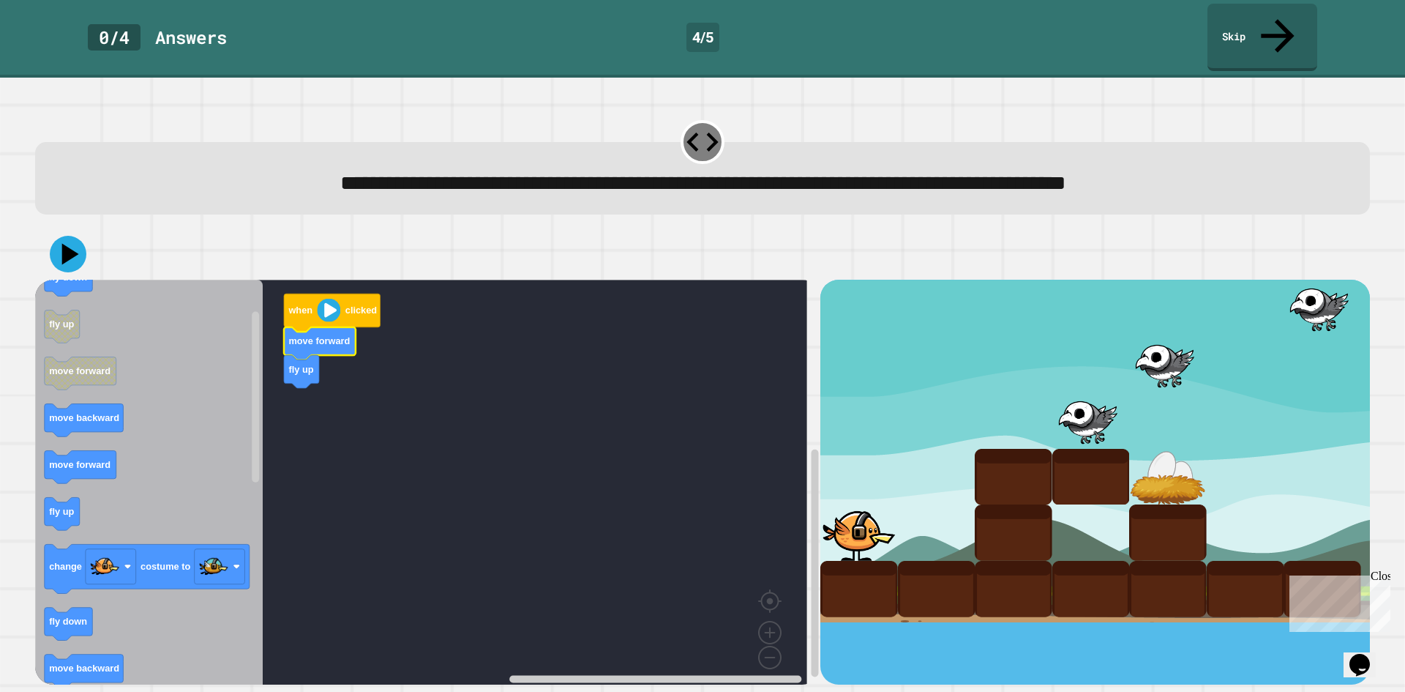
click at [975, 517] on div at bounding box center [1014, 532] width 78 height 56
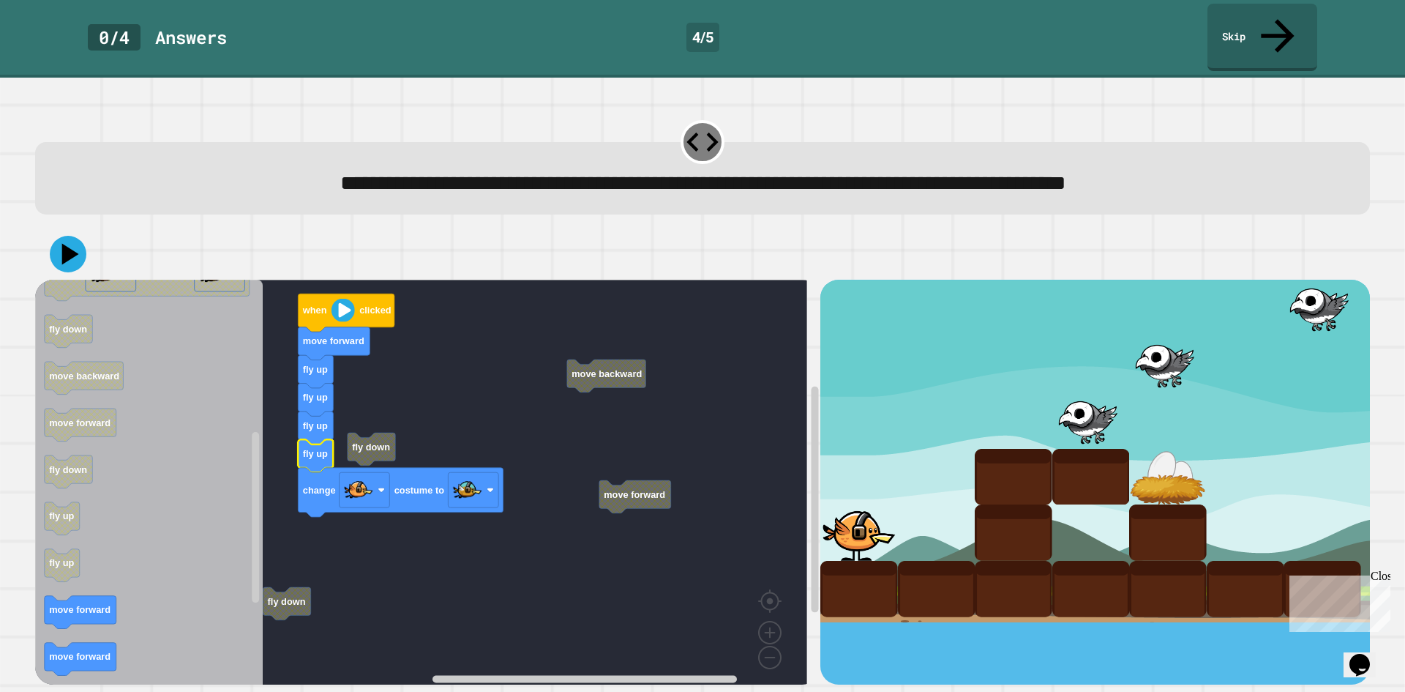
drag, startPoint x: 1071, startPoint y: 275, endPoint x: 1123, endPoint y: 285, distance: 53.0
drag, startPoint x: 1148, startPoint y: 267, endPoint x: 1151, endPoint y: 275, distance: 8.8
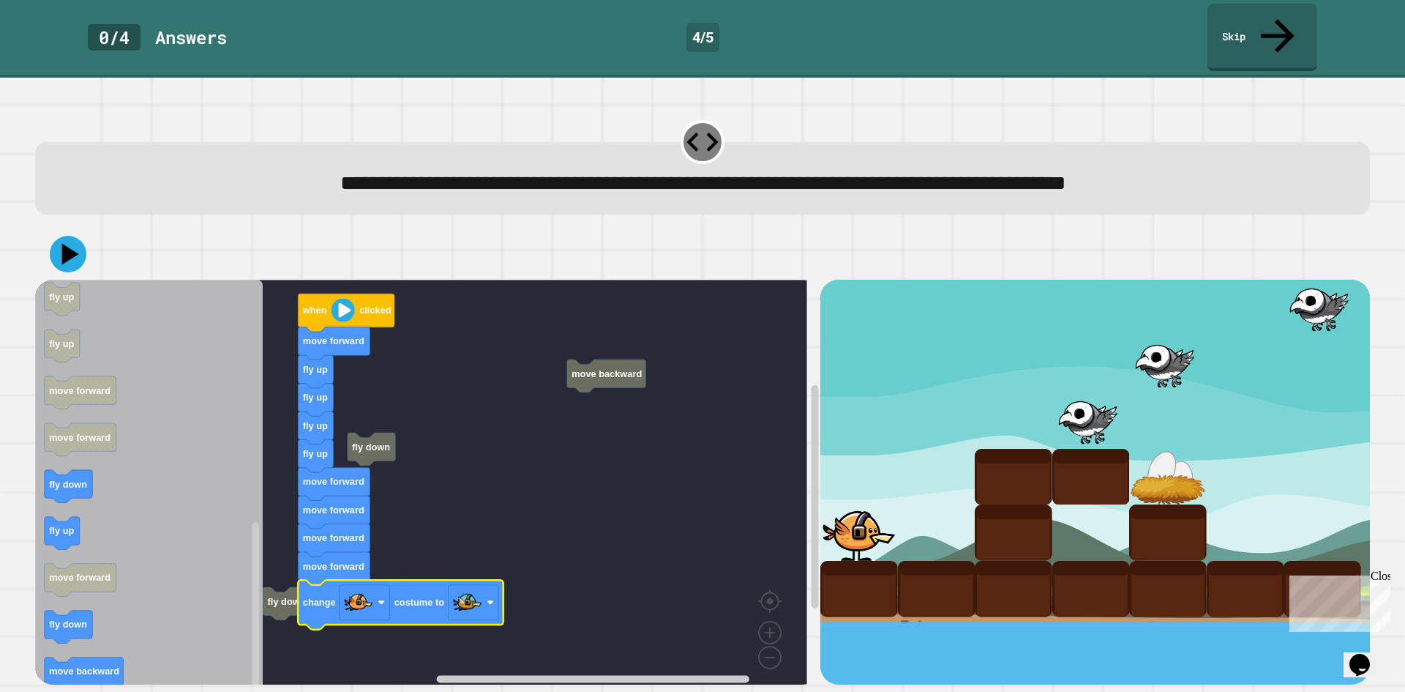
click at [898, 561] on div at bounding box center [937, 589] width 78 height 56
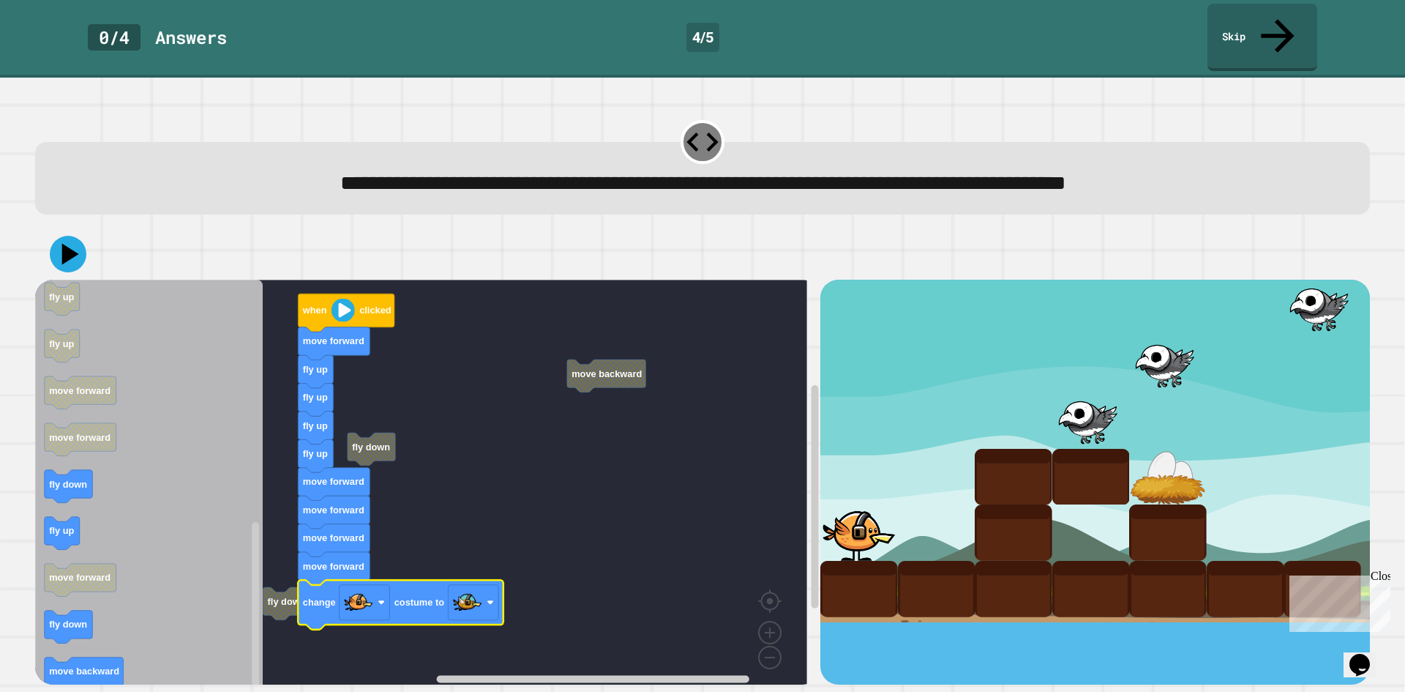
drag, startPoint x: 940, startPoint y: 261, endPoint x: 1047, endPoint y: 286, distance: 109.9
drag, startPoint x: 1022, startPoint y: 268, endPoint x: 1082, endPoint y: 295, distance: 65.9
drag, startPoint x: 1085, startPoint y: 289, endPoint x: 1133, endPoint y: 308, distance: 51.9
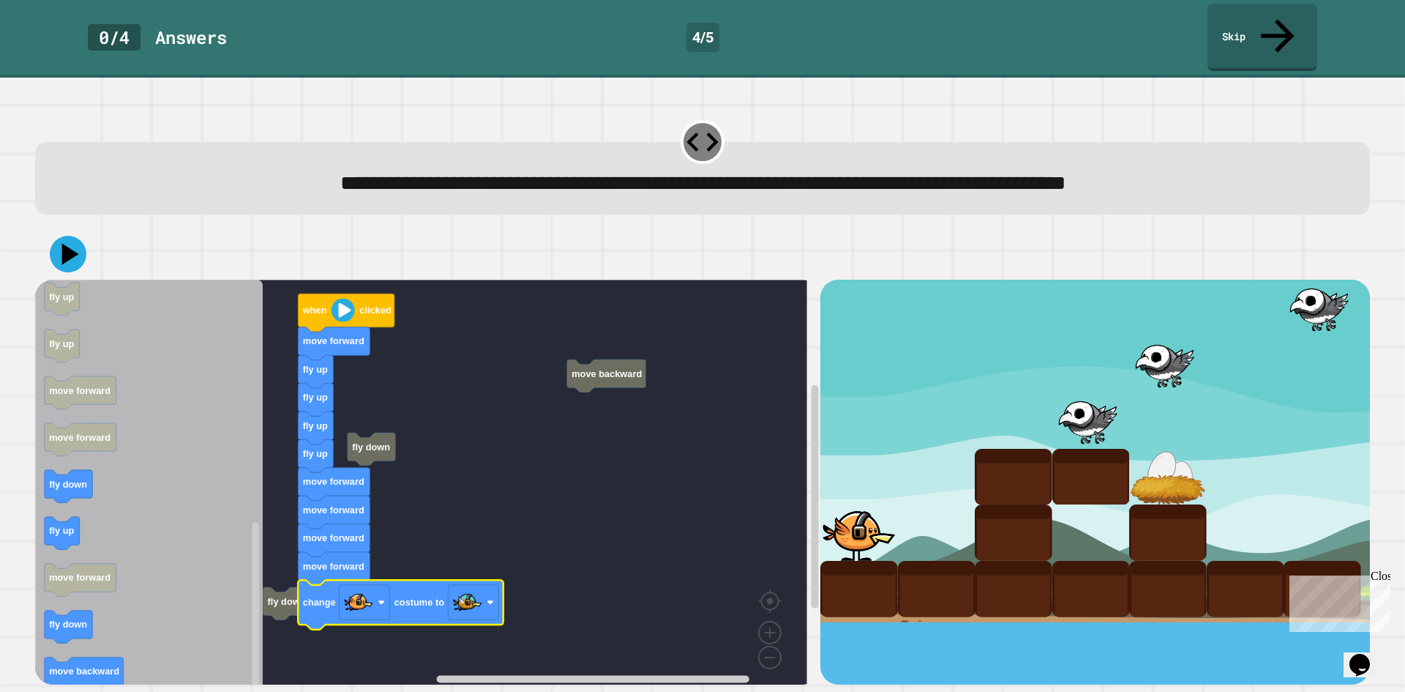
drag, startPoint x: 1174, startPoint y: 282, endPoint x: 1200, endPoint y: 302, distance: 32.8
drag, startPoint x: 1238, startPoint y: 287, endPoint x: 1220, endPoint y: 340, distance: 56.5
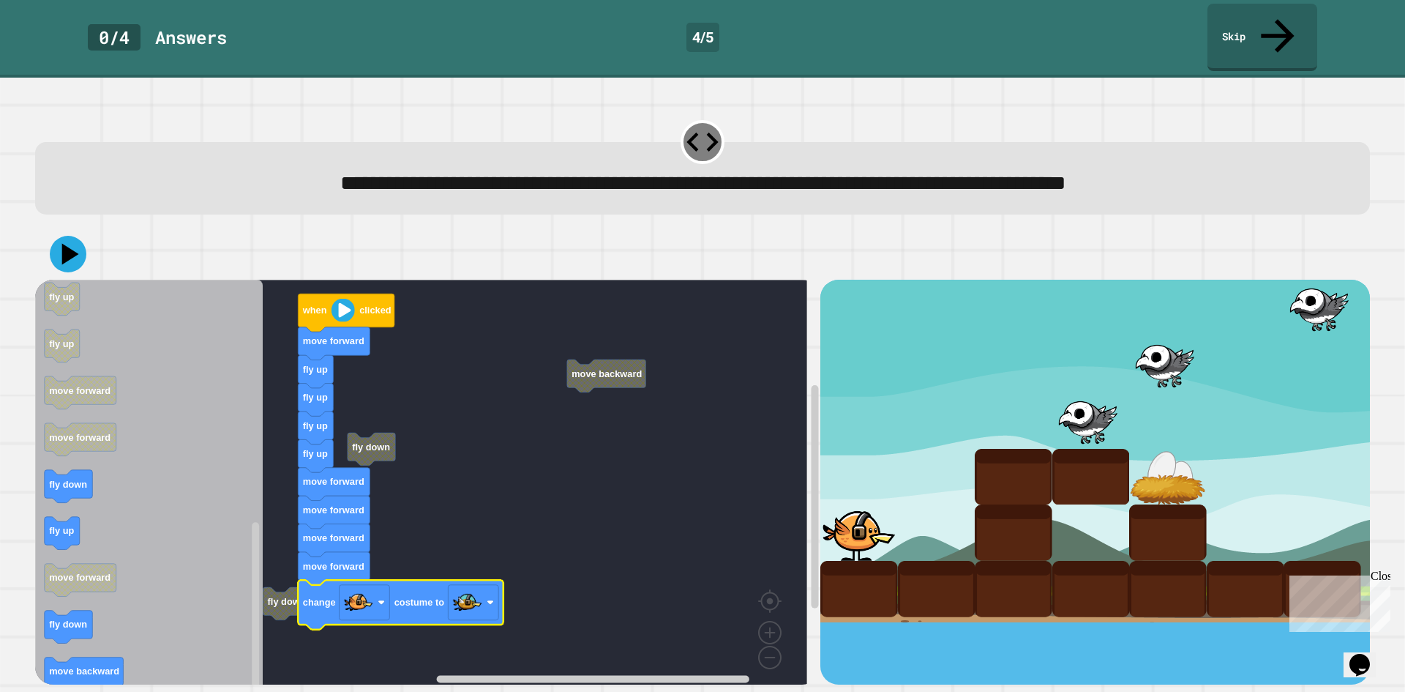
drag, startPoint x: 1211, startPoint y: 337, endPoint x: 1206, endPoint y: 384, distance: 47.2
drag, startPoint x: 1203, startPoint y: 392, endPoint x: 1206, endPoint y: 407, distance: 15.1
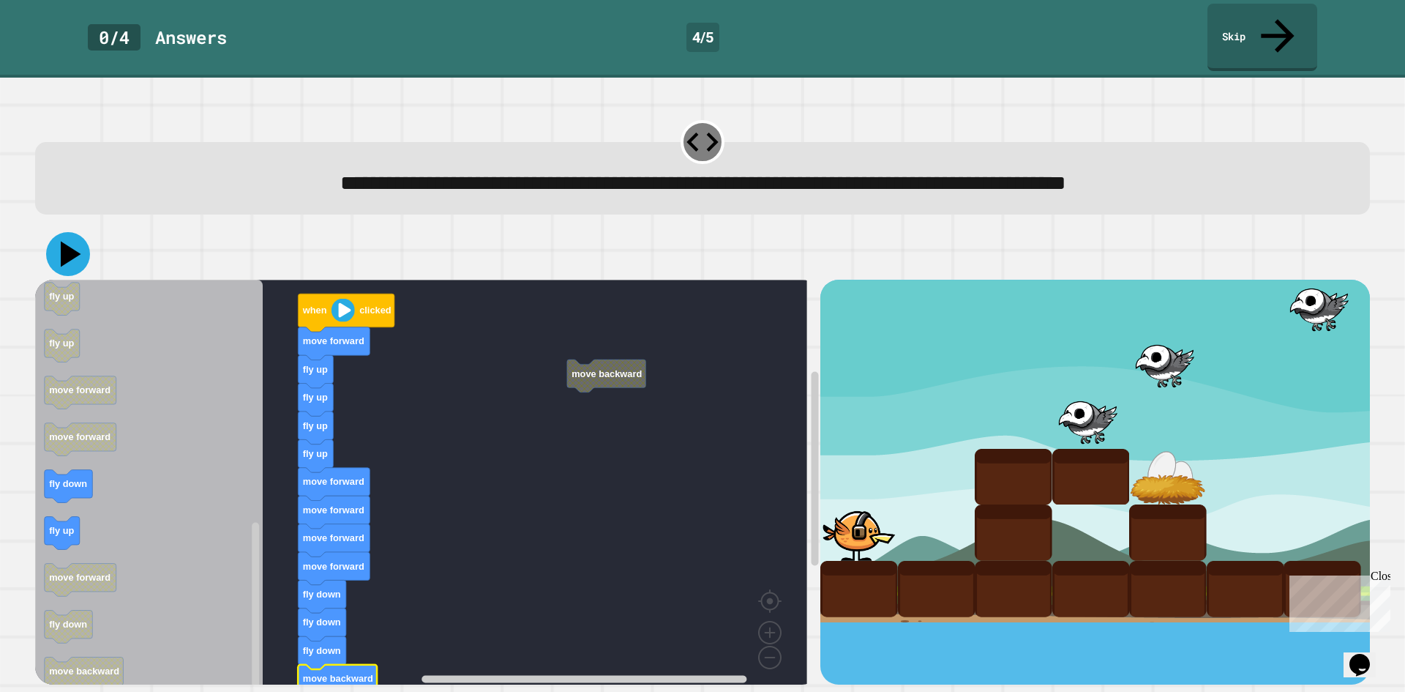
click at [61, 232] on icon at bounding box center [68, 254] width 44 height 44
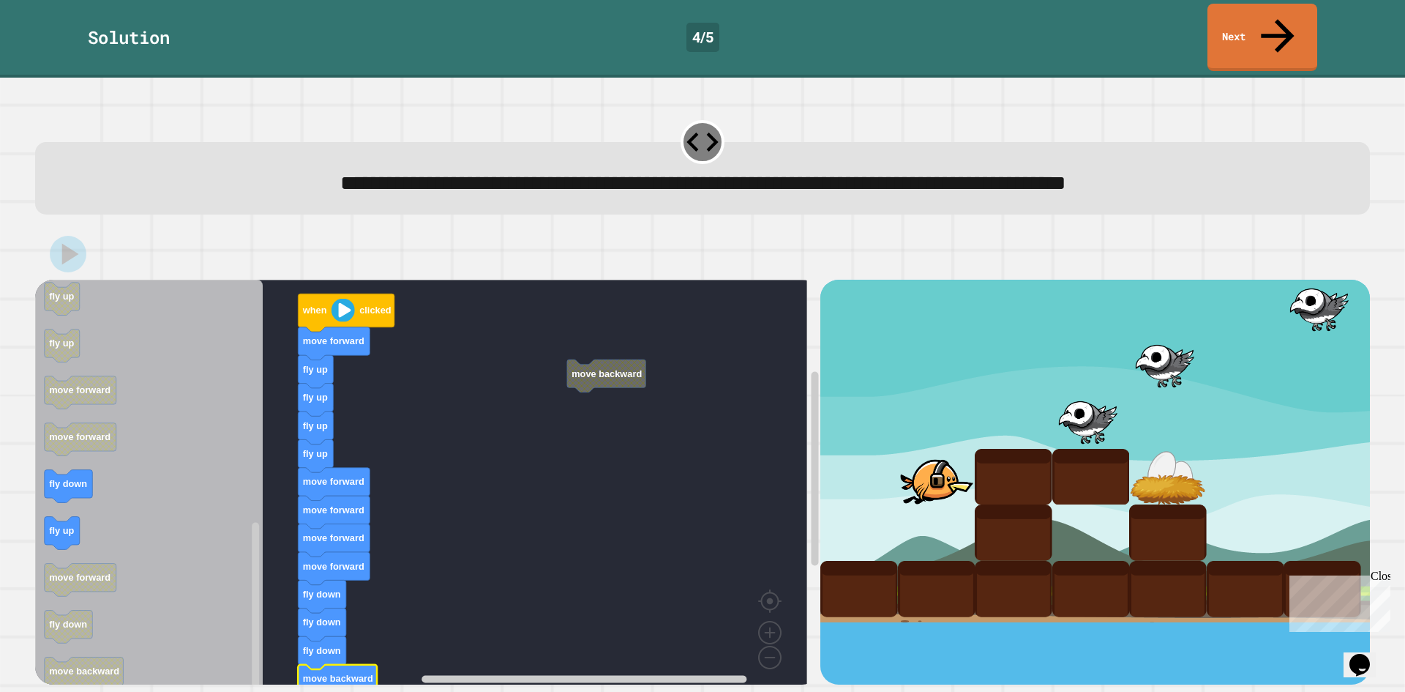
drag, startPoint x: 1005, startPoint y: 279, endPoint x: 1007, endPoint y: 288, distance: 9.8
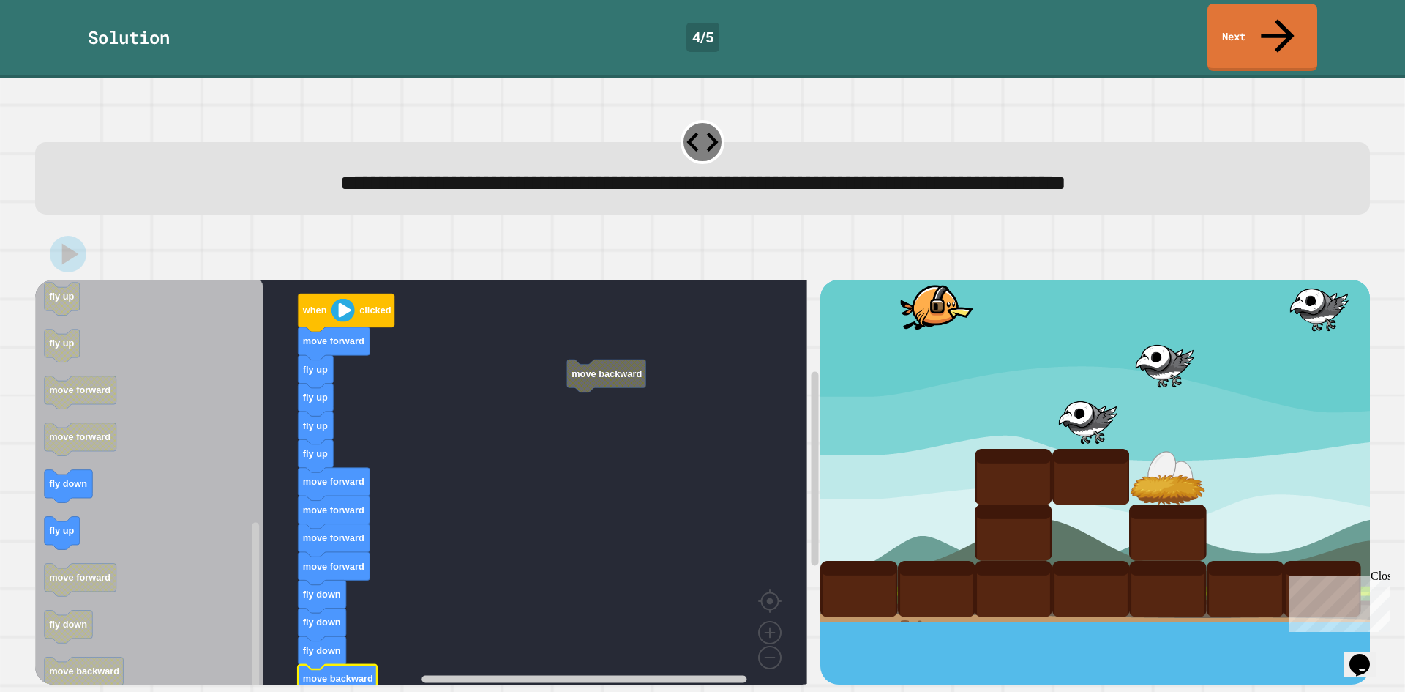
drag, startPoint x: 1061, startPoint y: 288, endPoint x: 1070, endPoint y: 306, distance: 19.6
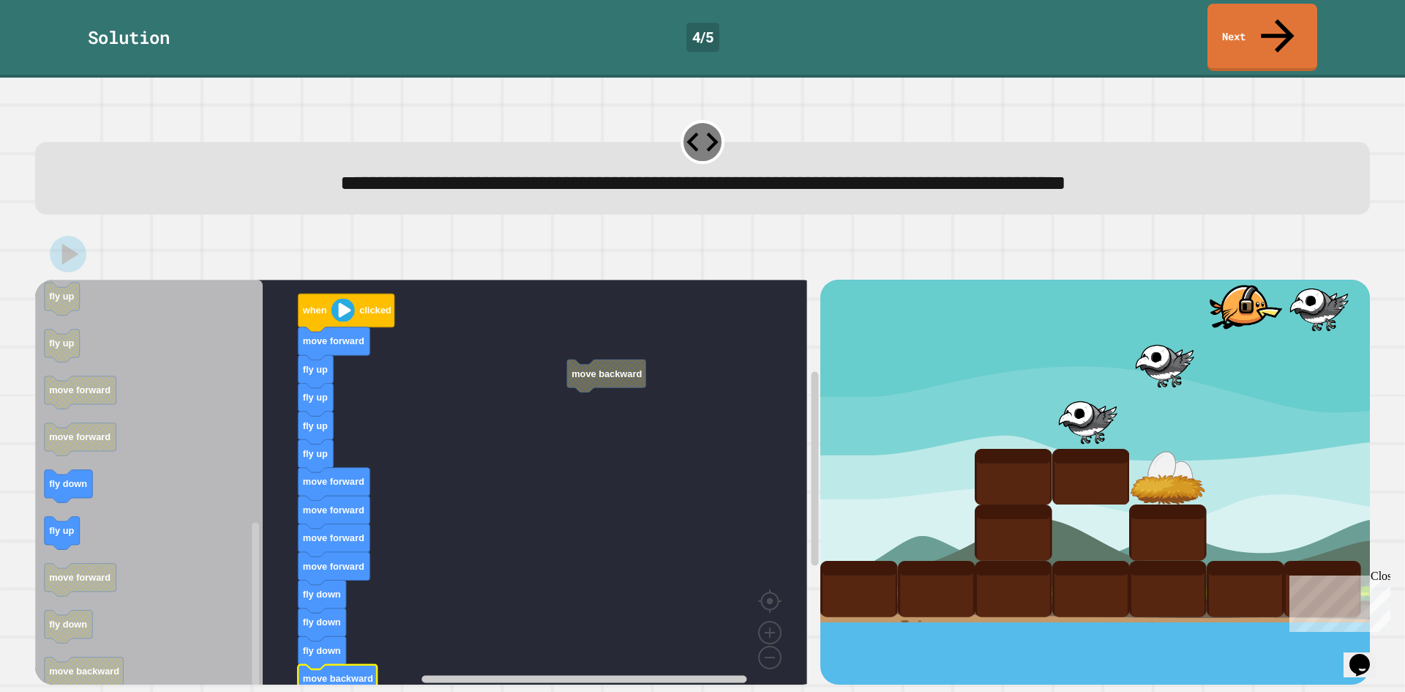
drag, startPoint x: 1211, startPoint y: 358, endPoint x: 1212, endPoint y: 395, distance: 37.3
click at [1262, 20] on link "Next" at bounding box center [1263, 36] width 108 height 71
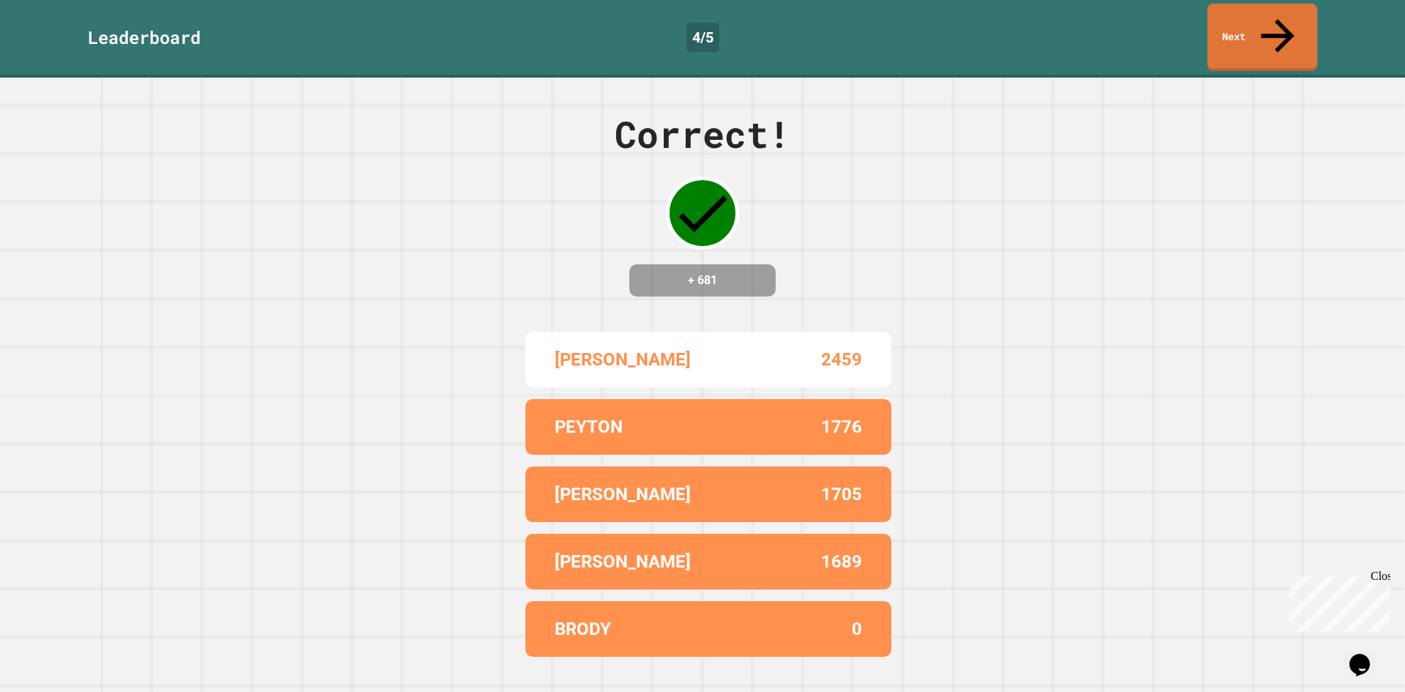
click at [1270, 19] on link "Next" at bounding box center [1263, 37] width 110 height 67
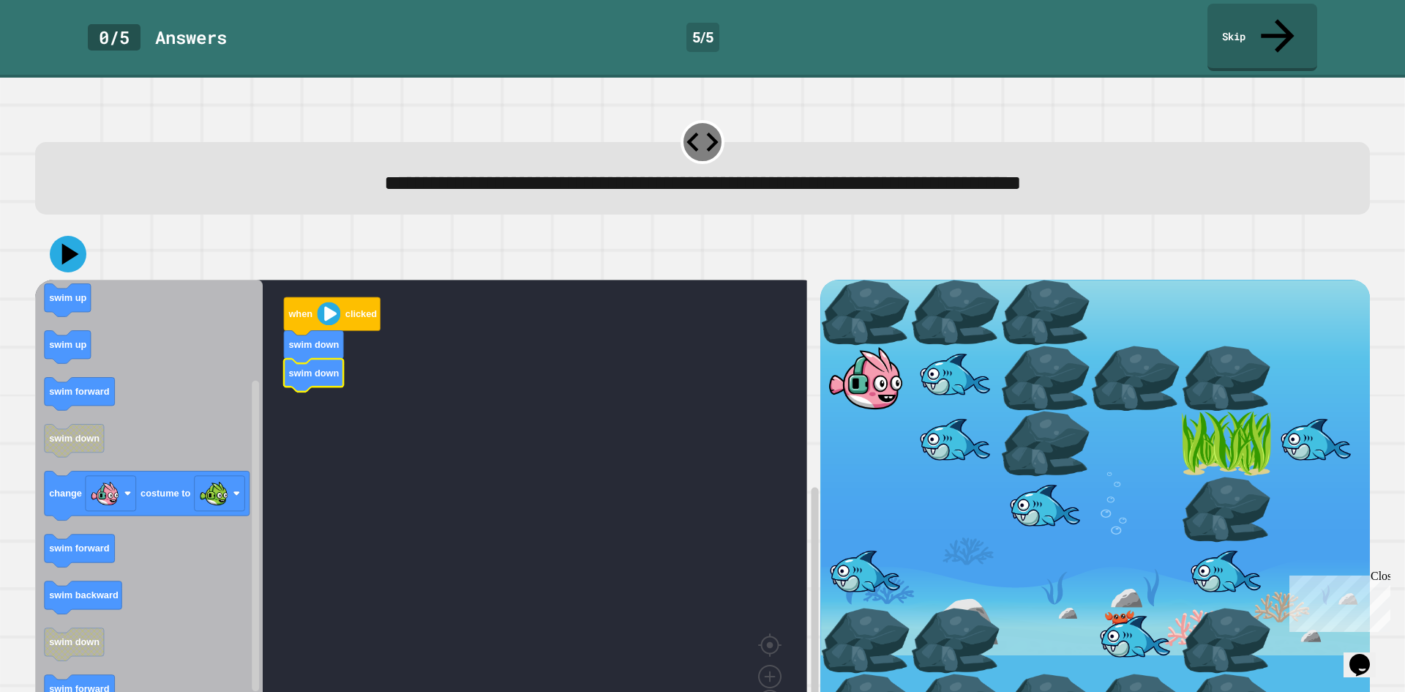
drag, startPoint x: 880, startPoint y: 392, endPoint x: 850, endPoint y: 460, distance: 75.1
drag, startPoint x: 867, startPoint y: 400, endPoint x: 813, endPoint y: 467, distance: 85.4
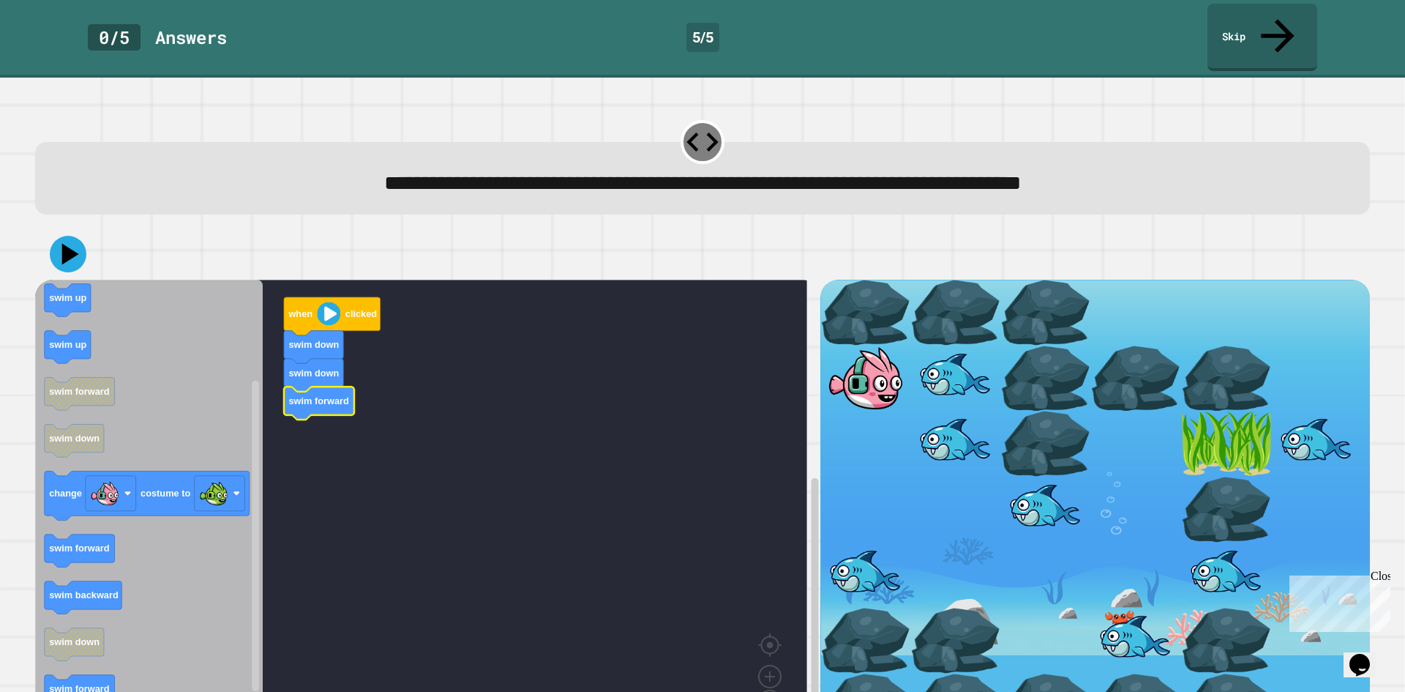
drag, startPoint x: 938, startPoint y: 475, endPoint x: 404, endPoint y: 553, distance: 540.1
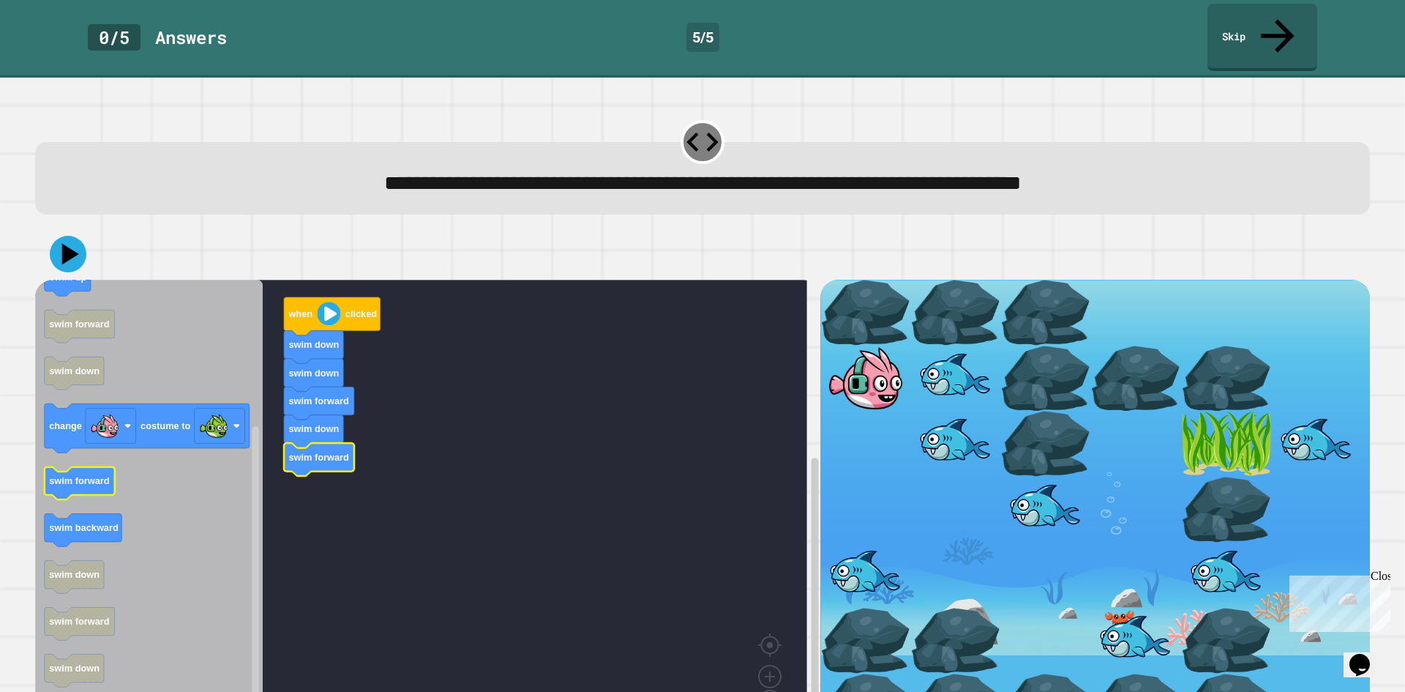
click at [106, 448] on icon "Blockly Workspace" at bounding box center [149, 509] width 228 height 459
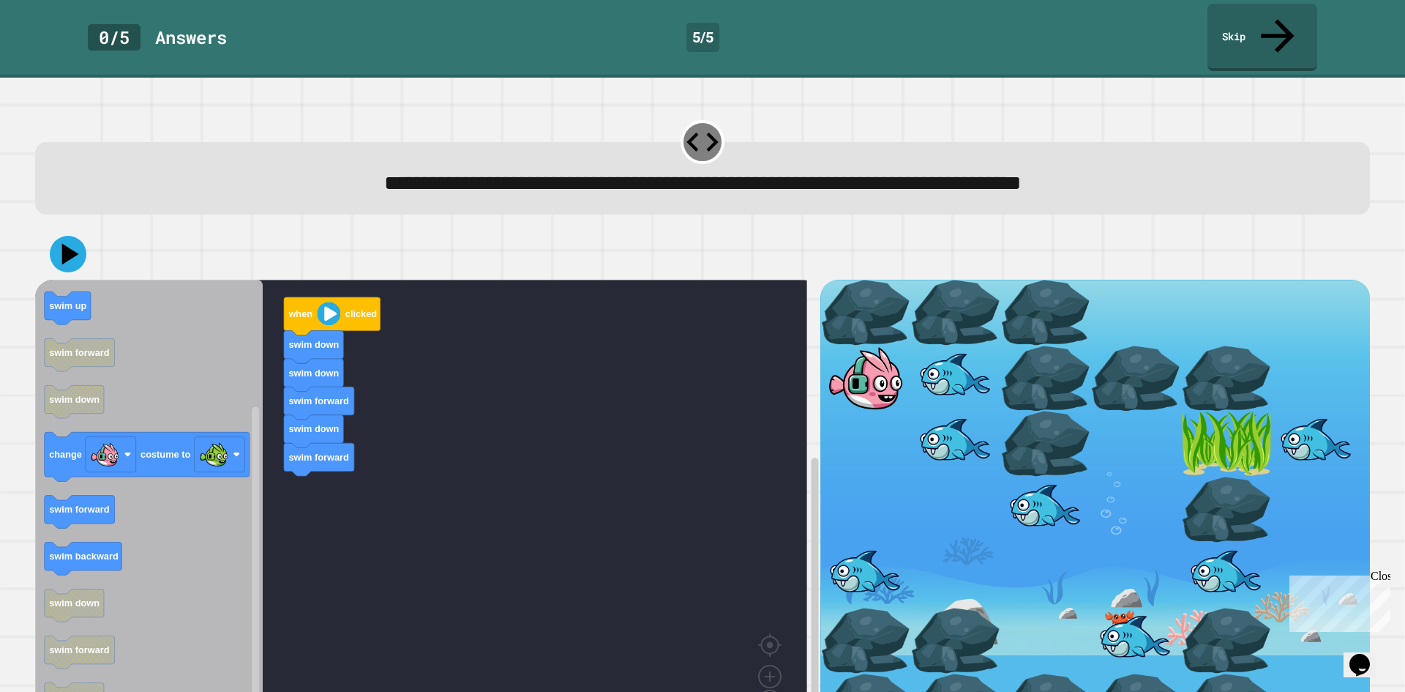
click at [298, 472] on div "when clicked swim down swim down swim forward swim down swim forward when click…" at bounding box center [427, 513] width 785 height 466
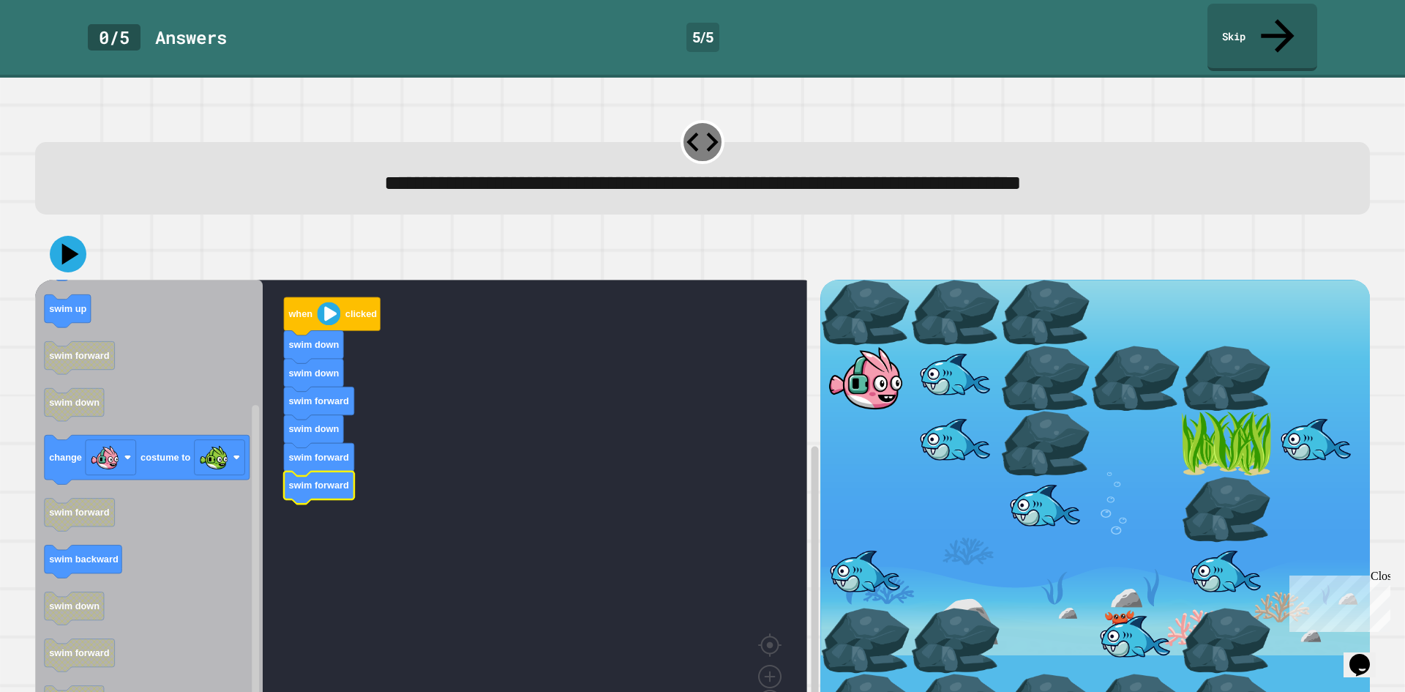
drag, startPoint x: 862, startPoint y: 395, endPoint x: 813, endPoint y: 471, distance: 90.3
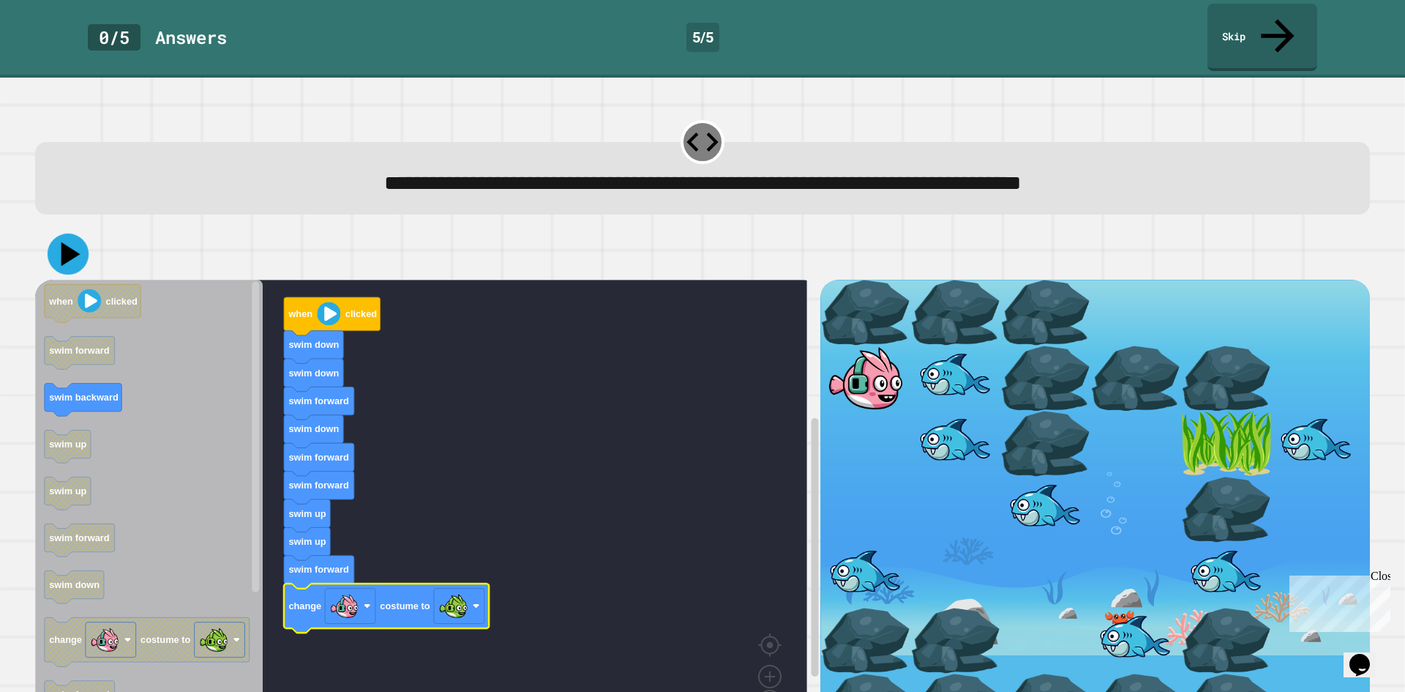
click at [77, 234] on icon at bounding box center [68, 254] width 41 height 41
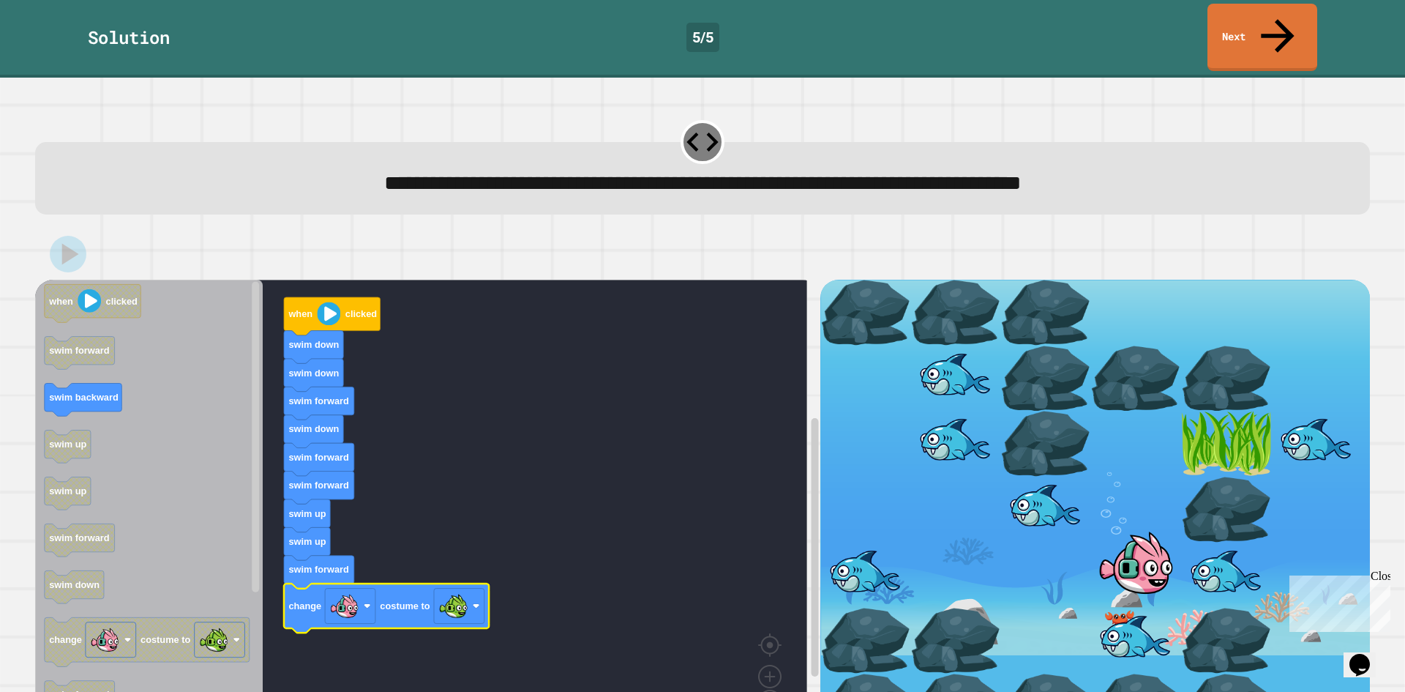
click at [1269, 13] on link "Next" at bounding box center [1263, 36] width 108 height 71
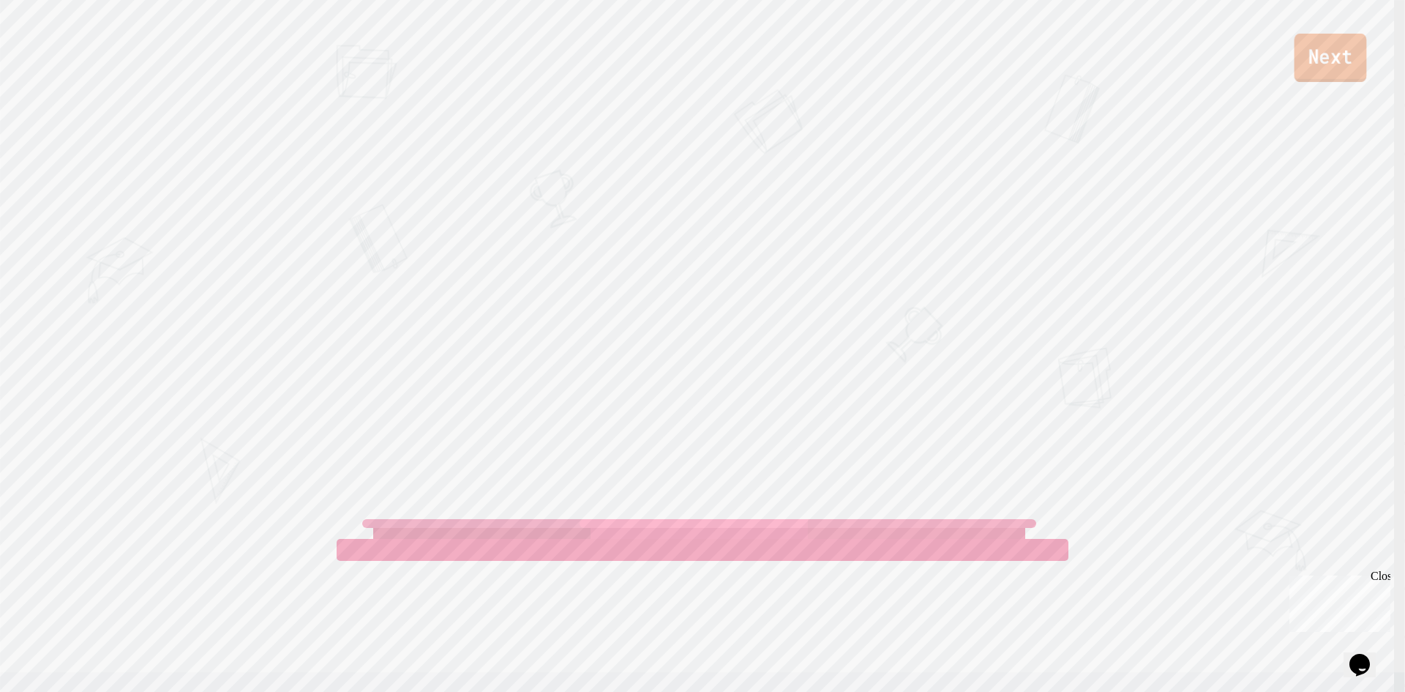
click at [1337, 59] on link "Next" at bounding box center [1331, 58] width 72 height 48
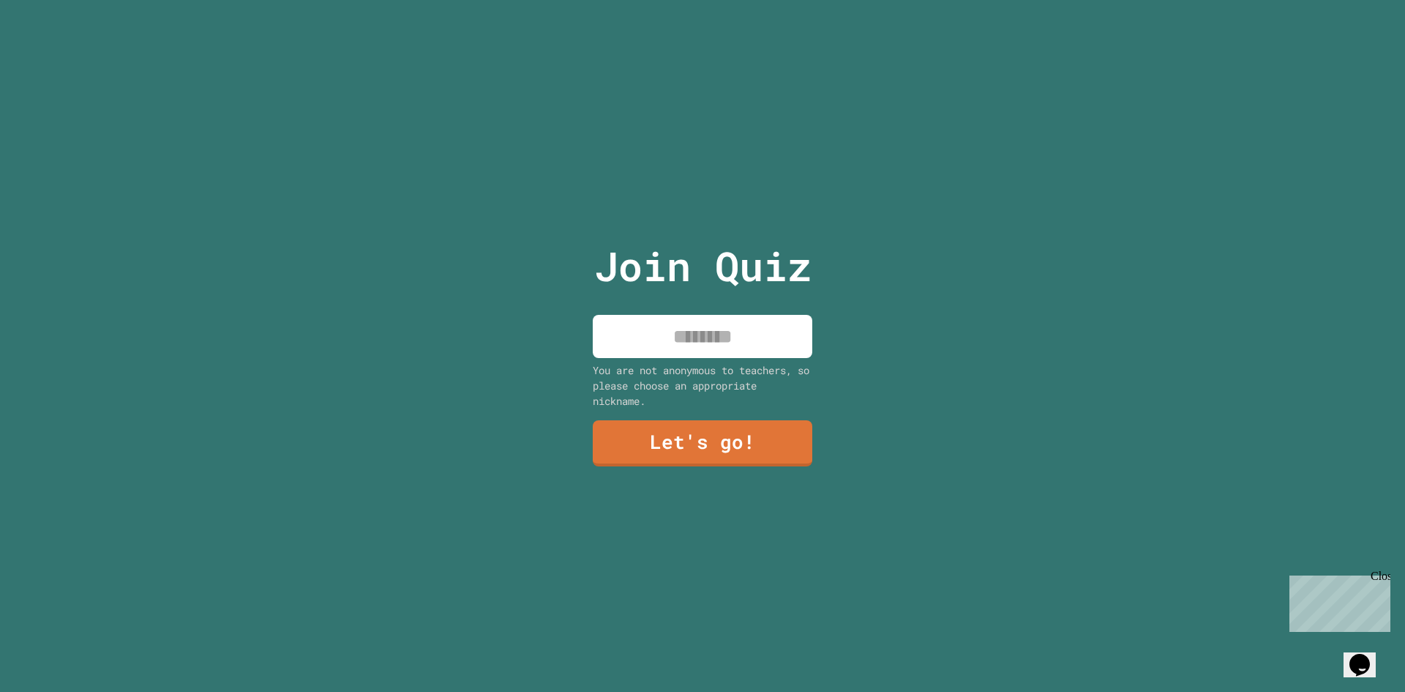
click at [740, 324] on input at bounding box center [703, 336] width 220 height 43
type input "******"
click at [700, 444] on link "Let's go!" at bounding box center [703, 442] width 218 height 48
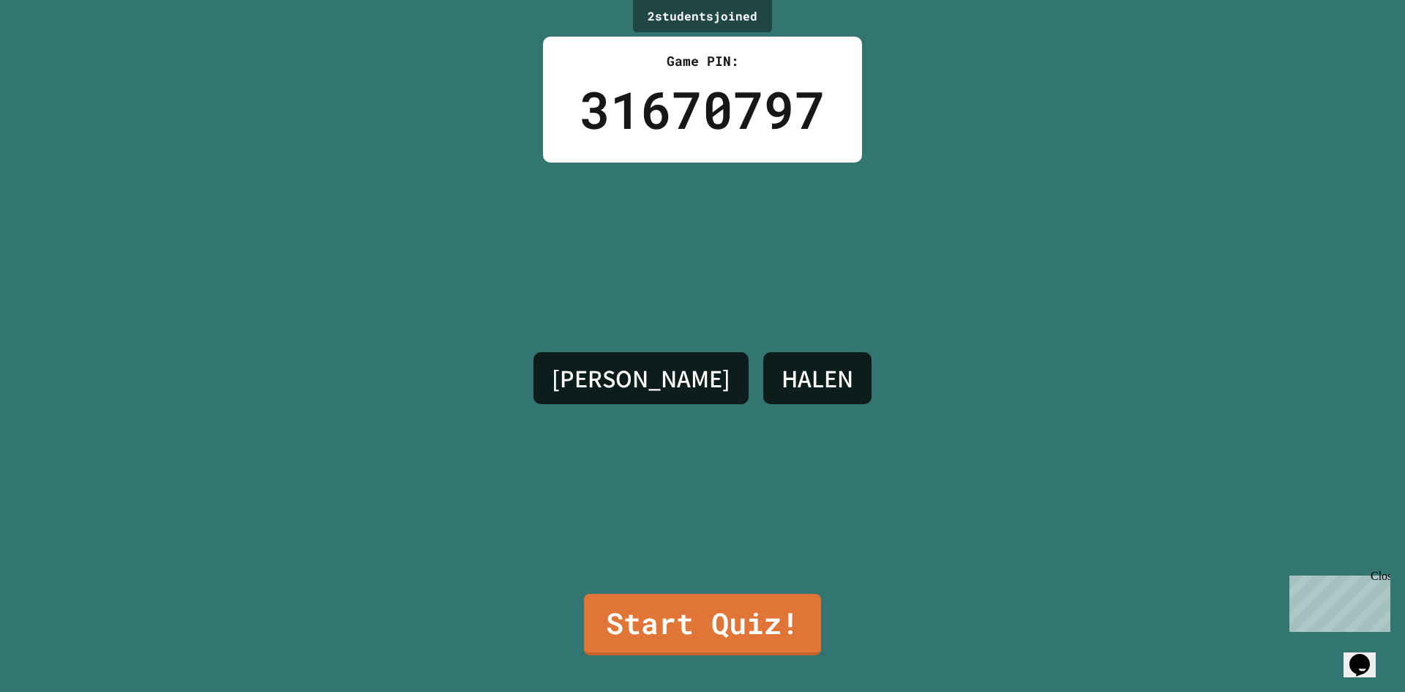
click at [673, 540] on div "[PERSON_NAME]" at bounding box center [702, 378] width 353 height 431
click at [673, 564] on div "[PERSON_NAME]" at bounding box center [702, 378] width 353 height 431
click at [670, 570] on div "[PERSON_NAME]" at bounding box center [702, 378] width 353 height 431
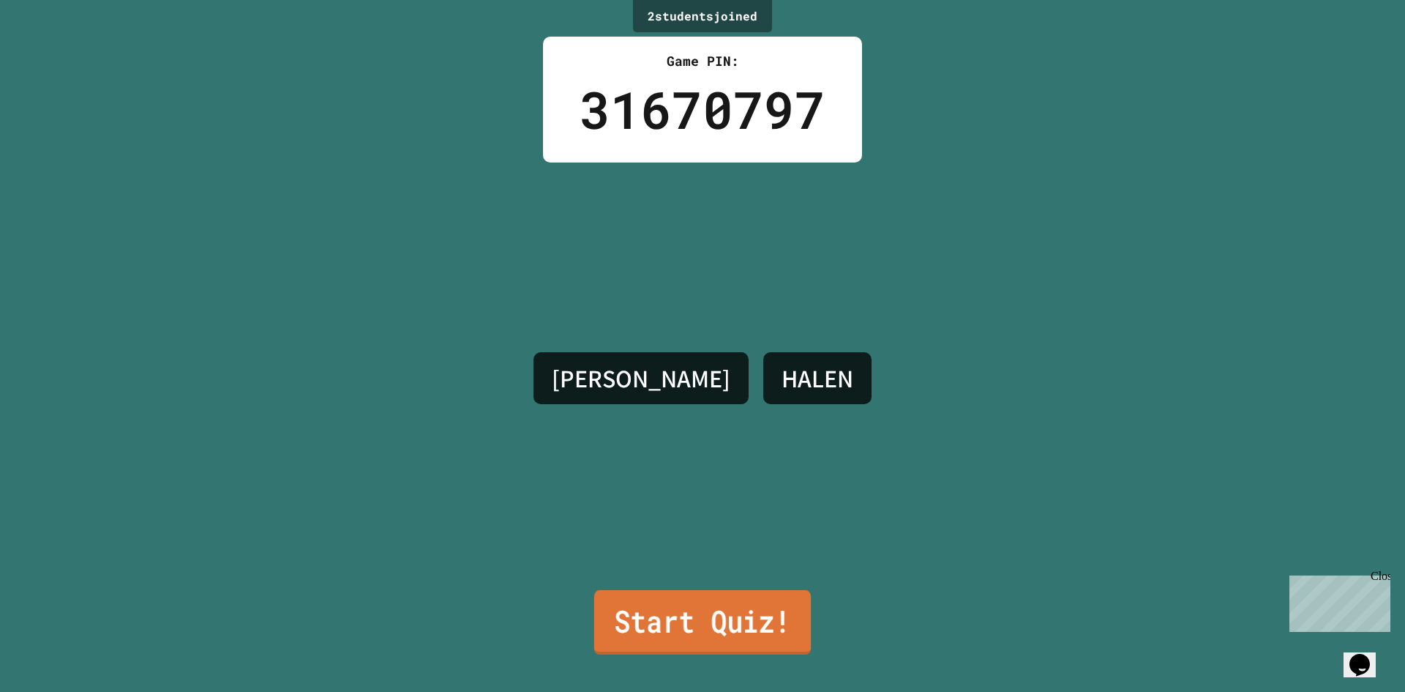
click at [660, 629] on link "Start Quiz!" at bounding box center [702, 622] width 217 height 64
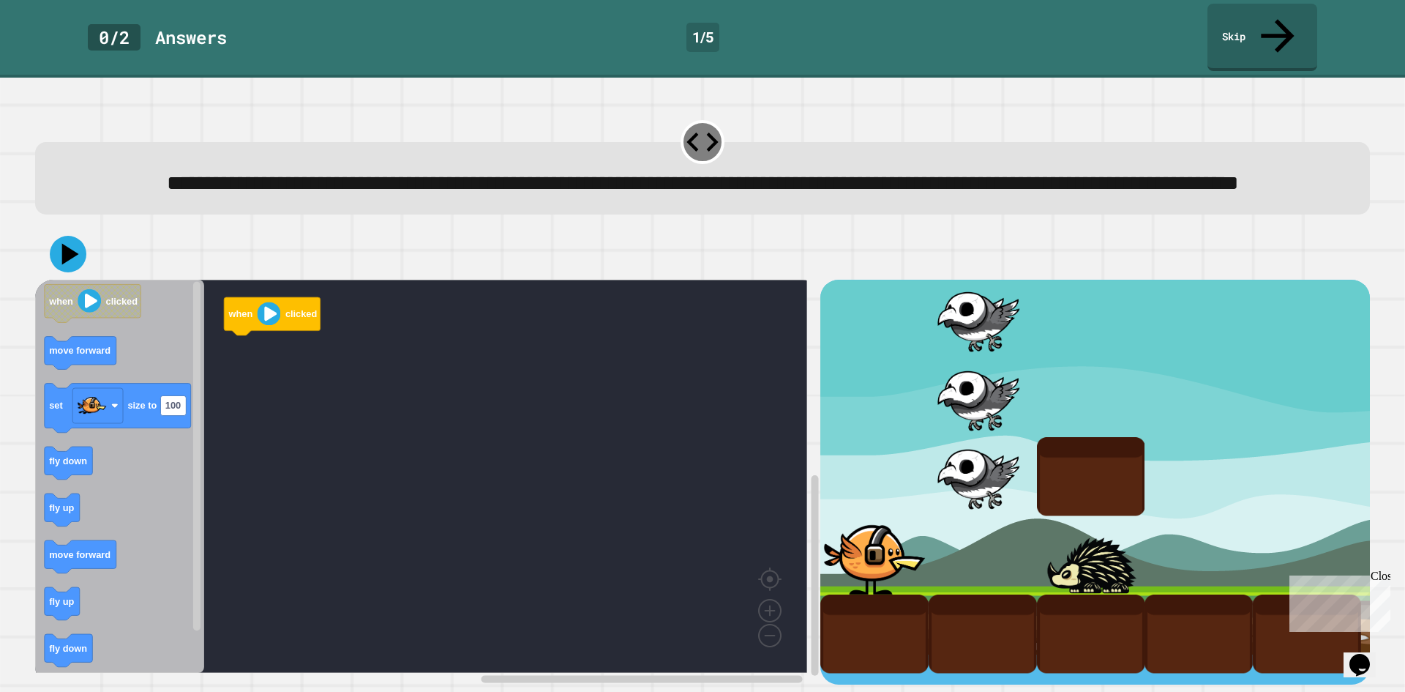
click at [108, 390] on g "when clicked move forward set size to 100 fly down fly up move forward fly up f…" at bounding box center [118, 499] width 146 height 429
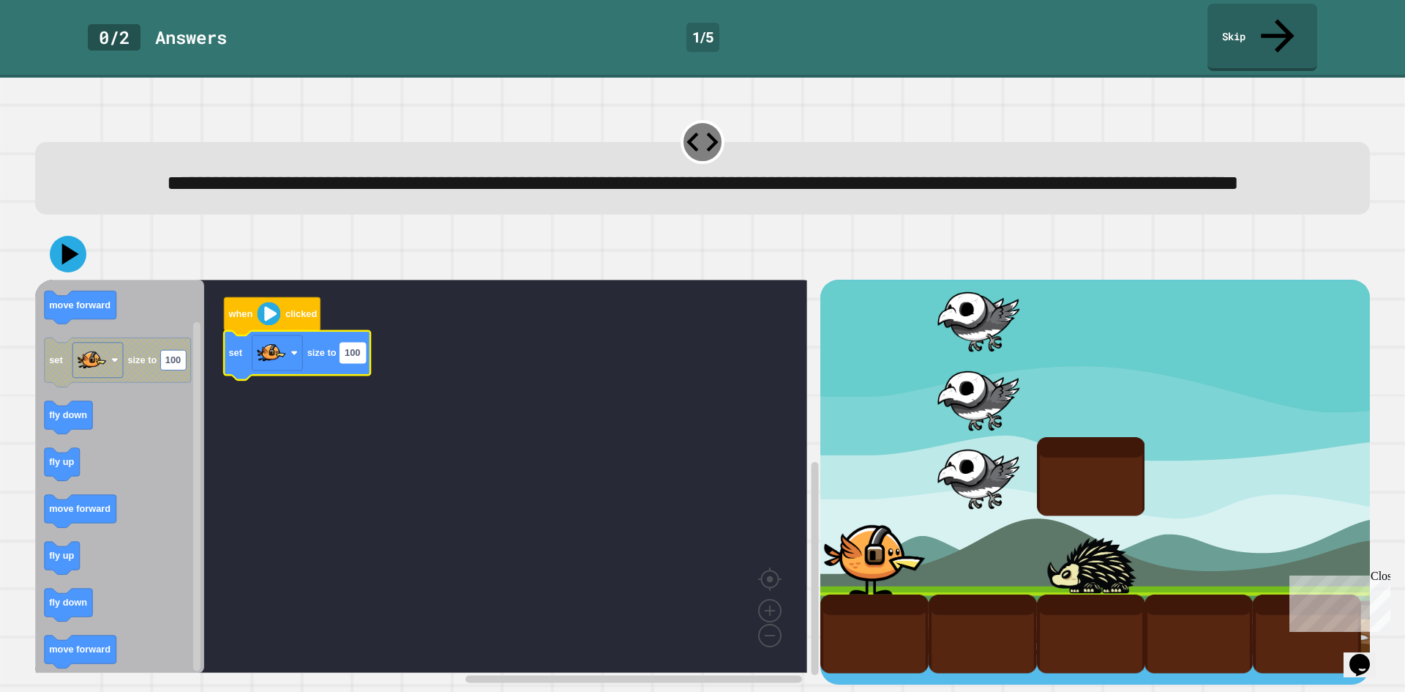
click at [356, 356] on text "100" at bounding box center [352, 353] width 15 height 11
type input "***"
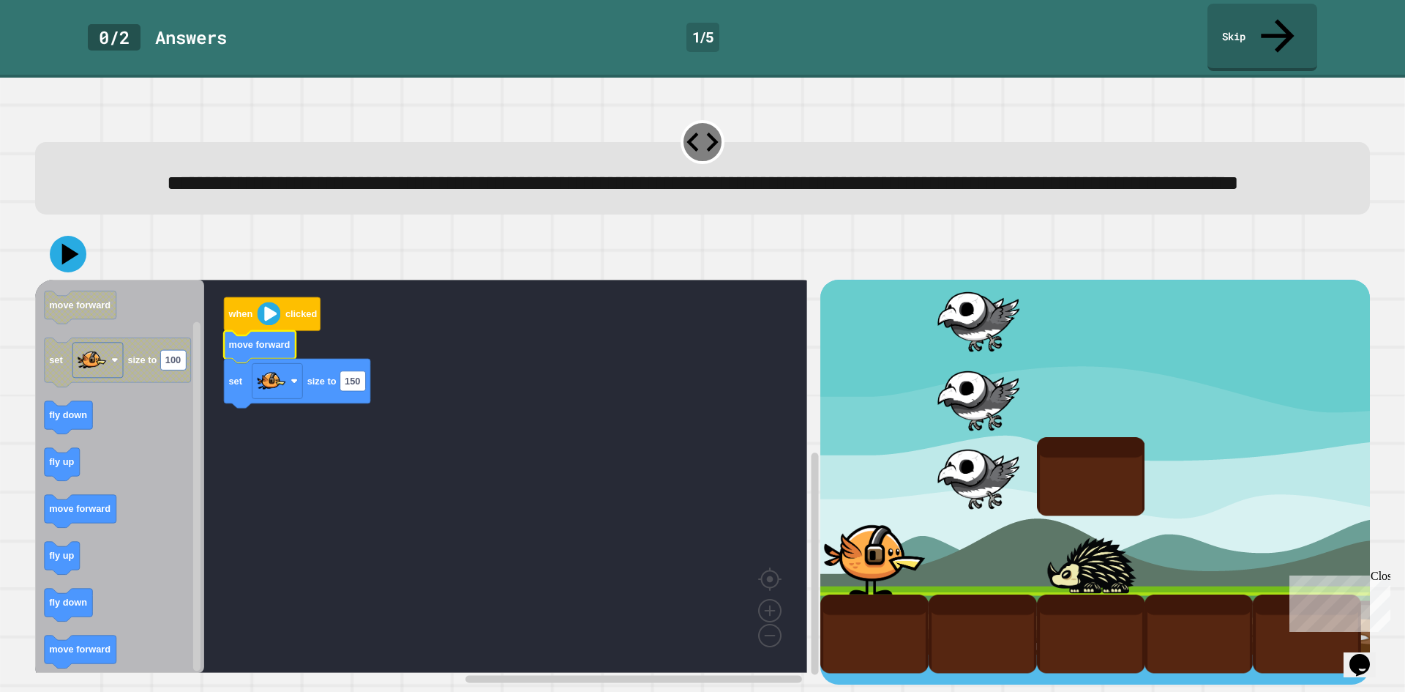
click at [86, 255] on div at bounding box center [702, 253] width 1335 height 51
click at [73, 255] on icon at bounding box center [70, 254] width 17 height 21
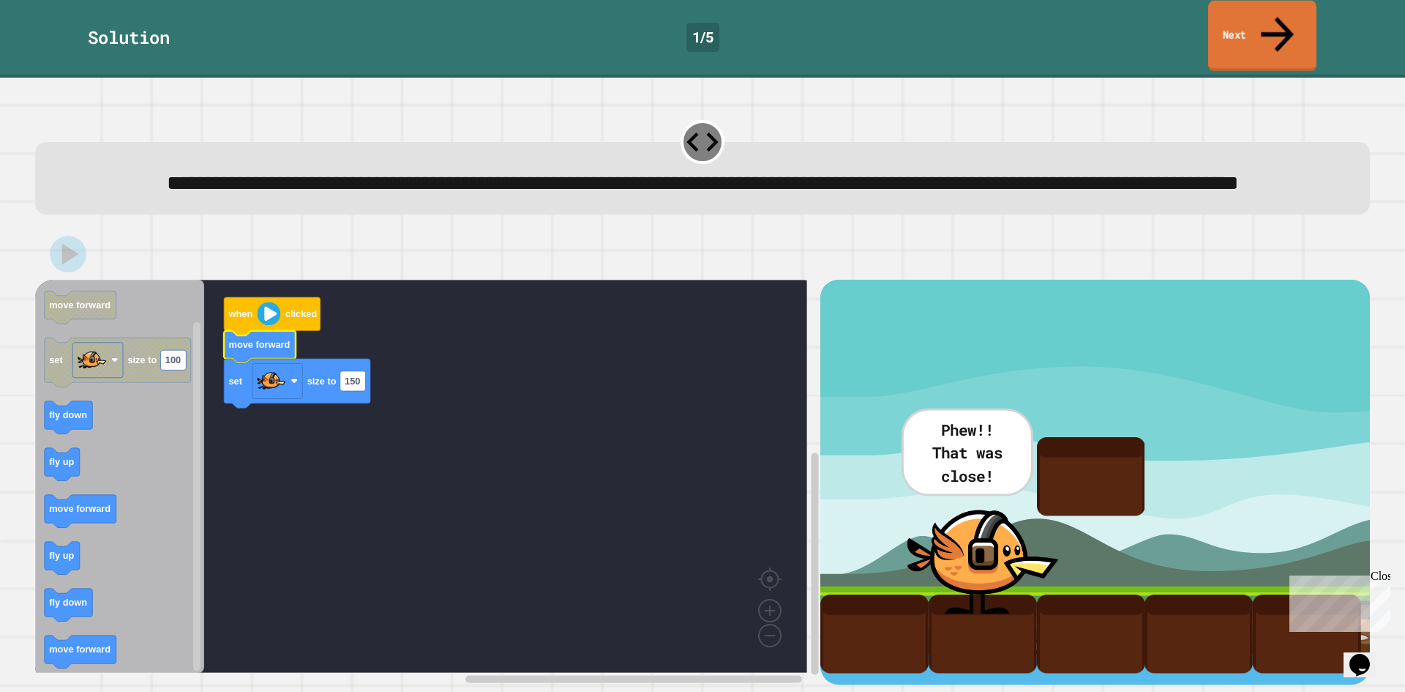
click at [1266, 15] on link "Next" at bounding box center [1263, 36] width 108 height 71
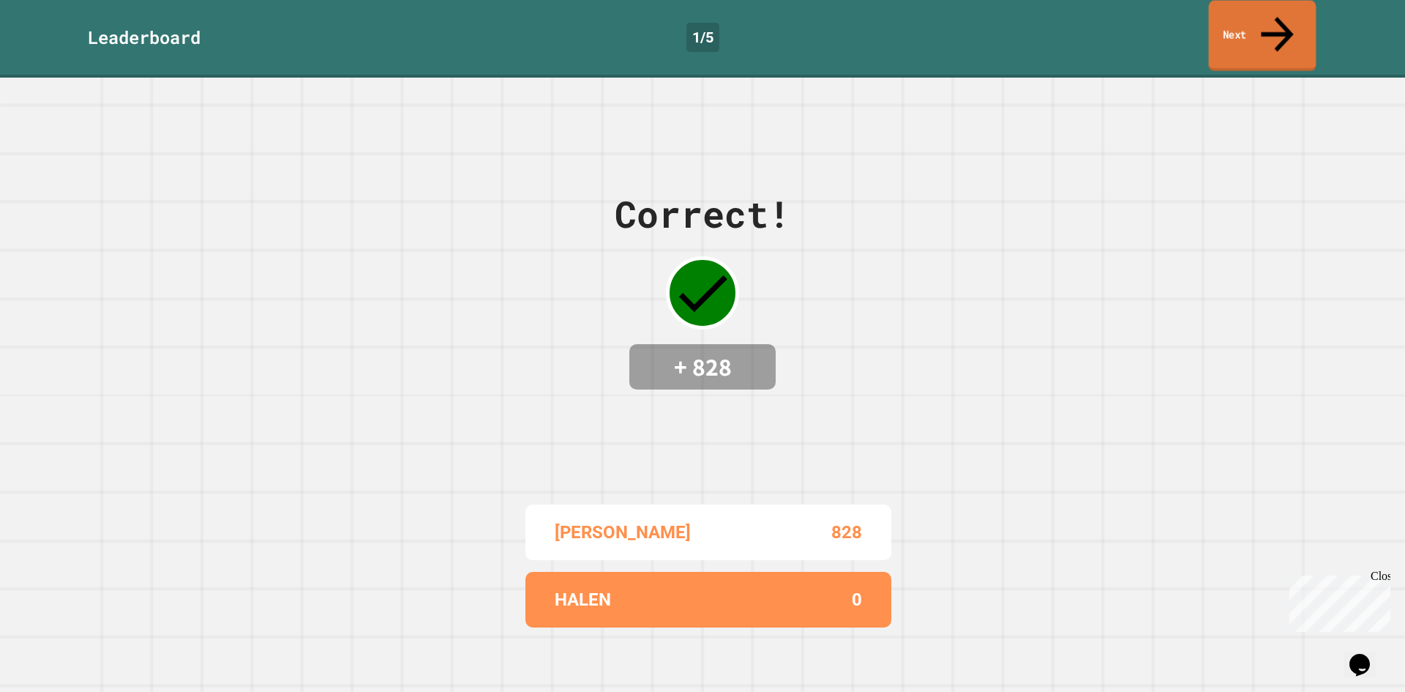
click at [1231, 23] on link "Next" at bounding box center [1263, 36] width 108 height 71
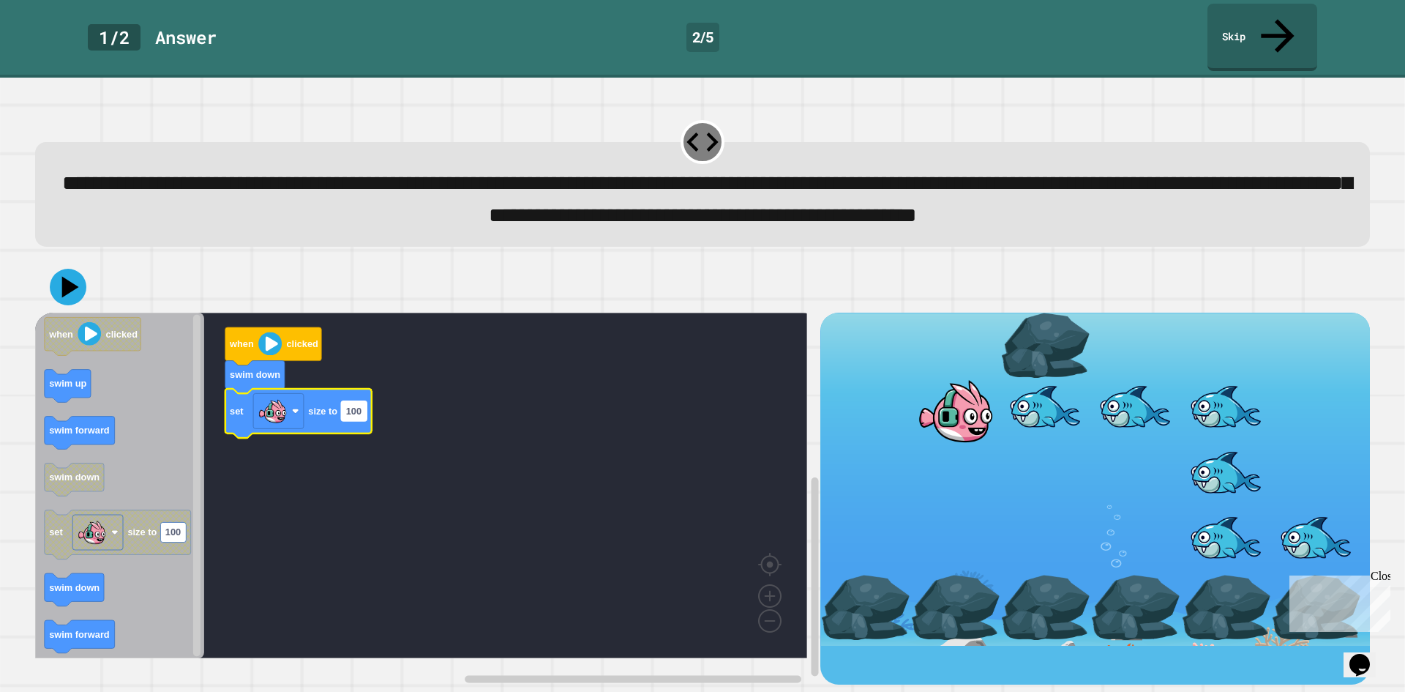
click at [351, 420] on rect "Blockly Workspace" at bounding box center [354, 410] width 26 height 20
type input "***"
click at [51, 309] on div at bounding box center [702, 286] width 1335 height 51
click at [56, 285] on icon at bounding box center [68, 287] width 44 height 44
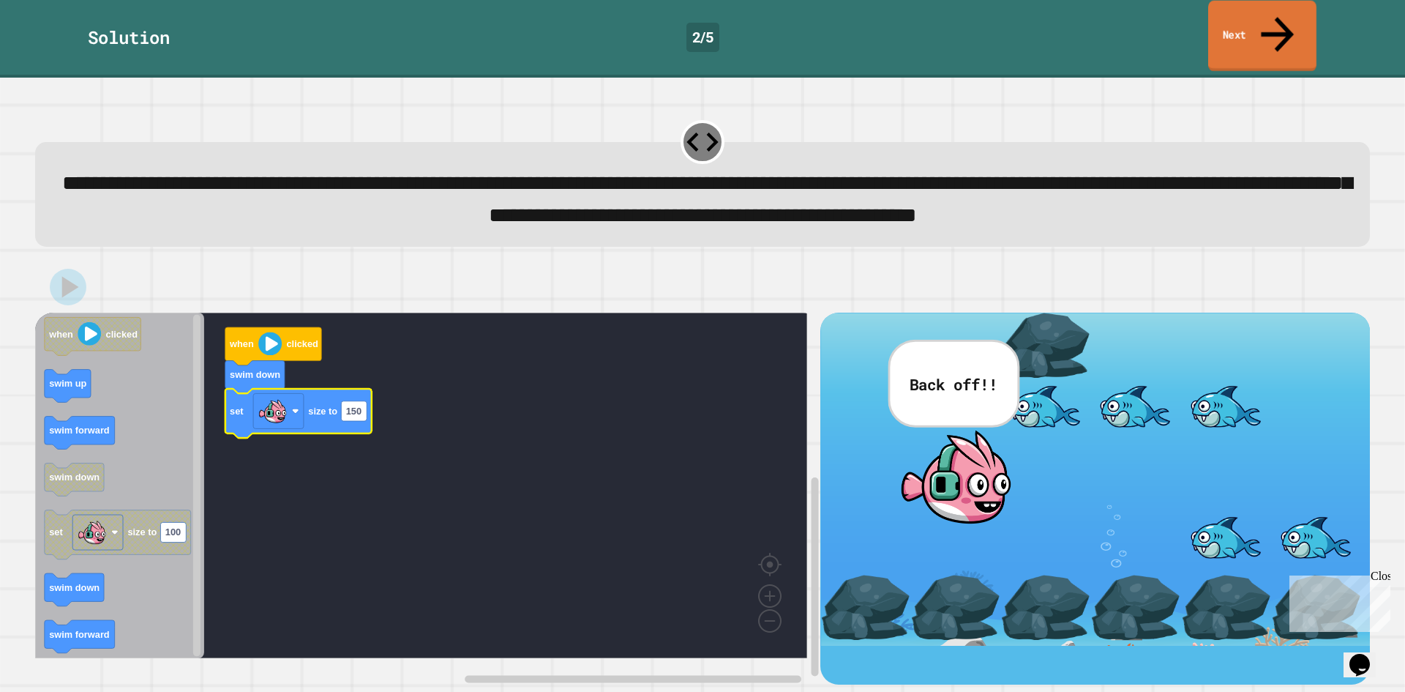
click at [1241, 31] on link "Next" at bounding box center [1263, 36] width 108 height 71
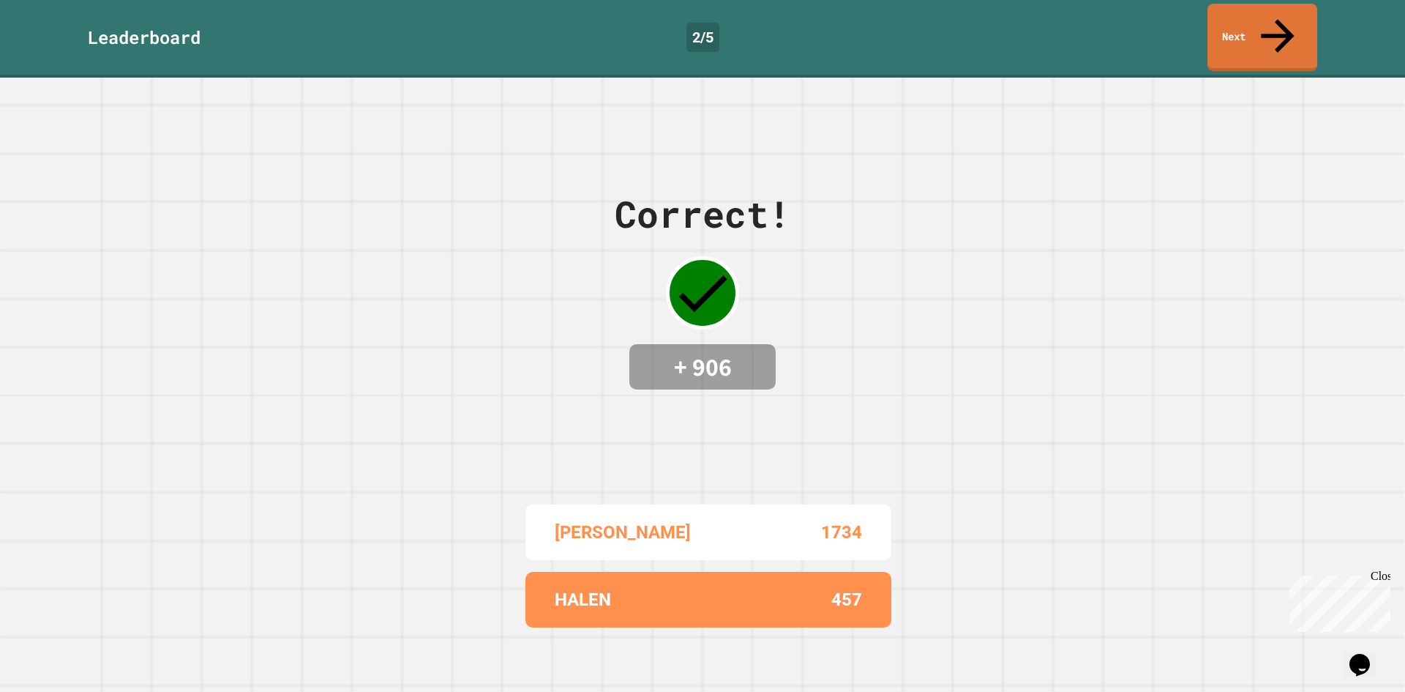
click at [1291, 14] on link "Next" at bounding box center [1263, 37] width 110 height 67
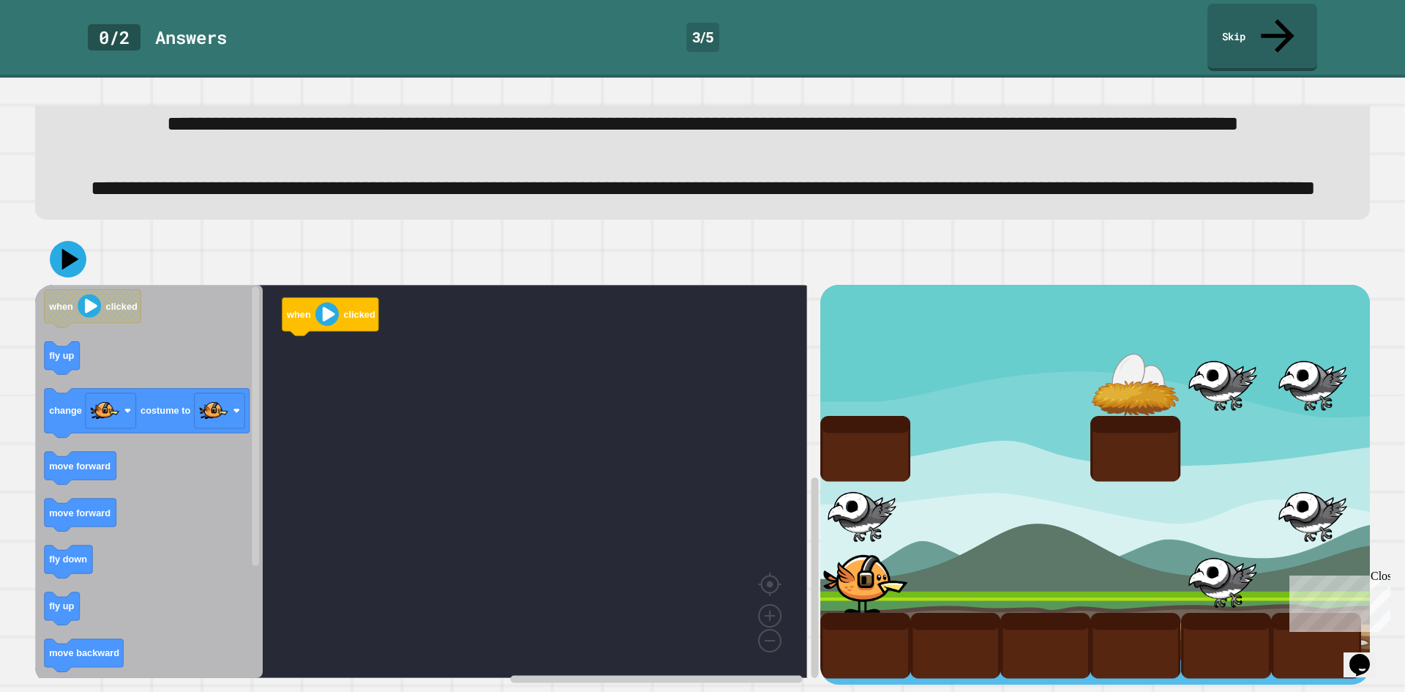
scroll to position [116, 0]
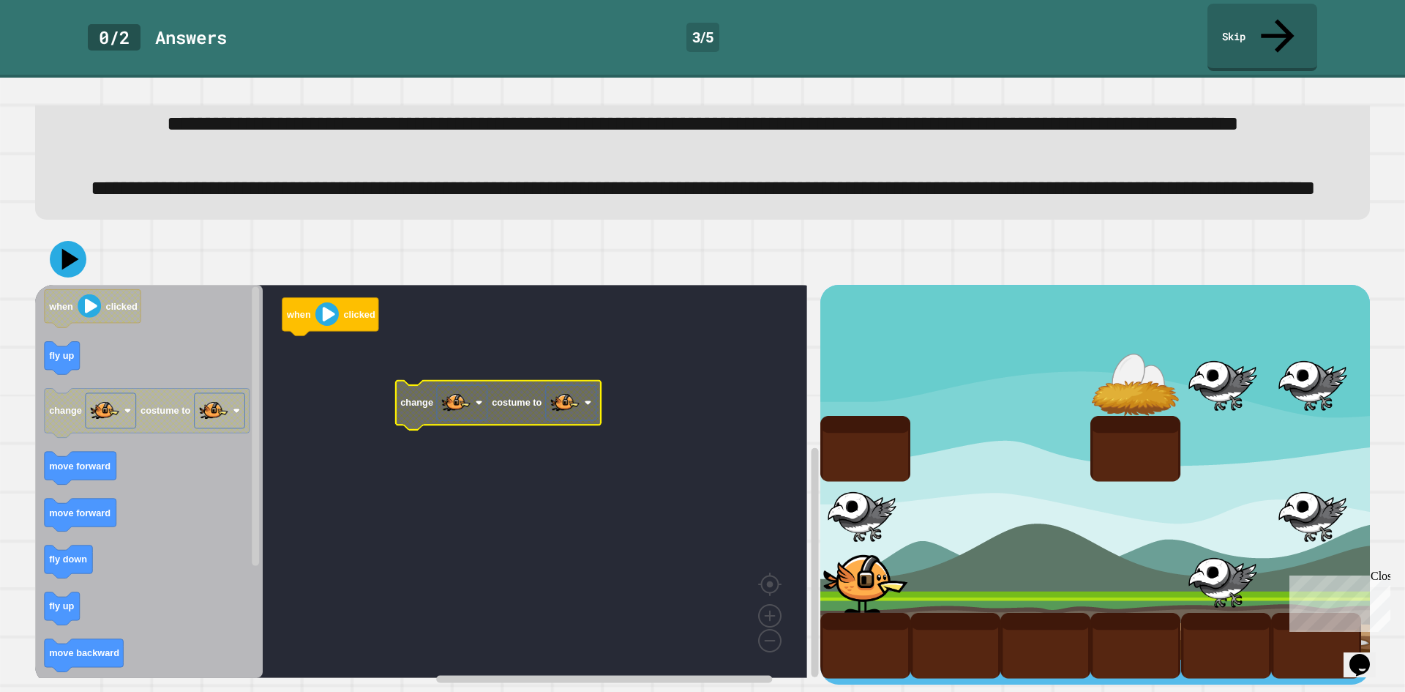
click at [587, 385] on rect "Blockly Workspace" at bounding box center [571, 402] width 51 height 35
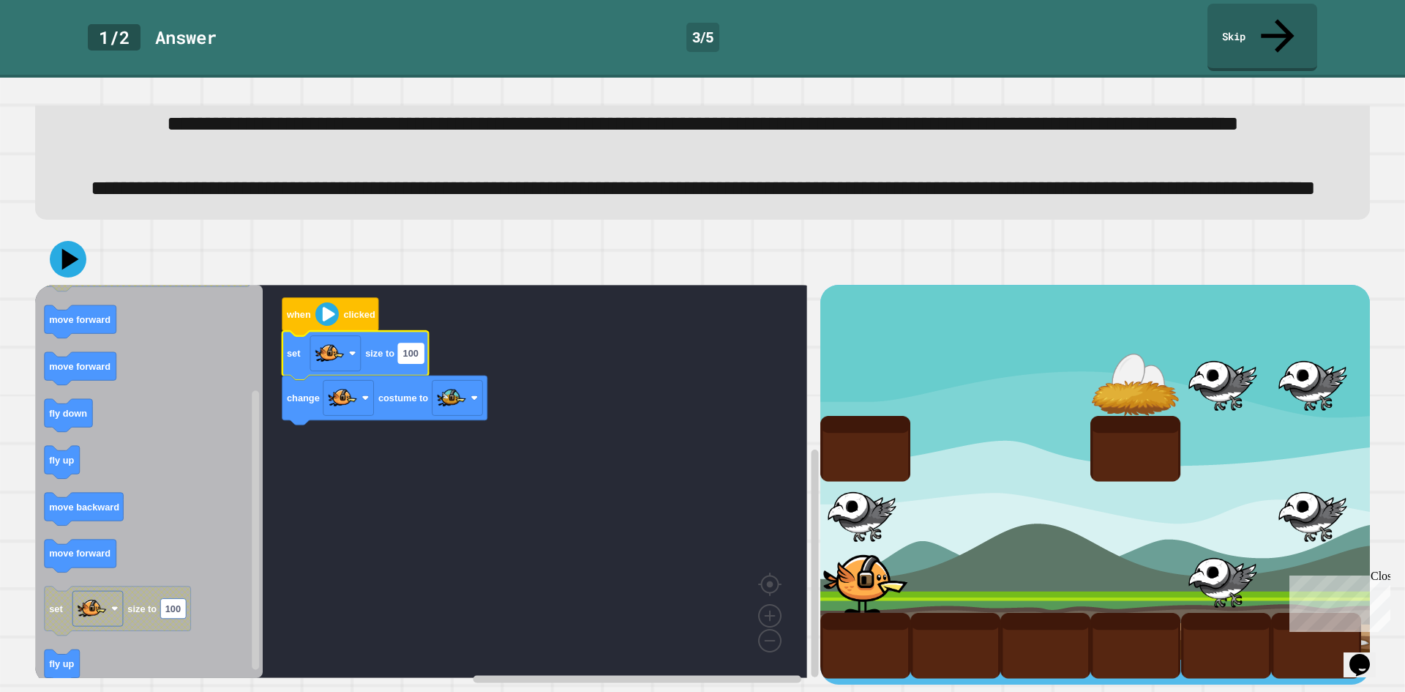
click at [417, 348] on text "100" at bounding box center [410, 353] width 15 height 11
type input "**"
click at [684, 475] on rect "Blockly Workspace" at bounding box center [421, 481] width 772 height 393
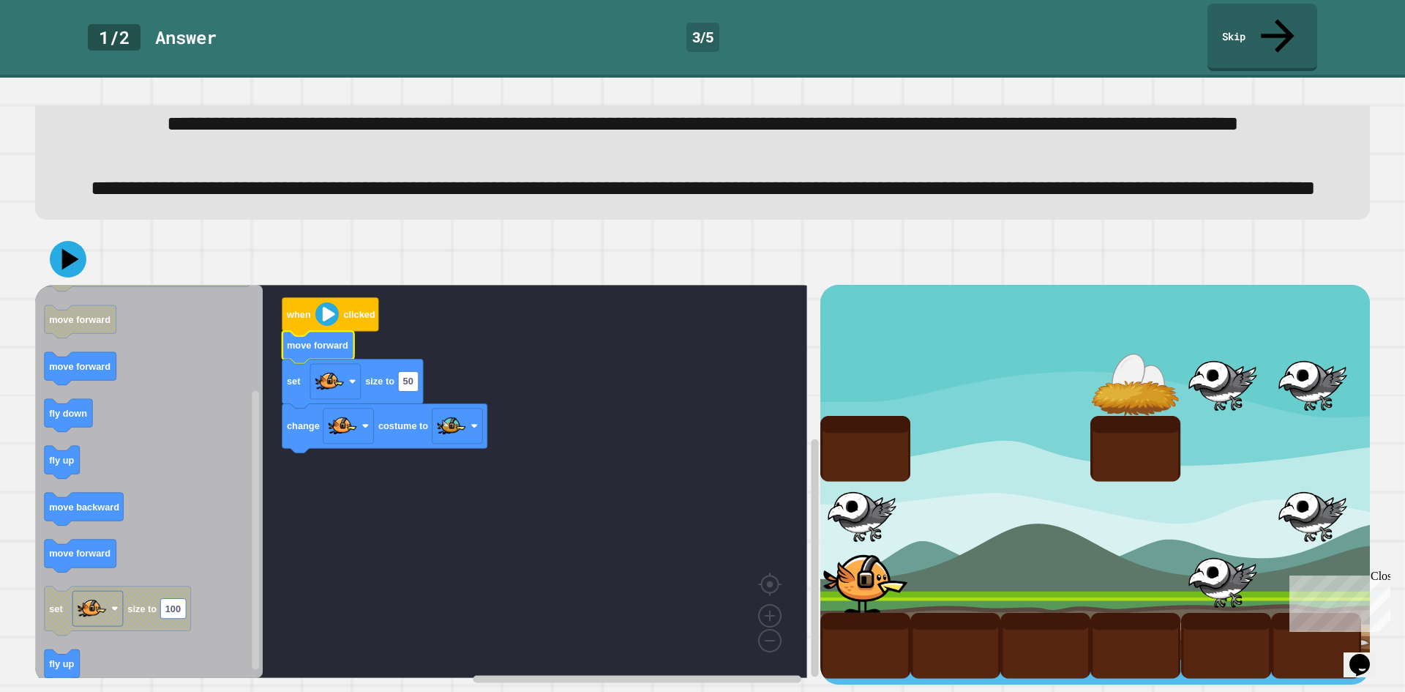
drag, startPoint x: 1015, startPoint y: 561, endPoint x: 894, endPoint y: 541, distance: 122.4
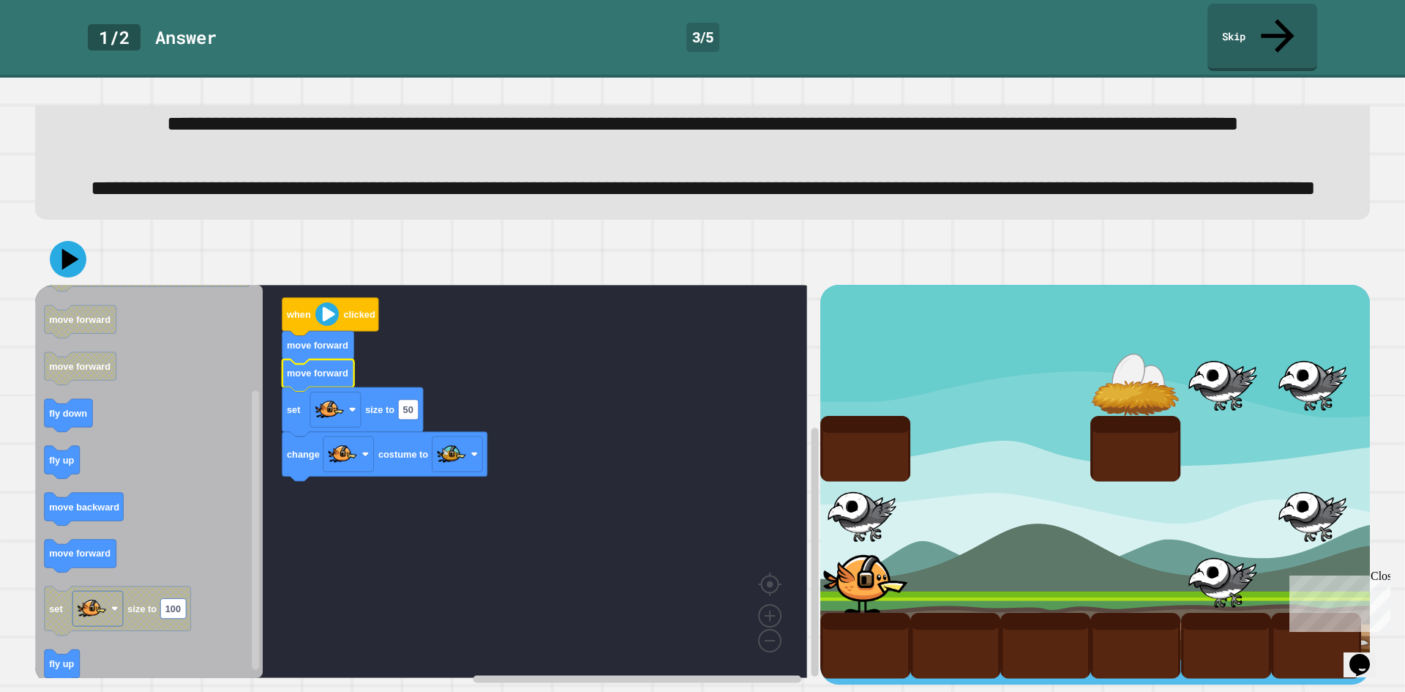
drag, startPoint x: 929, startPoint y: 559, endPoint x: 1001, endPoint y: 550, distance: 72.9
drag, startPoint x: 1023, startPoint y: 490, endPoint x: 1028, endPoint y: 477, distance: 14.8
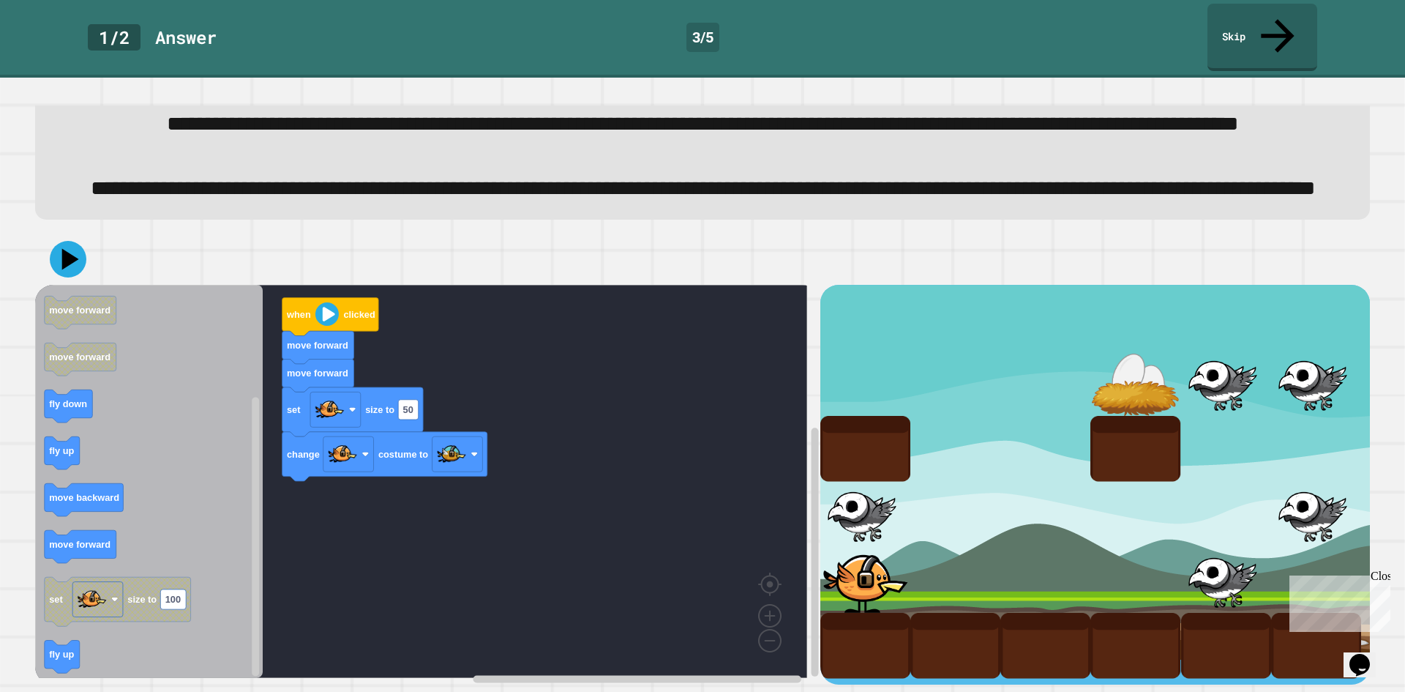
click at [253, 396] on div "when clicked move forward move forward set size to 50 change costume to when cl…" at bounding box center [427, 485] width 785 height 400
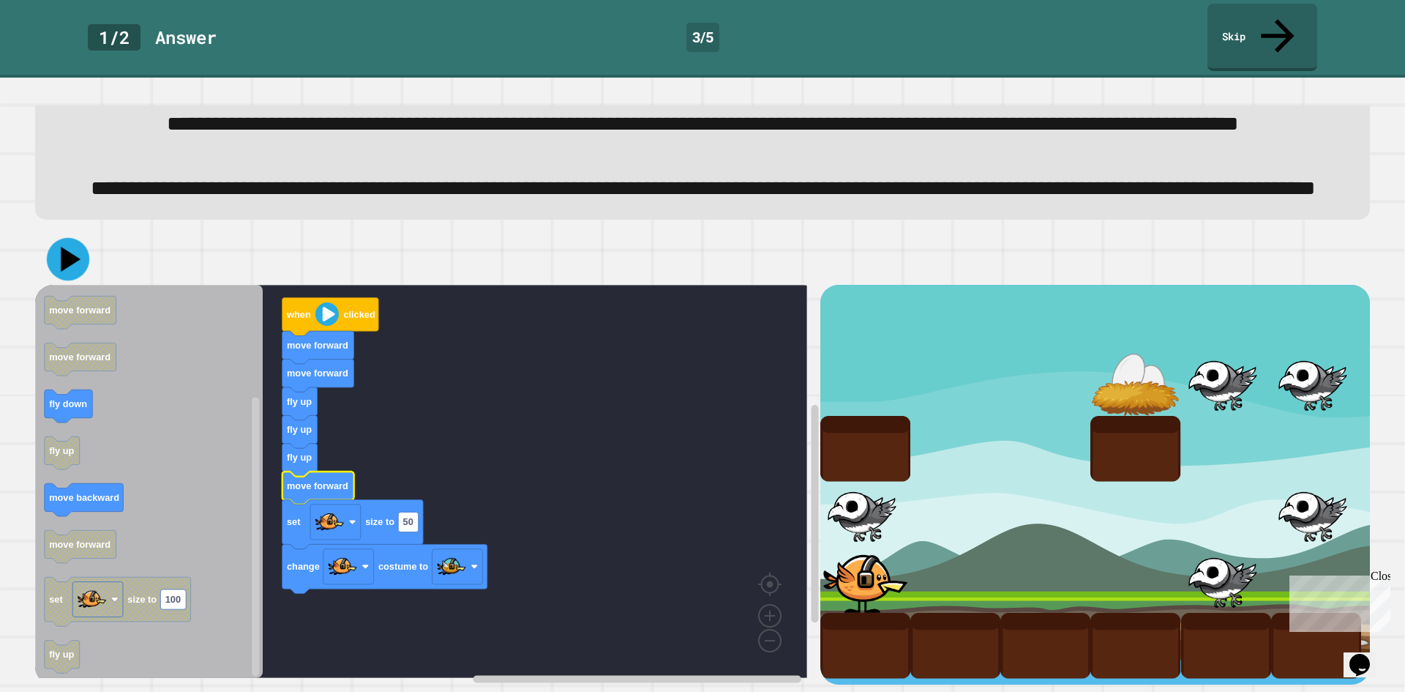
click at [59, 253] on icon at bounding box center [68, 259] width 42 height 42
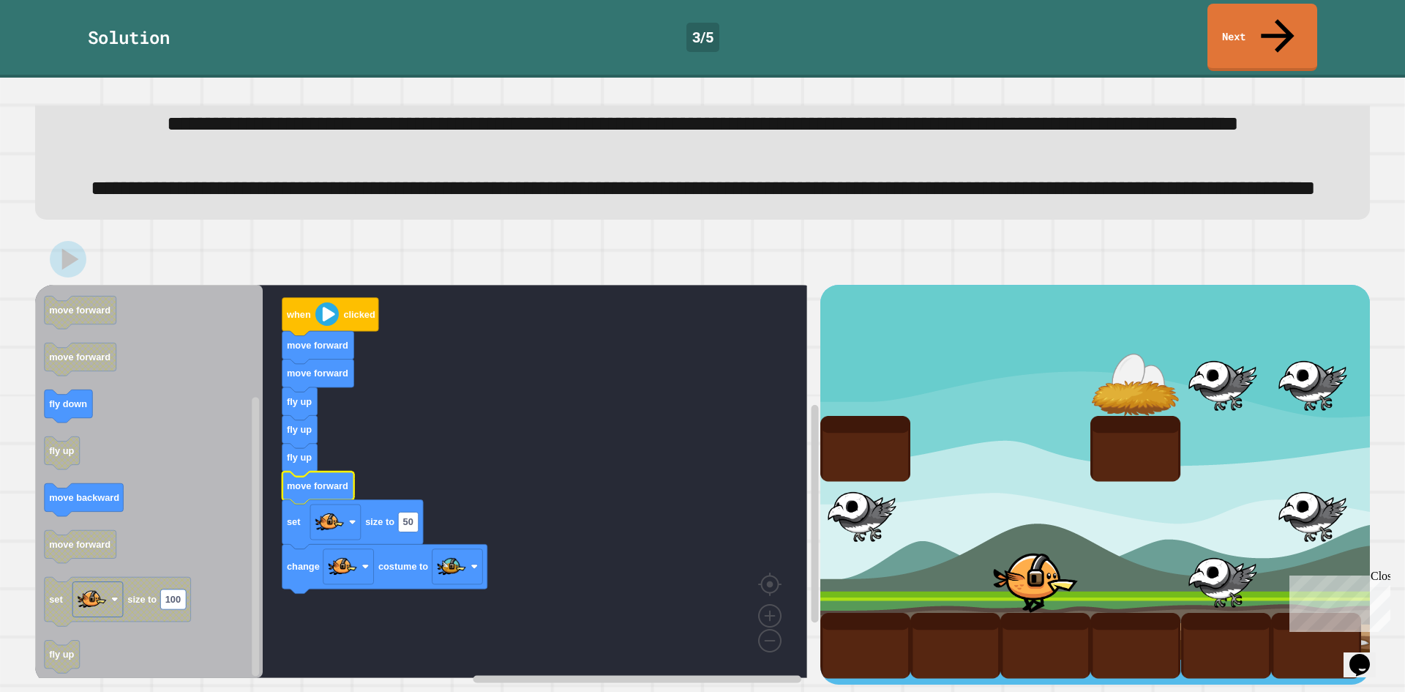
click at [1289, 12] on link "Next" at bounding box center [1263, 36] width 108 height 71
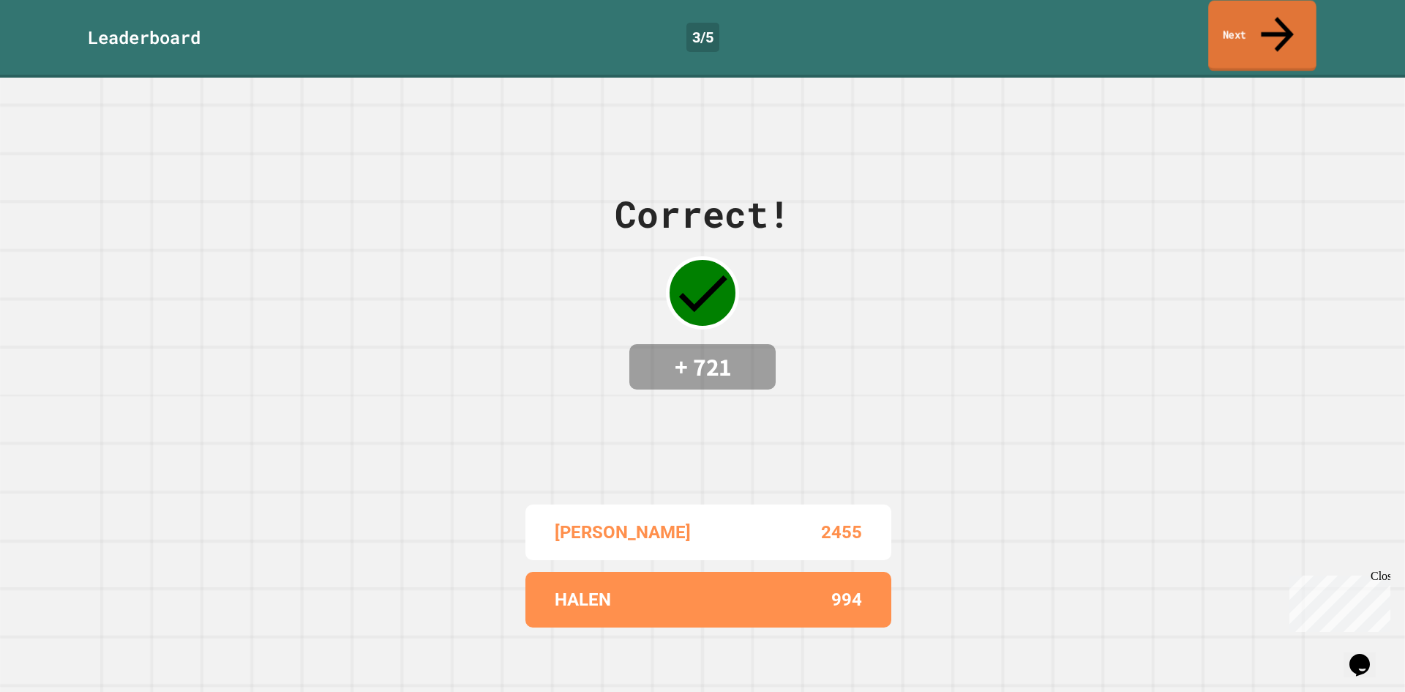
click at [1273, 11] on link "Next" at bounding box center [1263, 36] width 108 height 71
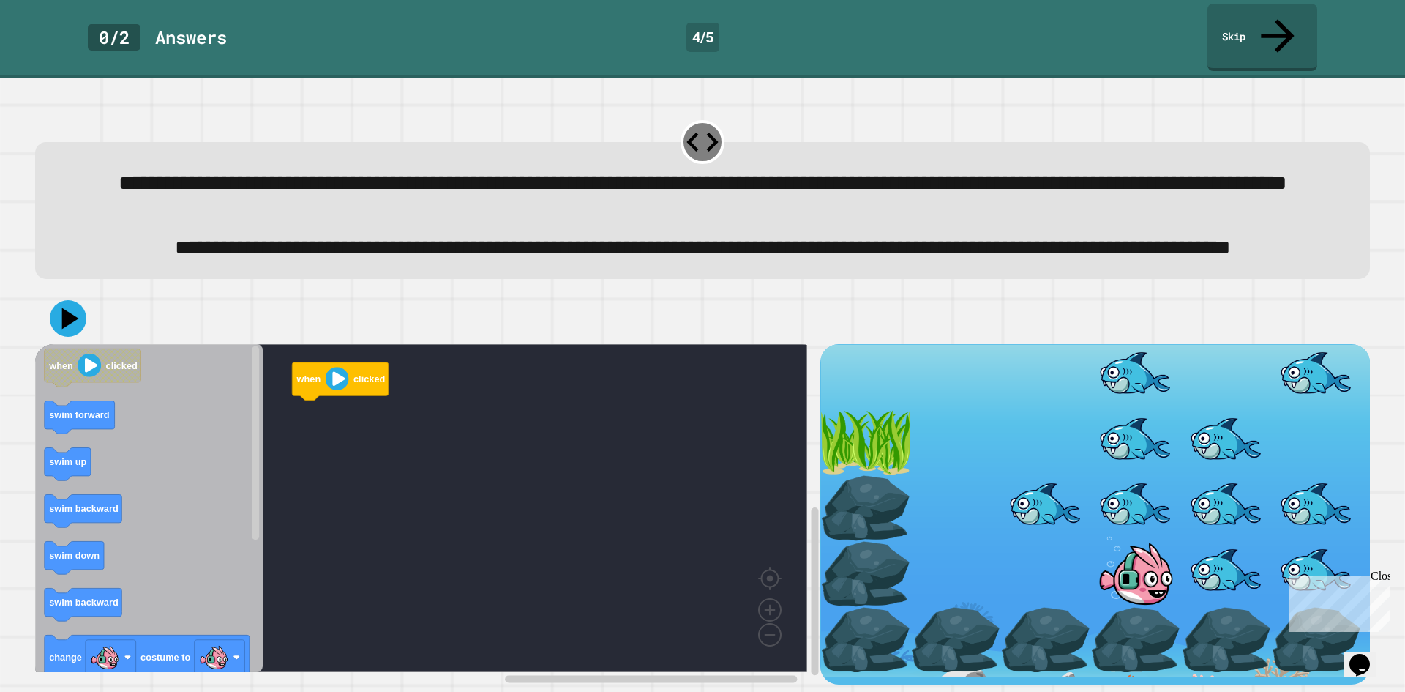
scroll to position [50, 0]
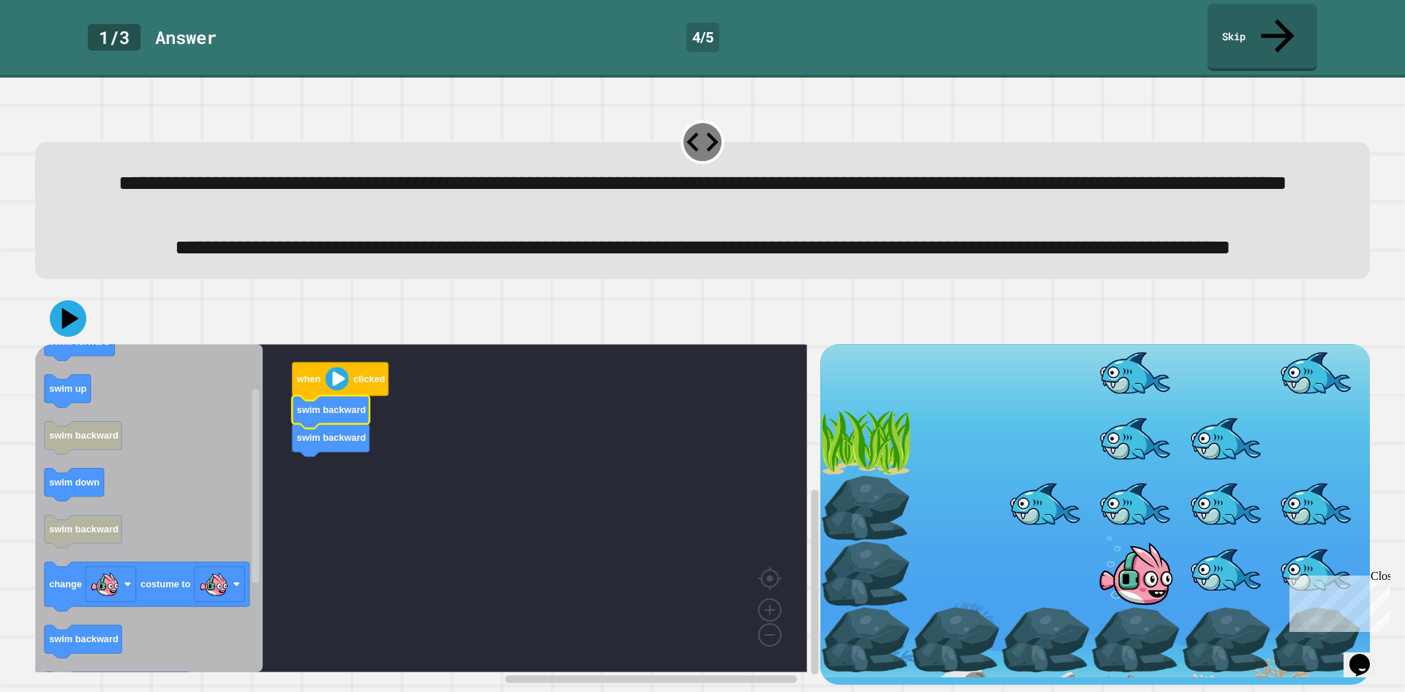
drag, startPoint x: 1017, startPoint y: 559, endPoint x: 942, endPoint y: 557, distance: 74.7
drag, startPoint x: 942, startPoint y: 557, endPoint x: 944, endPoint y: 537, distance: 20.6
drag, startPoint x: 944, startPoint y: 486, endPoint x: 941, endPoint y: 422, distance: 63.7
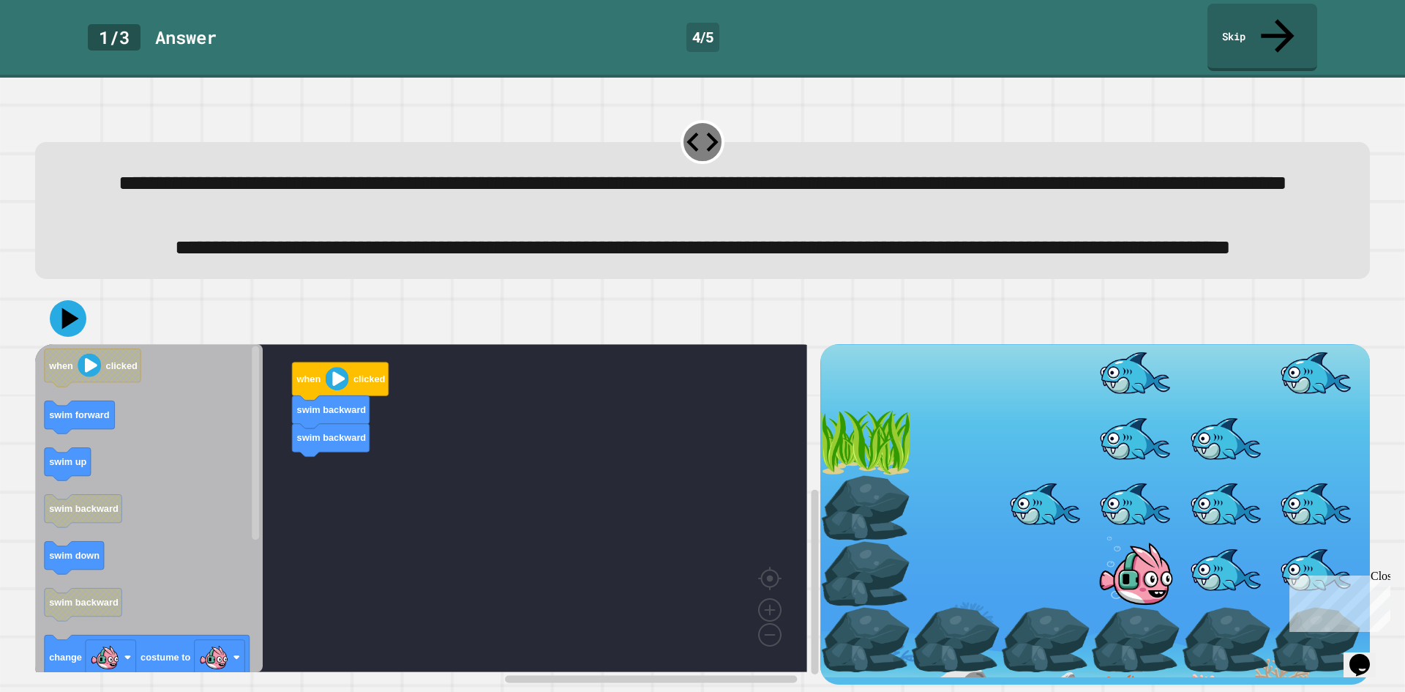
click at [303, 481] on div "when clicked swim backward swim backward when clicked swim forward swim up swim…" at bounding box center [427, 514] width 785 height 340
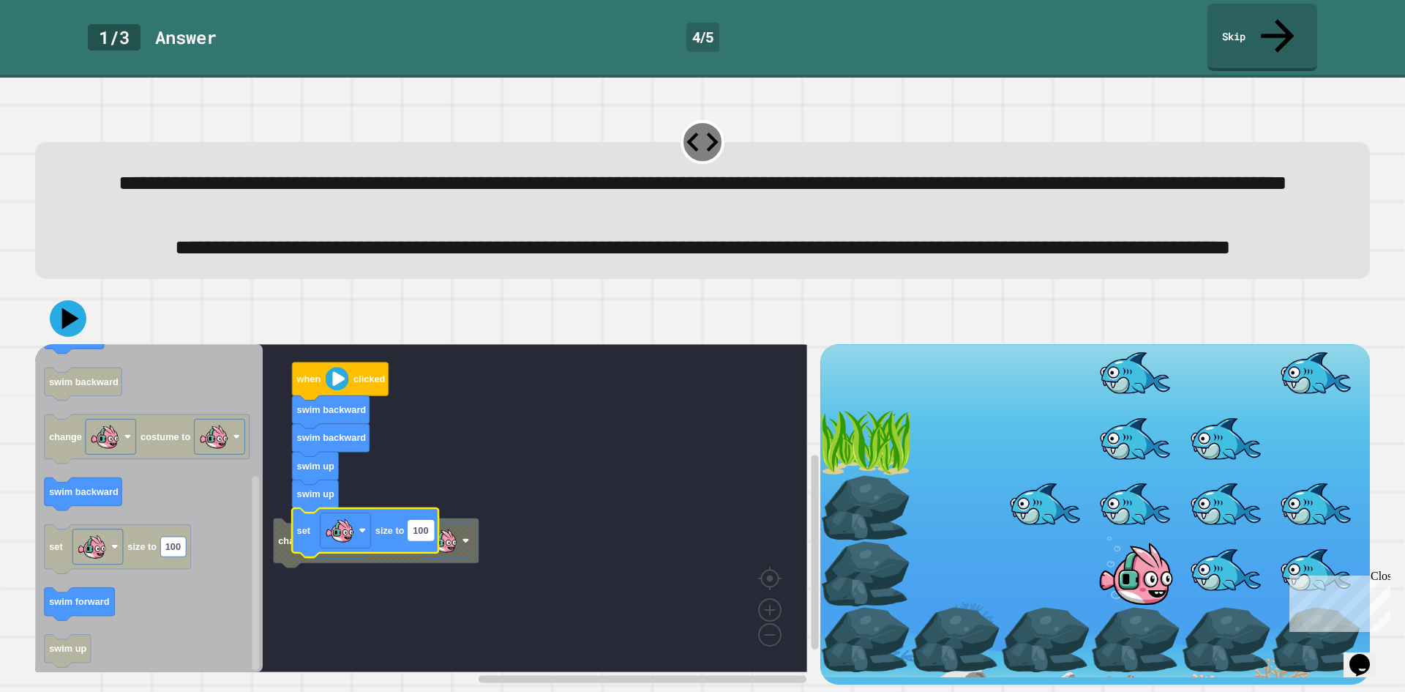
click at [428, 529] on rect "Blockly Workspace" at bounding box center [421, 530] width 26 height 20
type input "**"
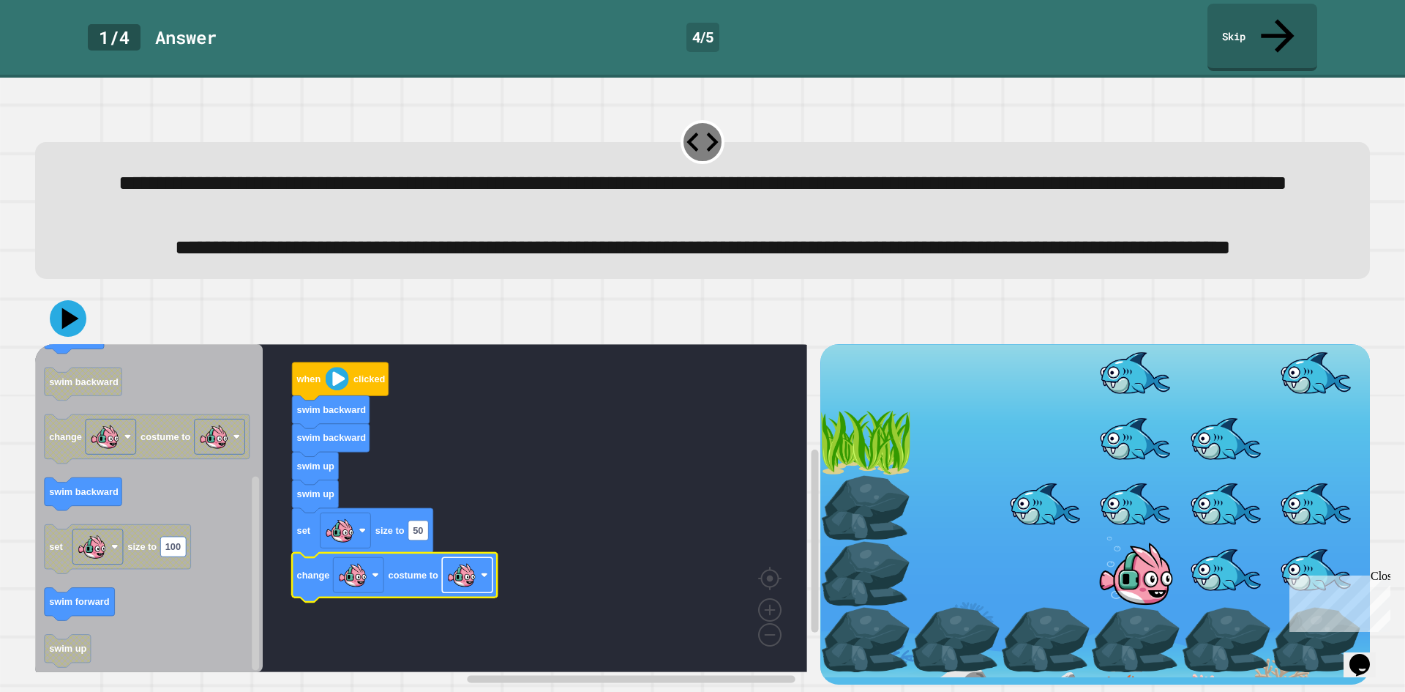
click at [464, 574] on image "Blockly Workspace" at bounding box center [461, 575] width 29 height 29
drag, startPoint x: 1059, startPoint y: 538, endPoint x: 959, endPoint y: 531, distance: 100.5
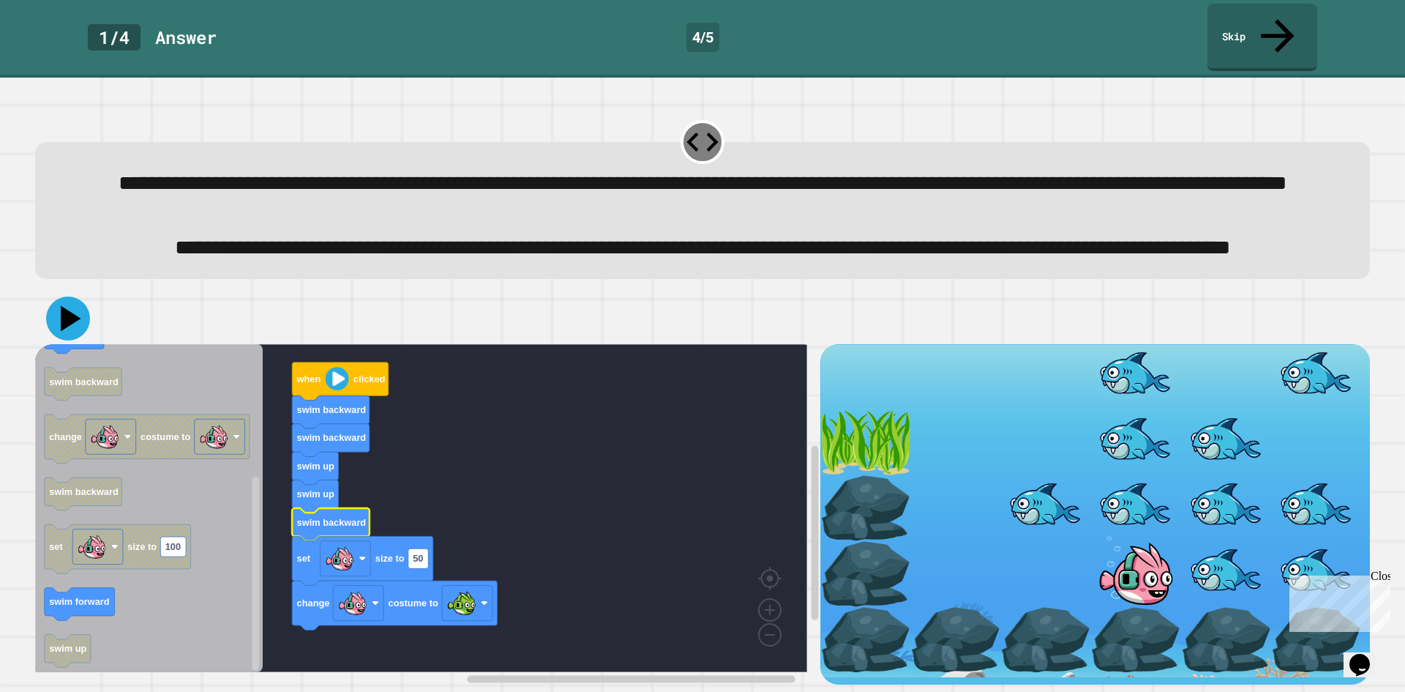
click at [67, 318] on icon at bounding box center [68, 318] width 44 height 44
drag, startPoint x: 1031, startPoint y: 550, endPoint x: 1008, endPoint y: 558, distance: 24.1
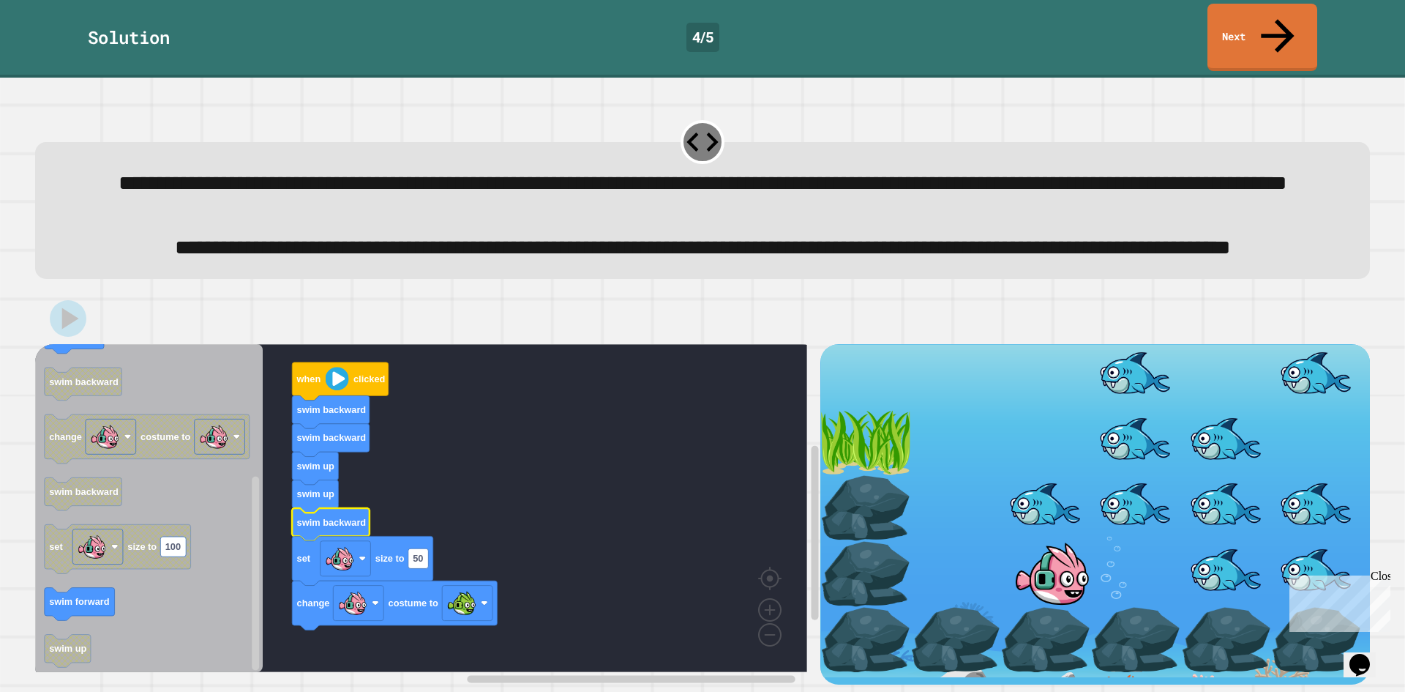
click at [1243, 14] on link "Next" at bounding box center [1262, 35] width 107 height 71
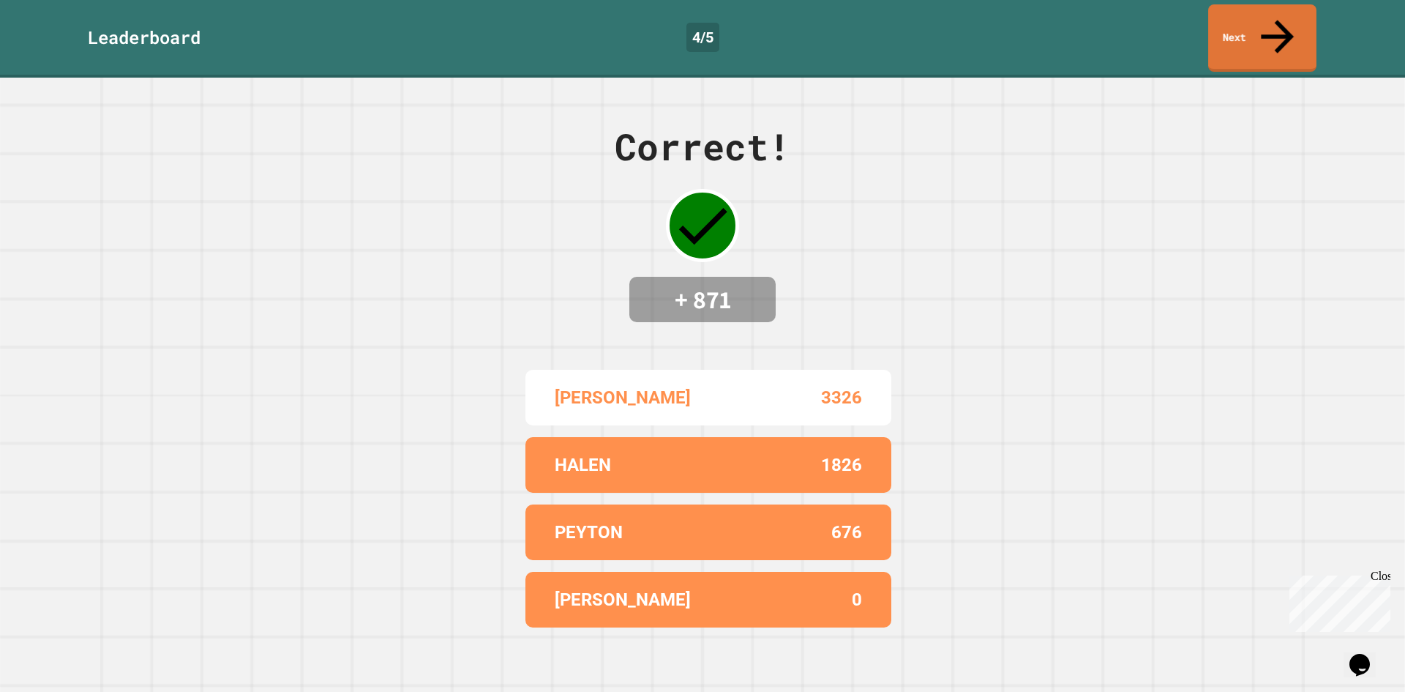
click at [1276, 18] on icon at bounding box center [1277, 37] width 49 height 50
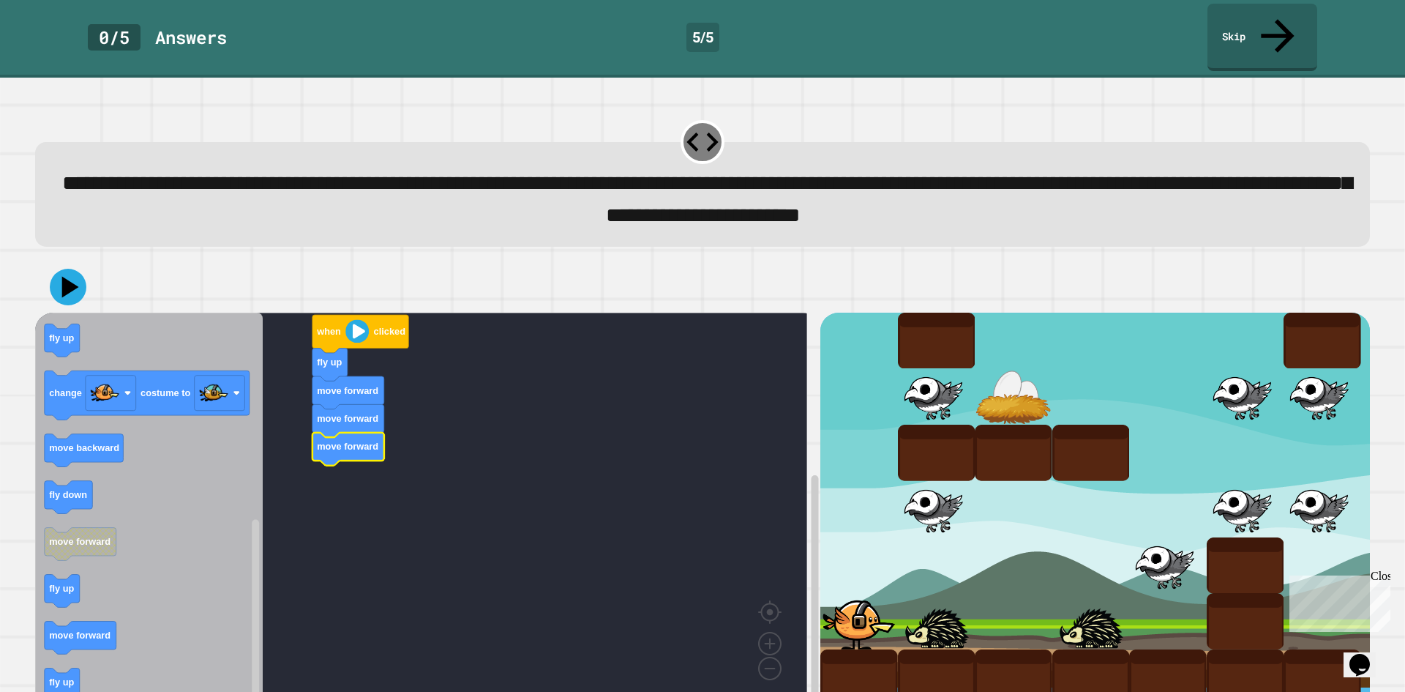
drag, startPoint x: 857, startPoint y: 540, endPoint x: 885, endPoint y: 537, distance: 28.1
drag, startPoint x: 987, startPoint y: 551, endPoint x: 1067, endPoint y: 584, distance: 86.3
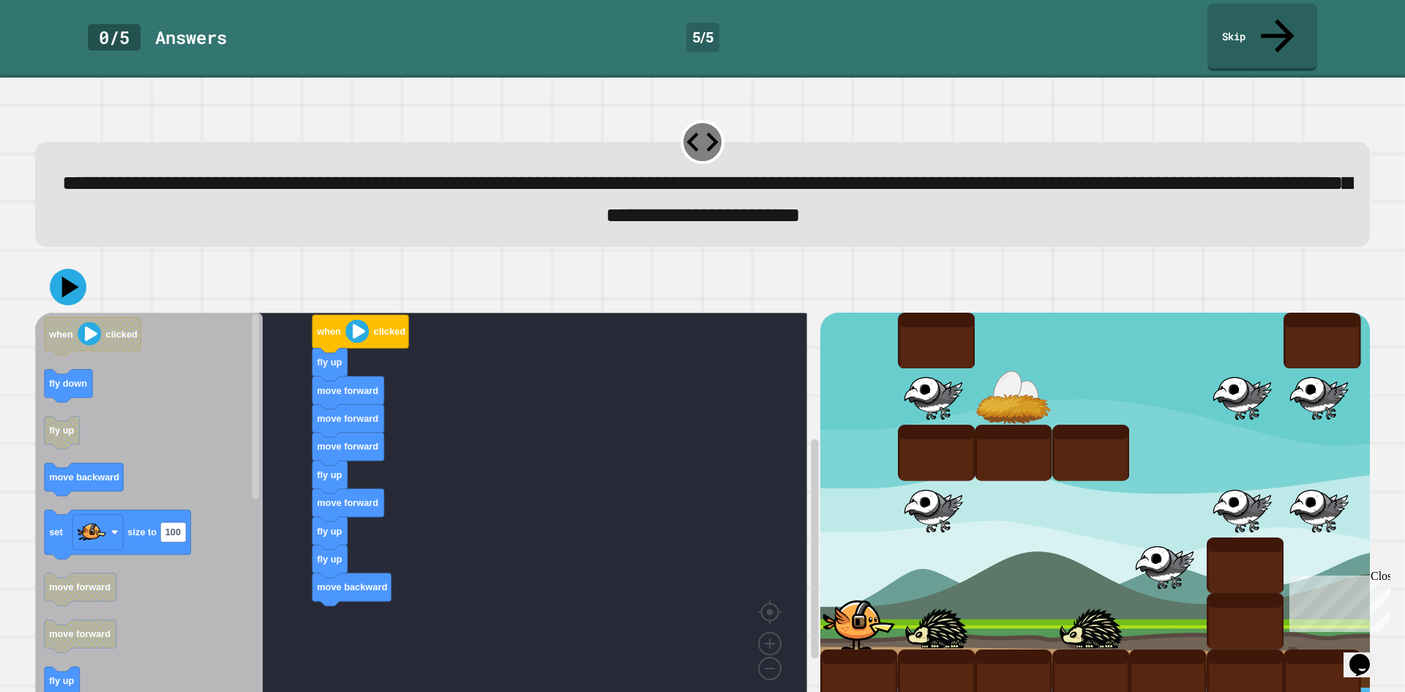
click at [343, 571] on div "when clicked fly up move forward move forward move forward fly up move forward …" at bounding box center [427, 513] width 785 height 400
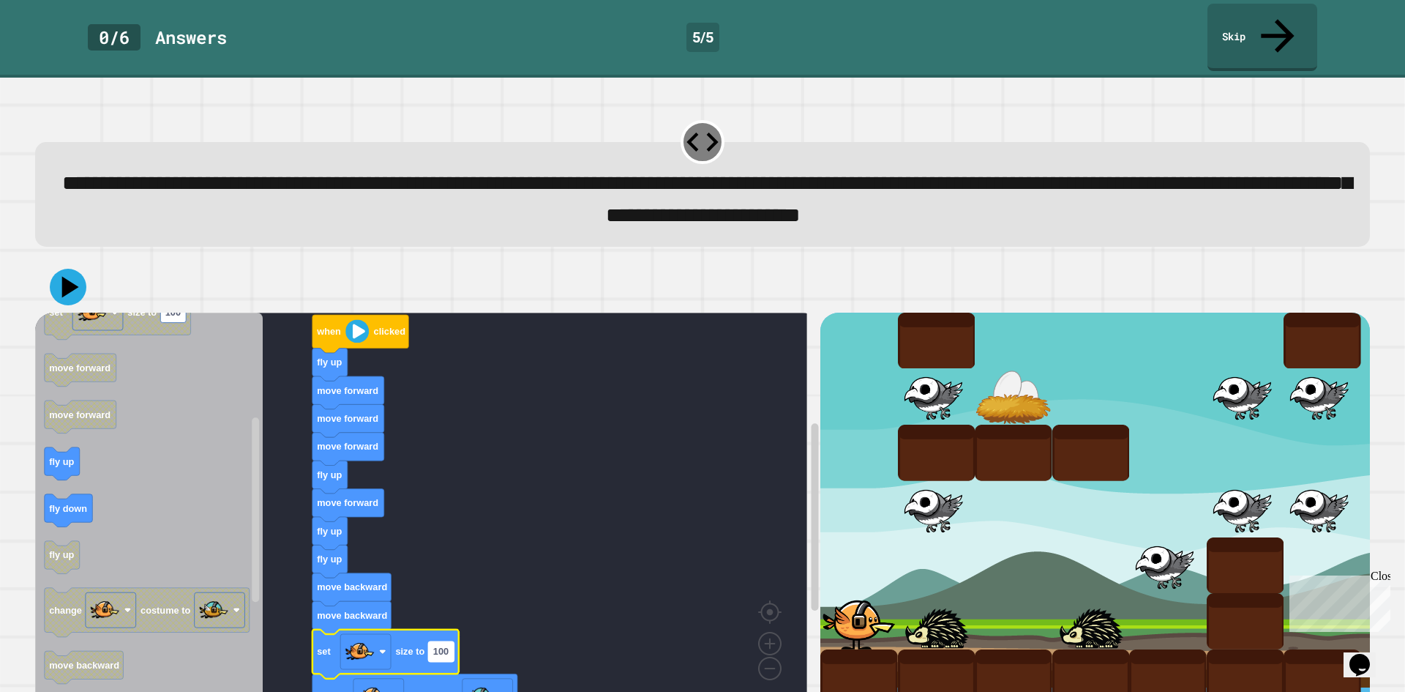
click at [439, 646] on text "100" at bounding box center [440, 651] width 15 height 11
type input "**"
drag, startPoint x: 894, startPoint y: 536, endPoint x: 901, endPoint y: 544, distance: 10.9
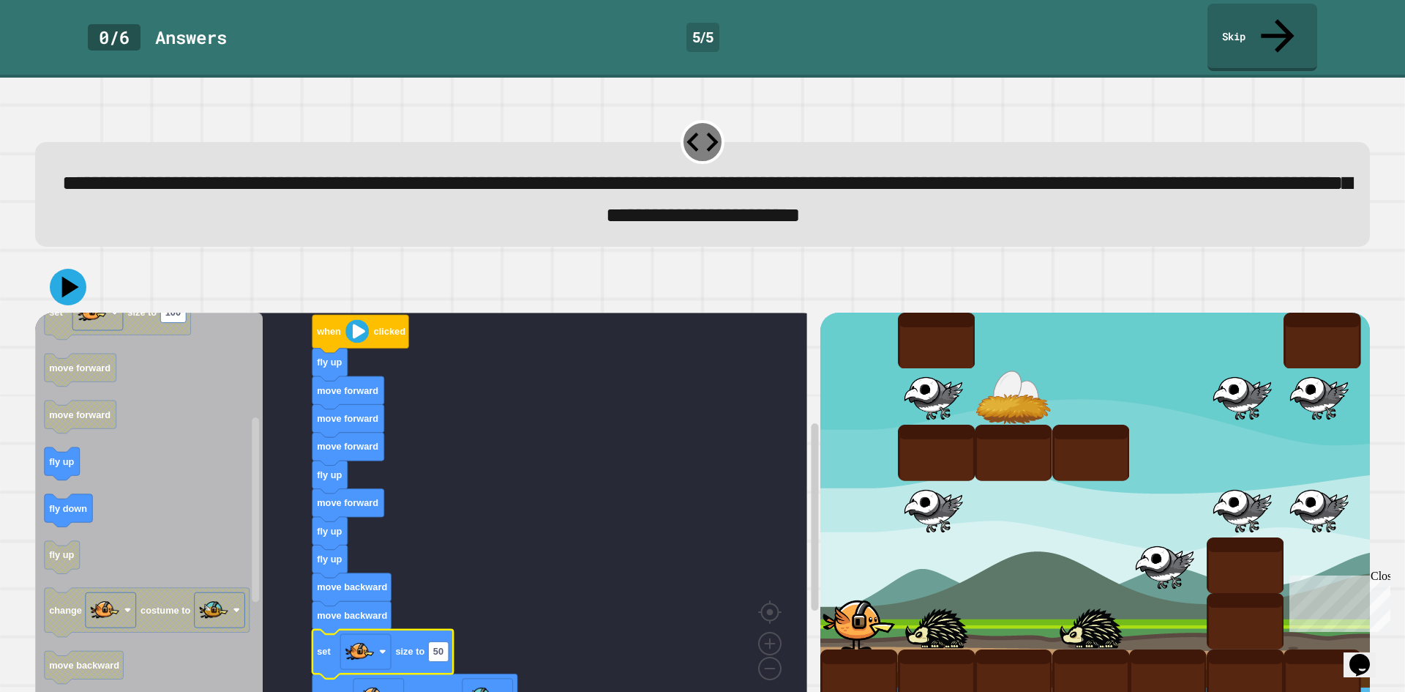
drag, startPoint x: 984, startPoint y: 549, endPoint x: 1037, endPoint y: 579, distance: 60.7
drag, startPoint x: 1085, startPoint y: 490, endPoint x: 1089, endPoint y: 504, distance: 13.9
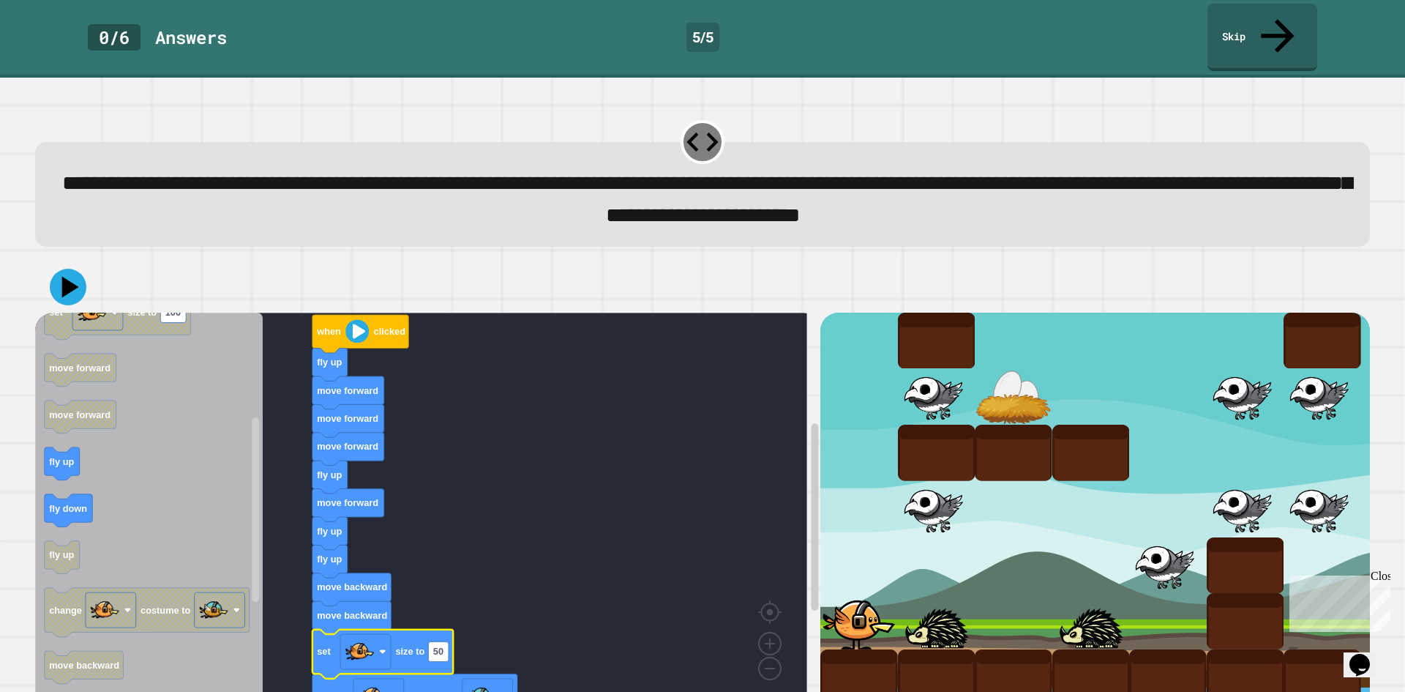
drag, startPoint x: 1173, startPoint y: 435, endPoint x: 1173, endPoint y: 414, distance: 21.2
drag, startPoint x: 1098, startPoint y: 358, endPoint x: 1091, endPoint y: 361, distance: 7.9
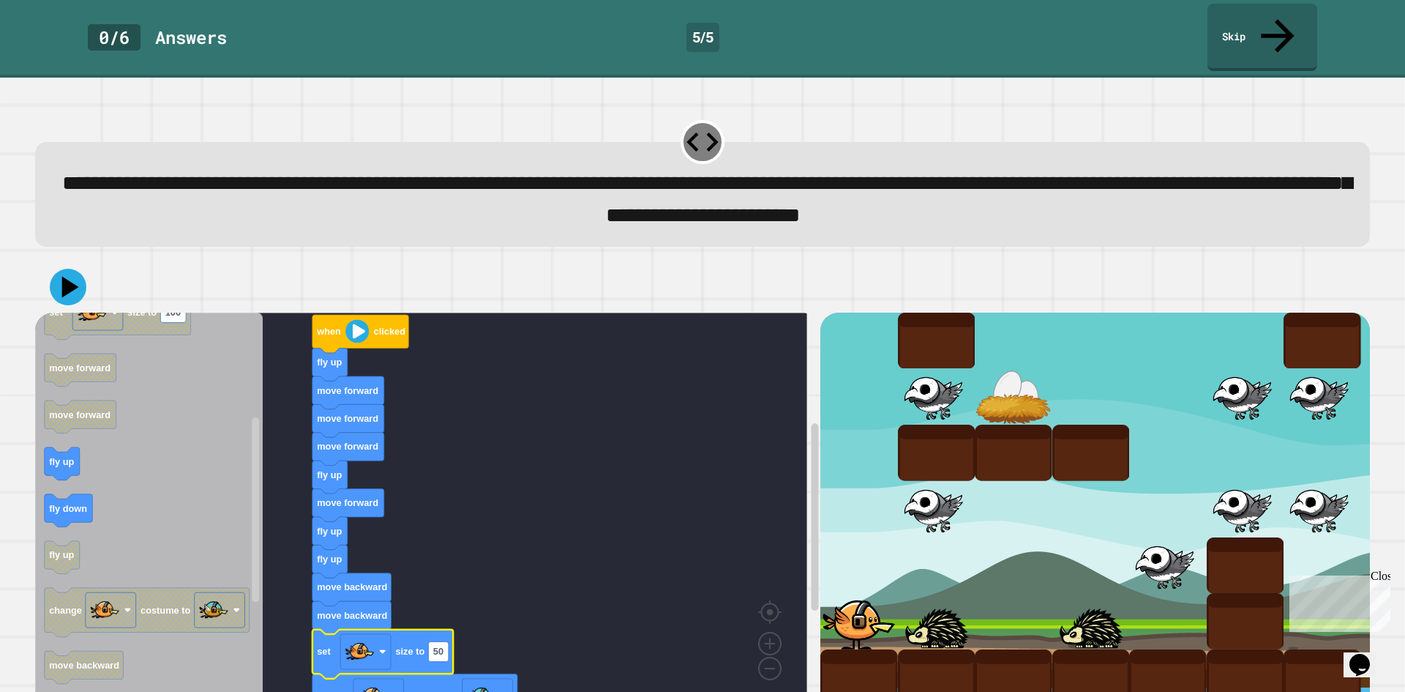
drag, startPoint x: 47, startPoint y: 255, endPoint x: 56, endPoint y: 256, distance: 9.6
click at [50, 261] on div at bounding box center [702, 286] width 1335 height 51
click at [61, 265] on icon at bounding box center [68, 287] width 44 height 44
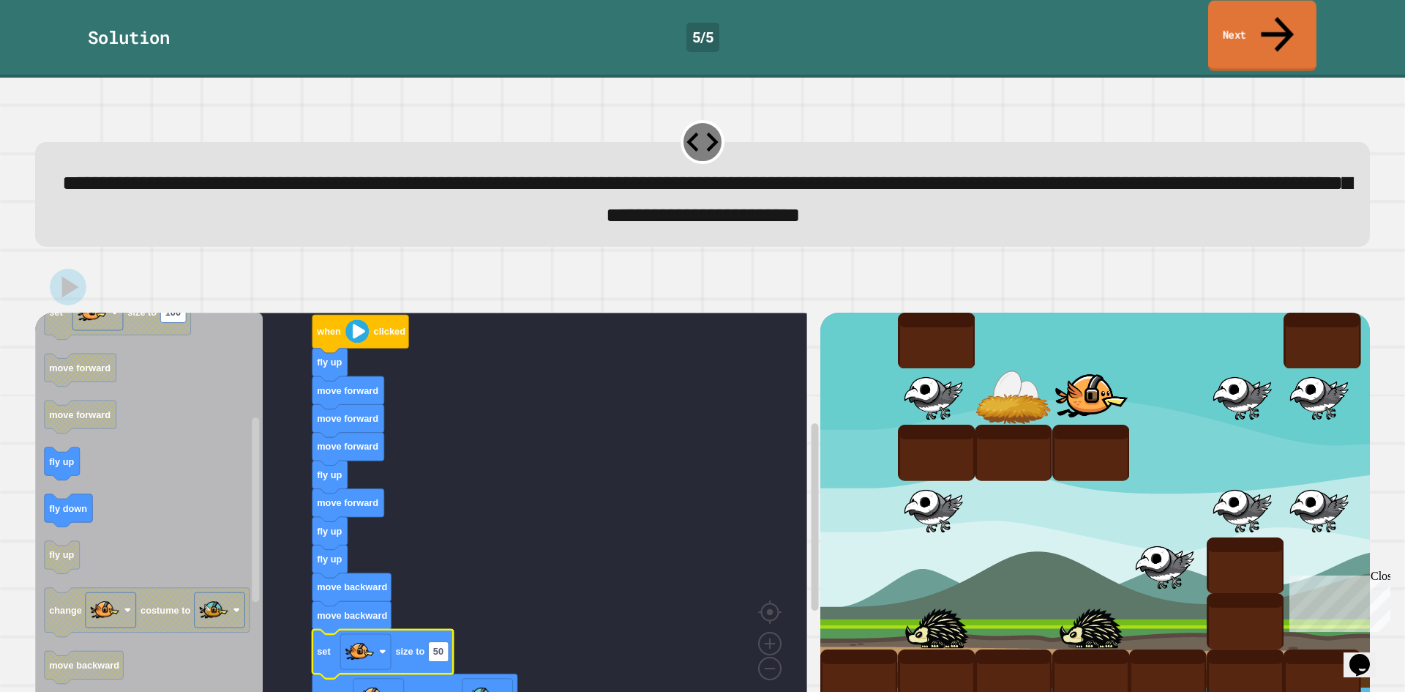
click at [1259, 12] on link "Next" at bounding box center [1263, 36] width 108 height 71
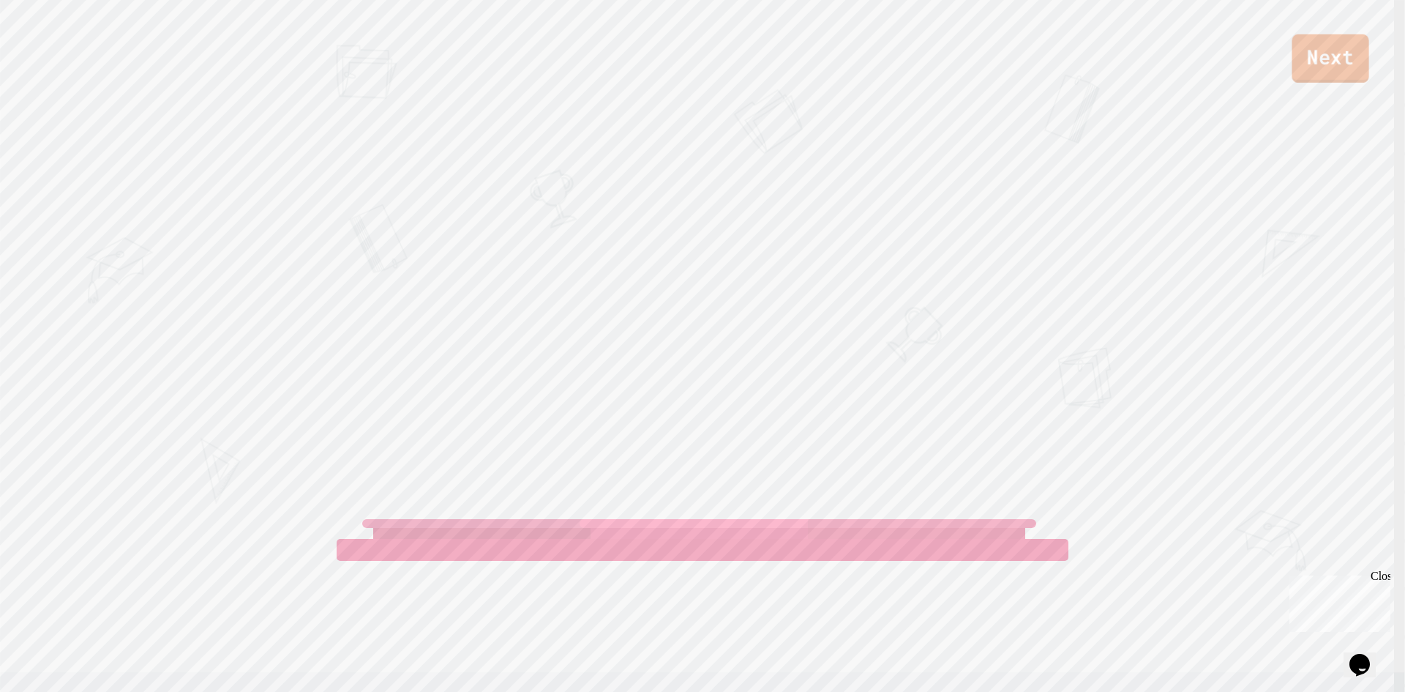
click at [1334, 53] on link "Next" at bounding box center [1330, 58] width 77 height 48
